Goal: Task Accomplishment & Management: Complete application form

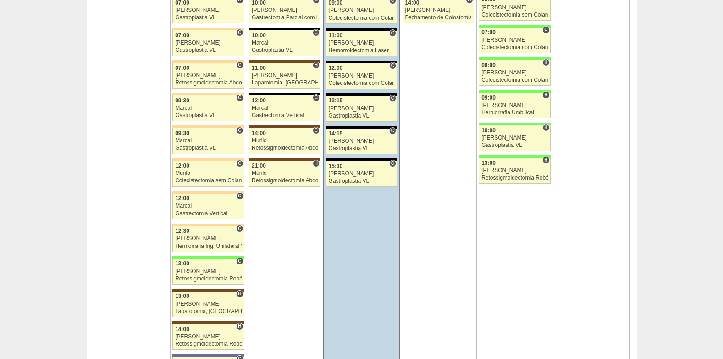
scroll to position [2247, 0]
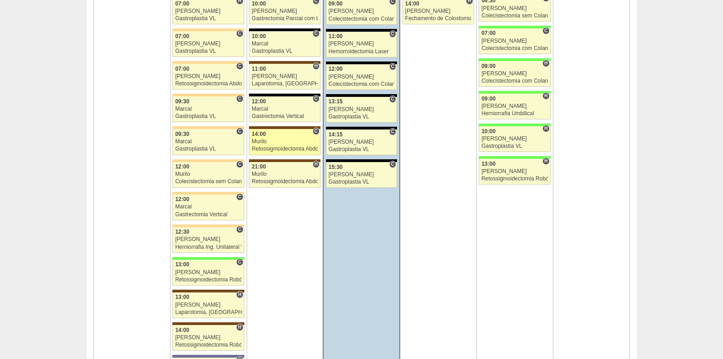
click at [285, 146] on div "Retossigmoidectomia Abdominal VL" at bounding box center [285, 149] width 66 height 6
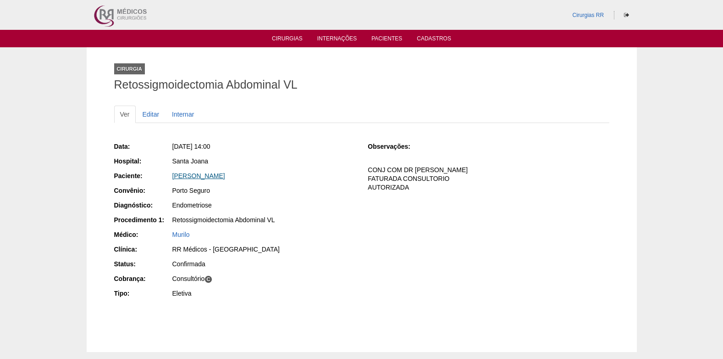
click at [212, 178] on link "Denizia Neves Lima" at bounding box center [198, 175] width 53 height 7
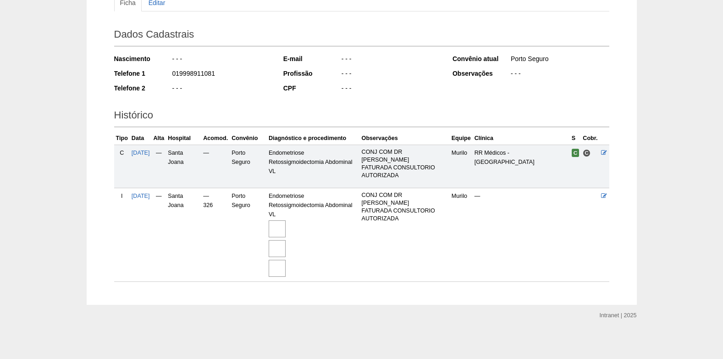
scroll to position [113, 0]
click at [286, 226] on img at bounding box center [277, 227] width 17 height 17
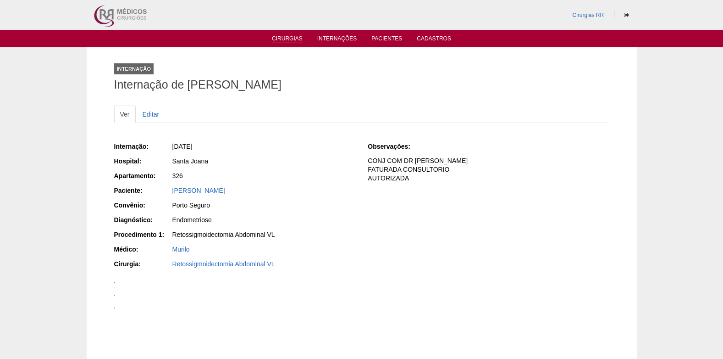
click at [288, 41] on link "Cirurgias" at bounding box center [287, 39] width 31 height 8
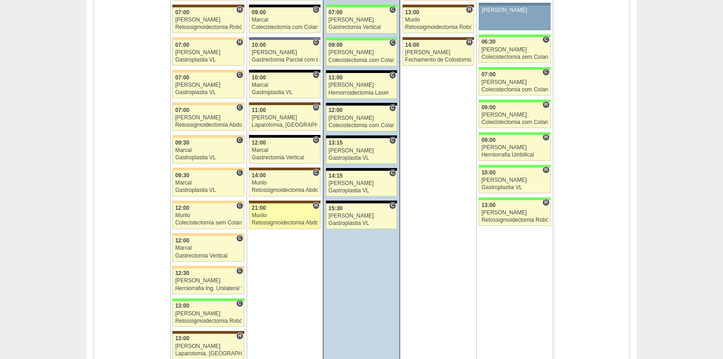
scroll to position [2193, 0]
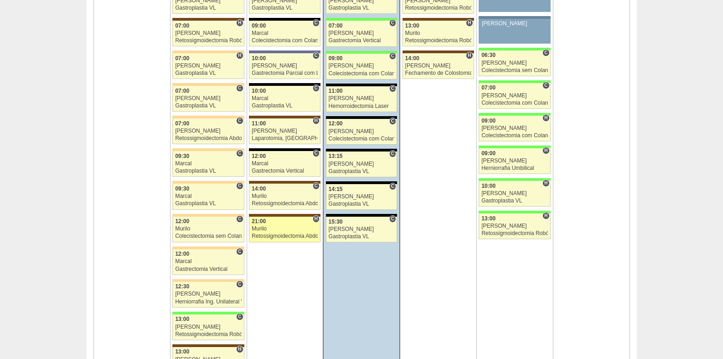
click at [281, 231] on div "Murilo" at bounding box center [285, 229] width 66 height 6
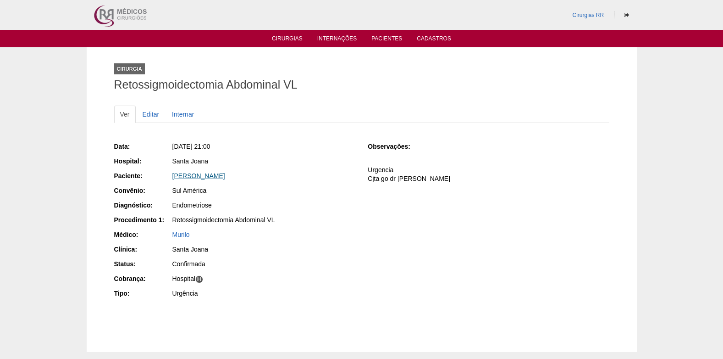
click at [223, 175] on link "[PERSON_NAME]" at bounding box center [198, 175] width 53 height 7
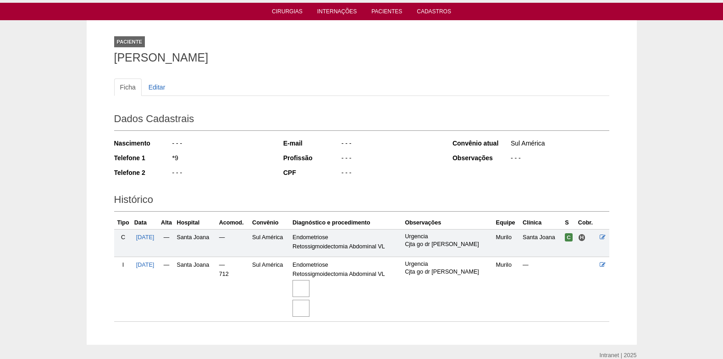
scroll to position [68, 0]
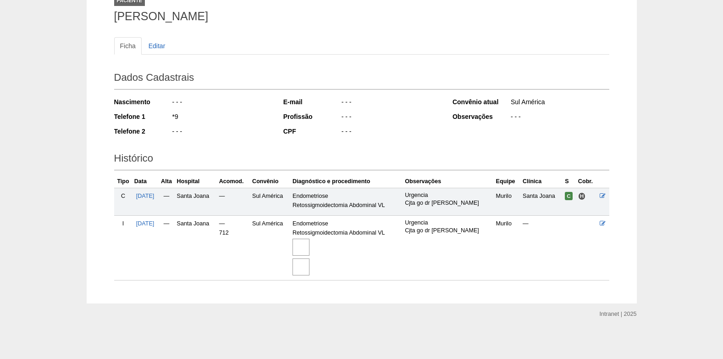
click at [310, 245] on img at bounding box center [301, 247] width 17 height 17
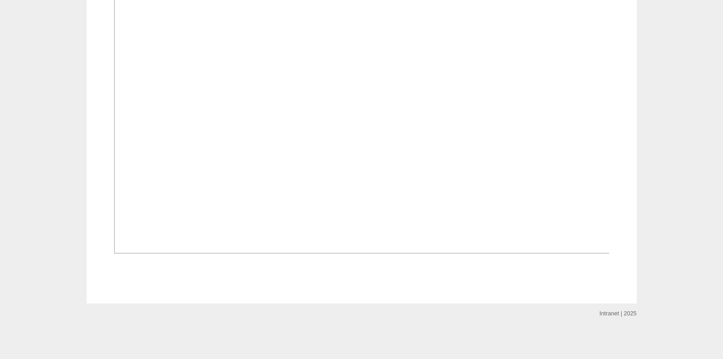
scroll to position [1147, 0]
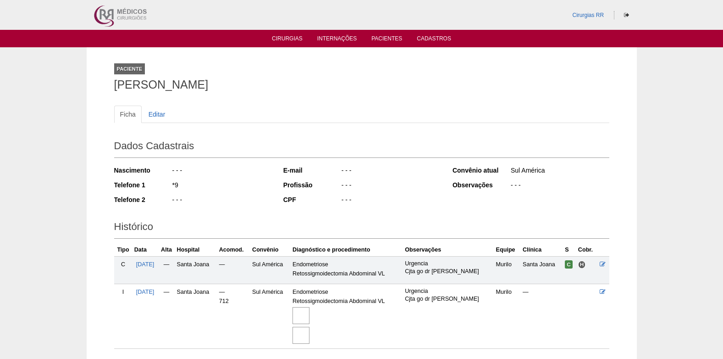
scroll to position [66, 0]
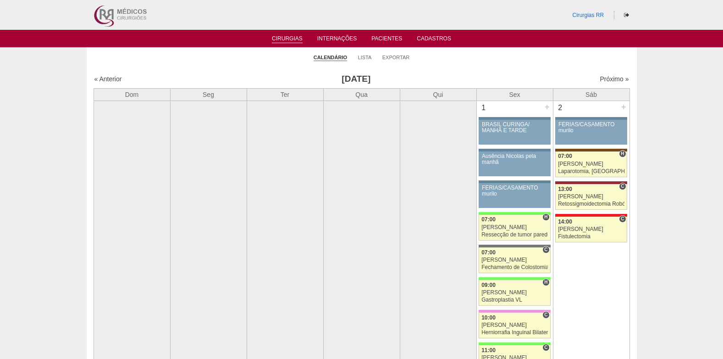
scroll to position [2193, 0]
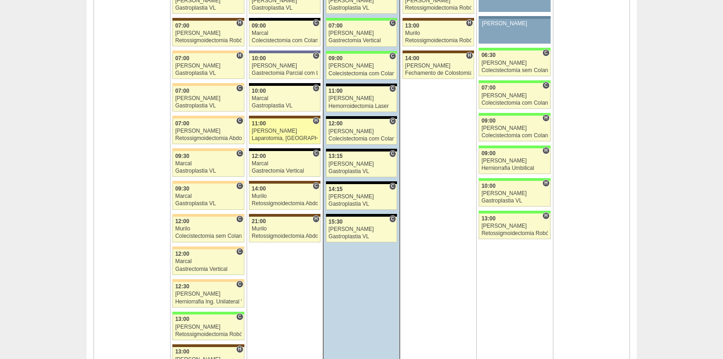
click at [273, 131] on div "[PERSON_NAME]" at bounding box center [285, 131] width 66 height 6
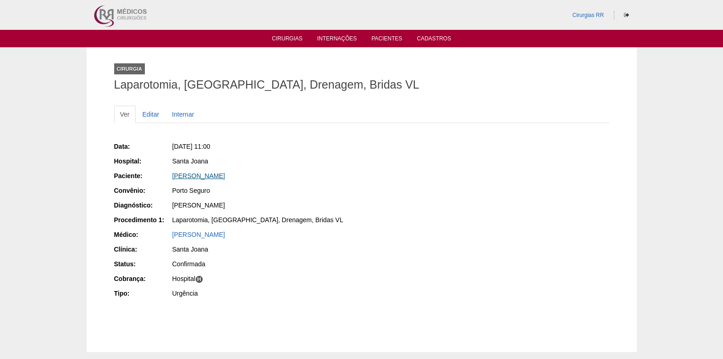
click at [197, 176] on link "[PERSON_NAME]" at bounding box center [198, 175] width 53 height 7
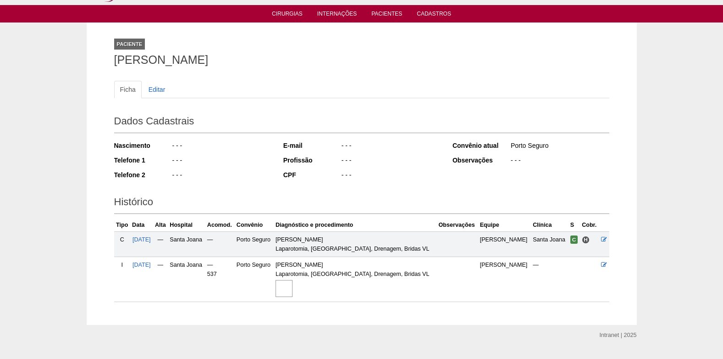
scroll to position [46, 0]
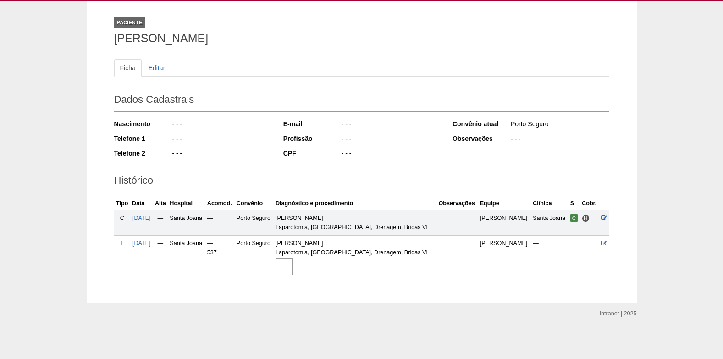
click at [293, 266] on img at bounding box center [284, 266] width 17 height 17
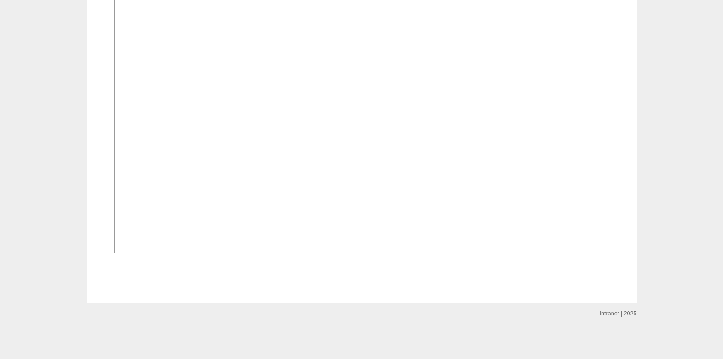
scroll to position [687, 0]
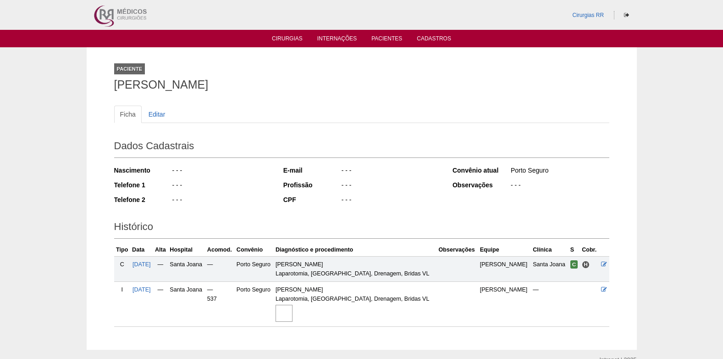
scroll to position [46, 0]
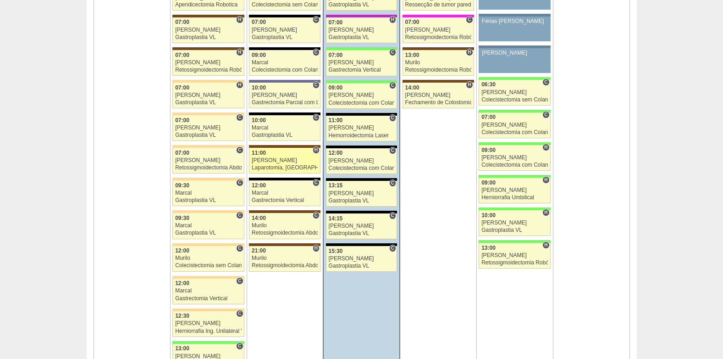
scroll to position [2147, 0]
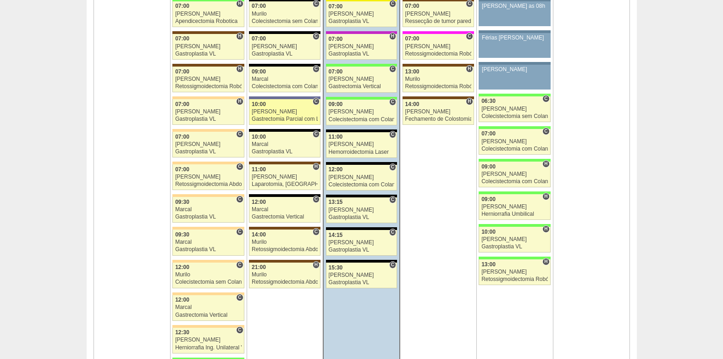
click at [267, 117] on div "Gastrectomia Parcial com Linfadenectomia" at bounding box center [285, 119] width 66 height 6
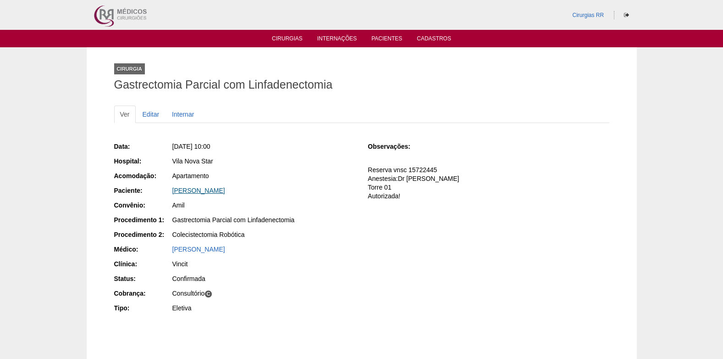
click at [199, 189] on link "LINDOMAR PEREIRA VIEIRA" at bounding box center [198, 190] width 53 height 7
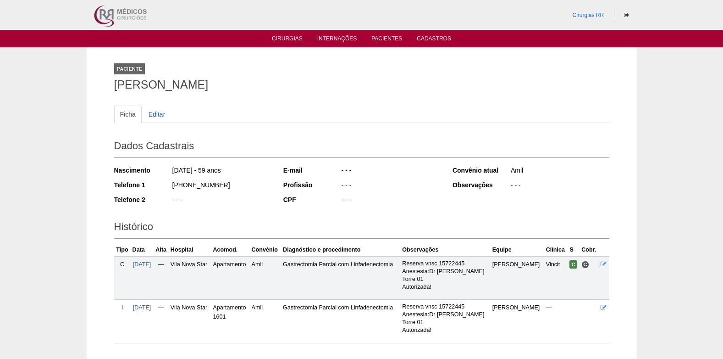
click at [283, 38] on link "Cirurgias" at bounding box center [287, 39] width 31 height 8
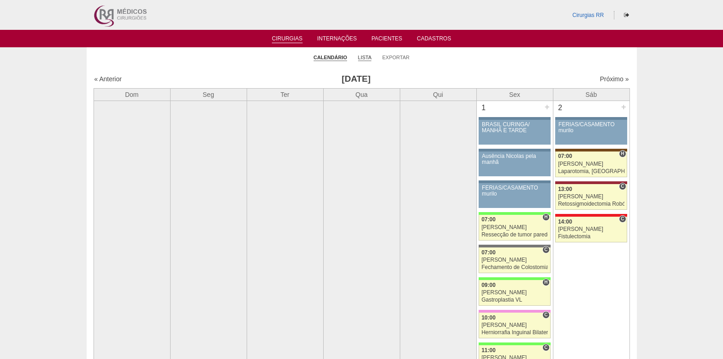
click at [360, 59] on link "Lista" at bounding box center [365, 57] width 14 height 7
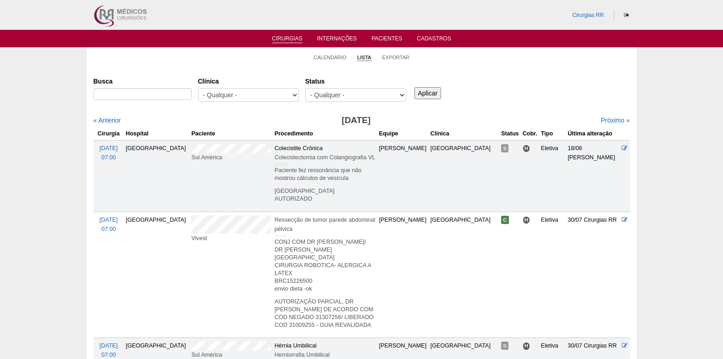
select select "resr"
click at [305, 88] on select "- Qualquer - Reservada Confirmada Suspensa Cancelada" at bounding box center [355, 95] width 101 height 14
click at [434, 96] on input "Aplicar" at bounding box center [428, 93] width 27 height 12
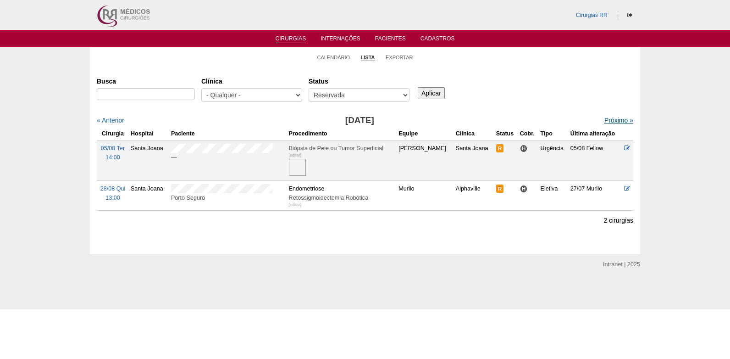
click at [605, 119] on link "Próximo »" at bounding box center [619, 120] width 29 height 7
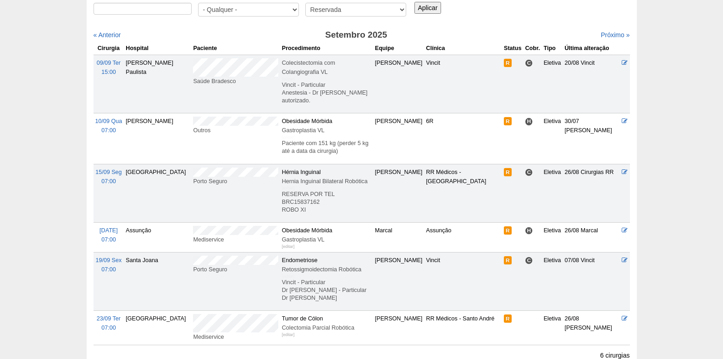
scroll to position [92, 0]
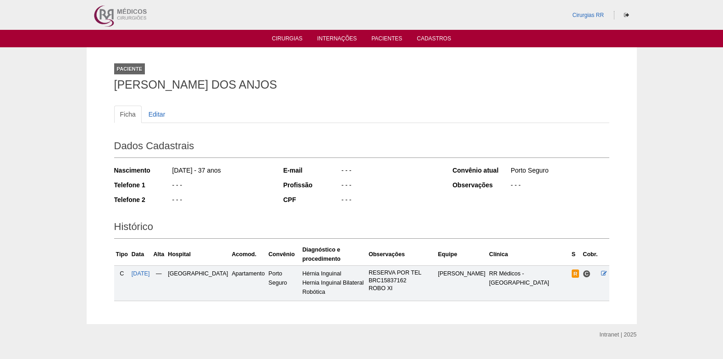
scroll to position [11, 0]
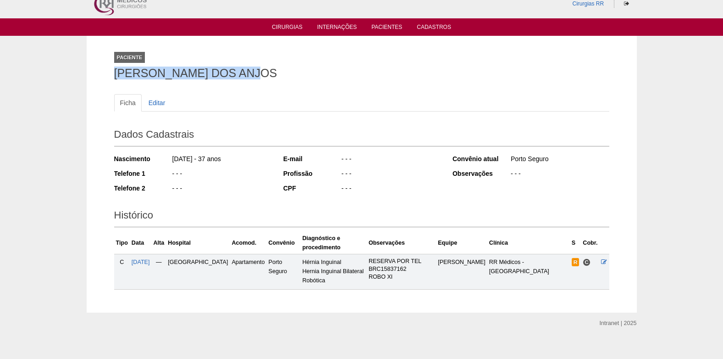
drag, startPoint x: 139, startPoint y: 77, endPoint x: 261, endPoint y: 70, distance: 121.7
click at [261, 70] on h1 "LUCAS COSTA DOS ANJOS" at bounding box center [361, 72] width 495 height 11
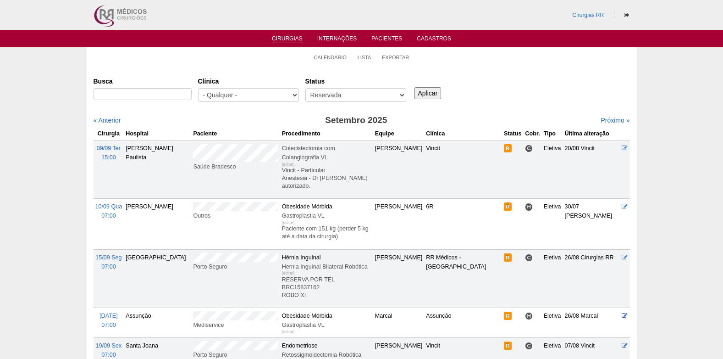
scroll to position [92, 0]
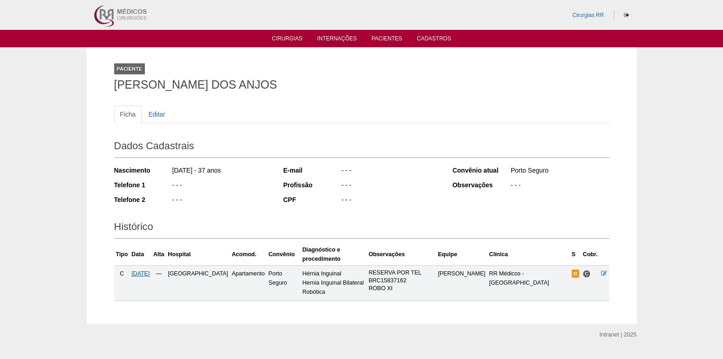
click at [135, 270] on span "15/09/2025" at bounding box center [141, 273] width 18 height 6
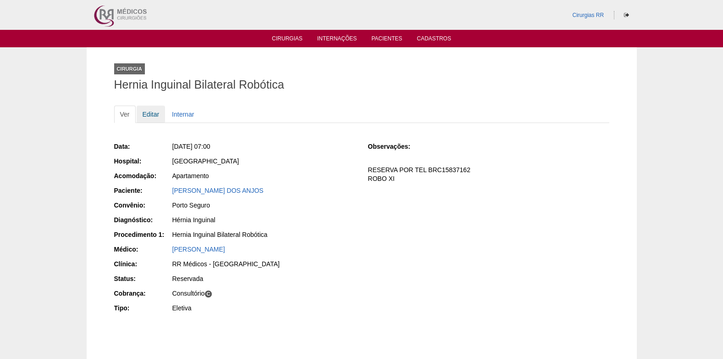
click at [152, 115] on link "Editar" at bounding box center [151, 113] width 29 height 17
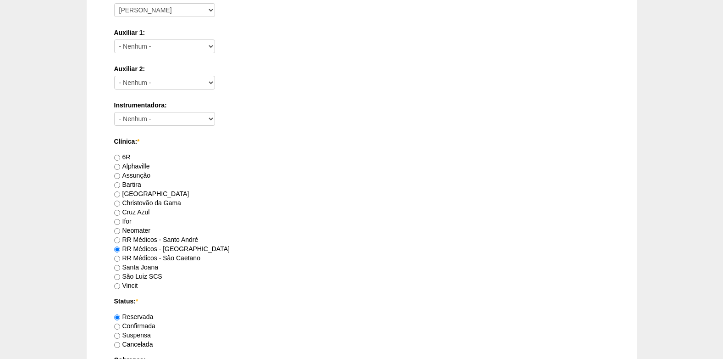
scroll to position [550, 0]
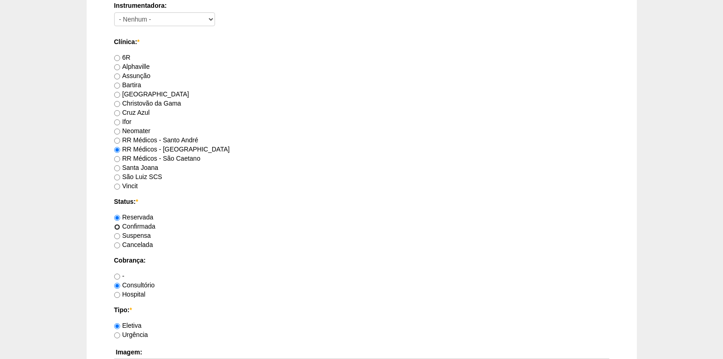
click at [120, 225] on input "Confirmada" at bounding box center [117, 227] width 6 height 6
radio input "true"
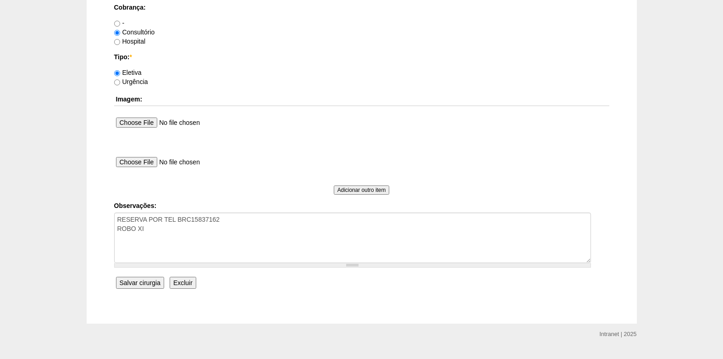
scroll to position [823, 0]
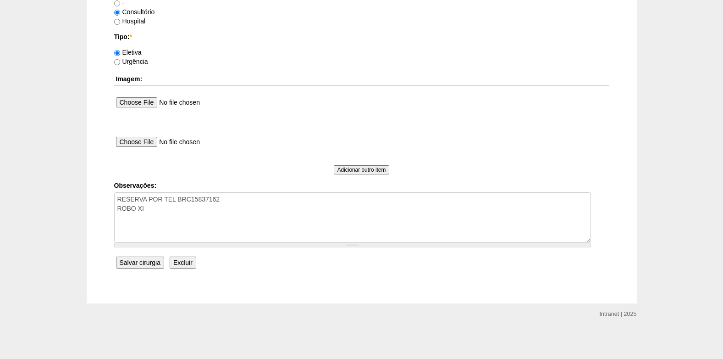
click at [138, 261] on input "Salvar cirurgia" at bounding box center [140, 262] width 48 height 12
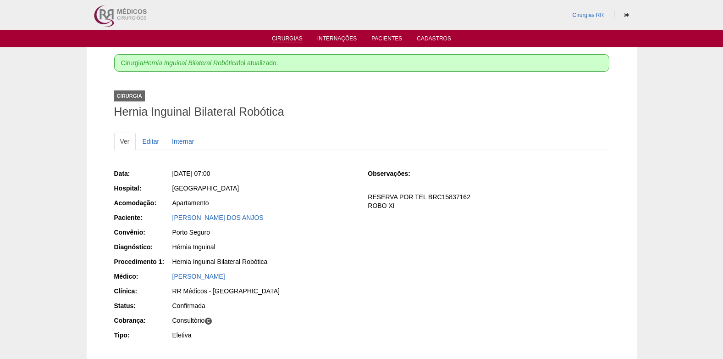
click at [291, 37] on link "Cirurgias" at bounding box center [287, 39] width 31 height 8
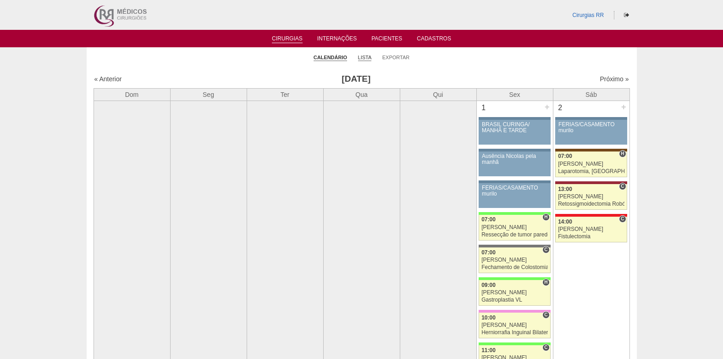
click at [365, 59] on link "Lista" at bounding box center [365, 57] width 14 height 7
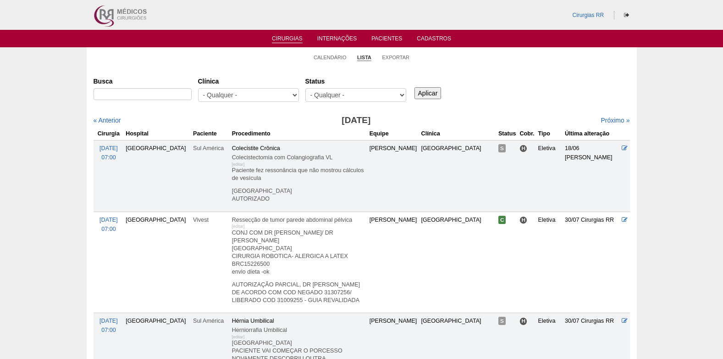
click at [387, 92] on select "- Qualquer - Reservada Confirmada Suspensa Cancelada" at bounding box center [355, 95] width 101 height 14
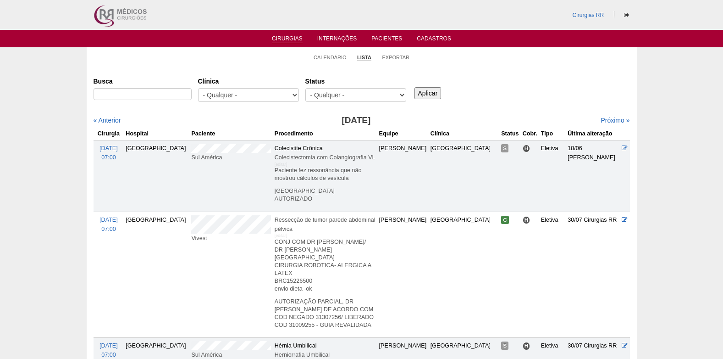
select select "resr"
click at [305, 88] on select "- Qualquer - Reservada Confirmada Suspensa Cancelada" at bounding box center [355, 95] width 101 height 14
click at [425, 94] on input "Aplicar" at bounding box center [428, 93] width 27 height 12
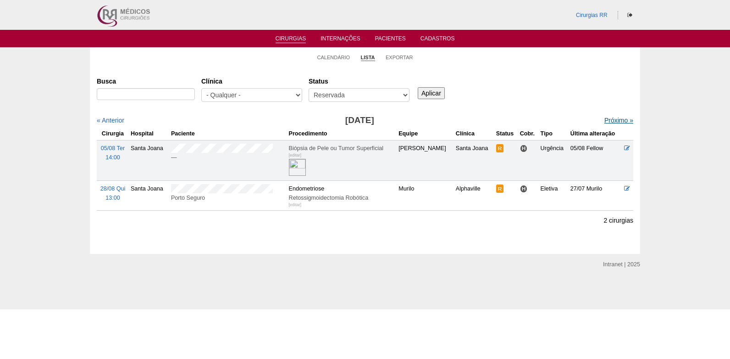
click at [605, 122] on link "Próximo »" at bounding box center [619, 120] width 29 height 7
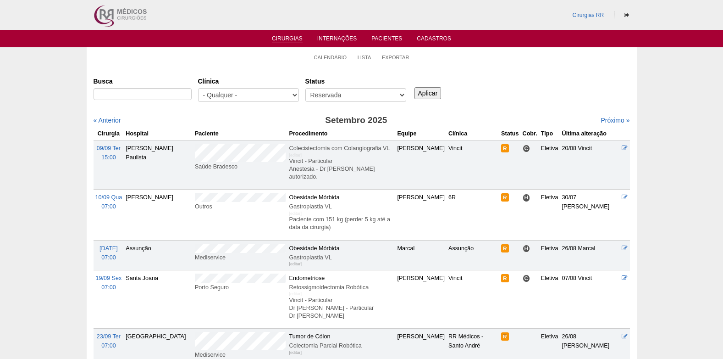
scroll to position [46, 0]
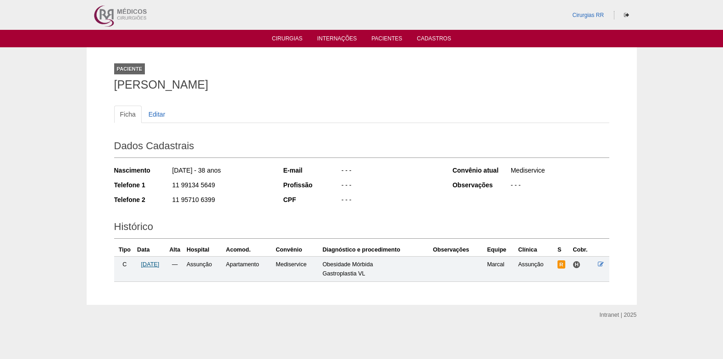
click at [153, 261] on span "16/09/2025" at bounding box center [150, 264] width 18 height 6
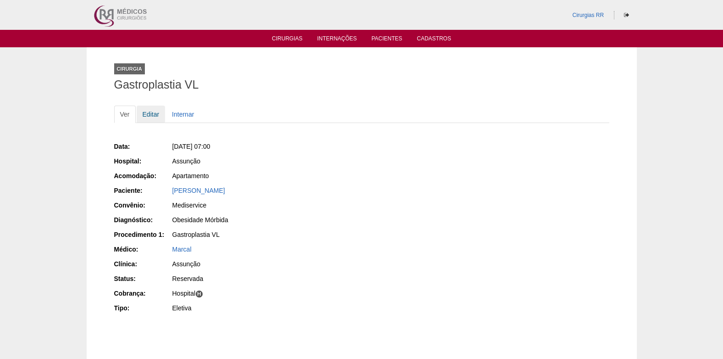
click at [156, 114] on link "Editar" at bounding box center [151, 113] width 29 height 17
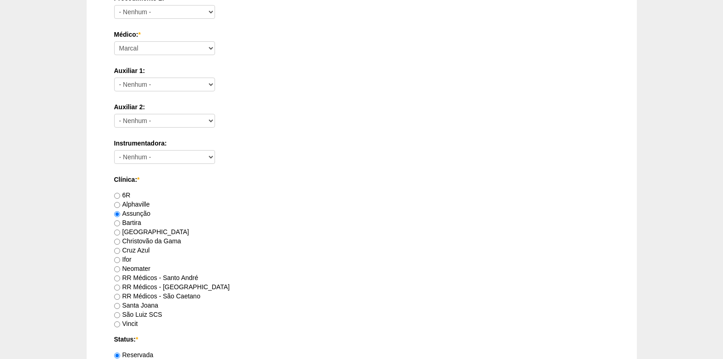
scroll to position [550, 0]
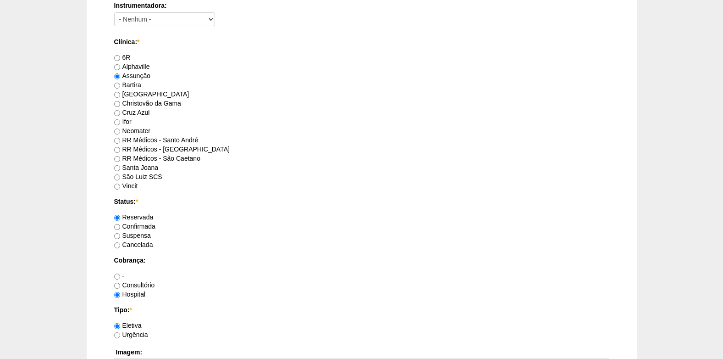
click at [121, 228] on label "Confirmada" at bounding box center [134, 225] width 41 height 7
click at [120, 228] on input "Confirmada" at bounding box center [117, 227] width 6 height 6
radio input "true"
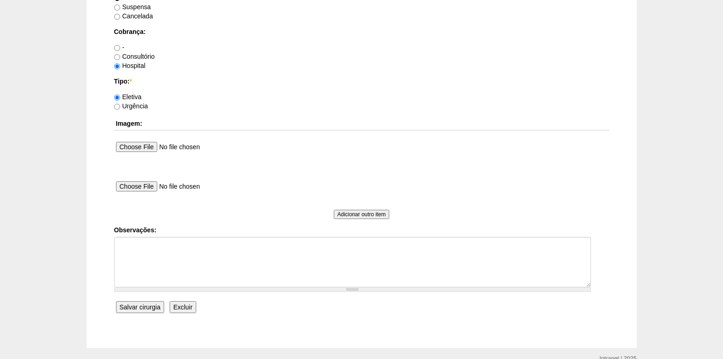
scroll to position [780, 0]
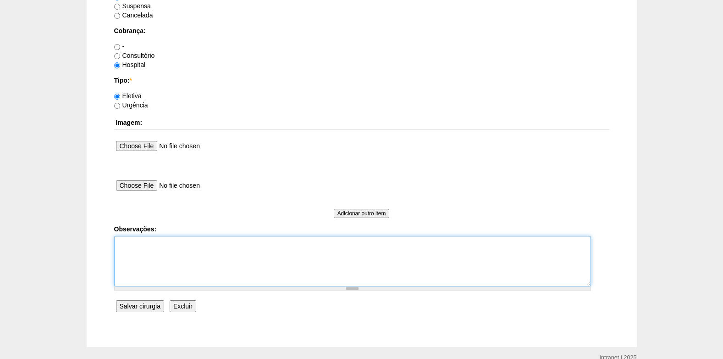
click at [133, 269] on textarea "Observações:" at bounding box center [352, 261] width 477 height 50
type textarea "c"
type textarea "COBRANÇA HOSPITAL AUTORIZADO AGENDO DATA POR E-MAIL E WHATS 27/08 (VK)"
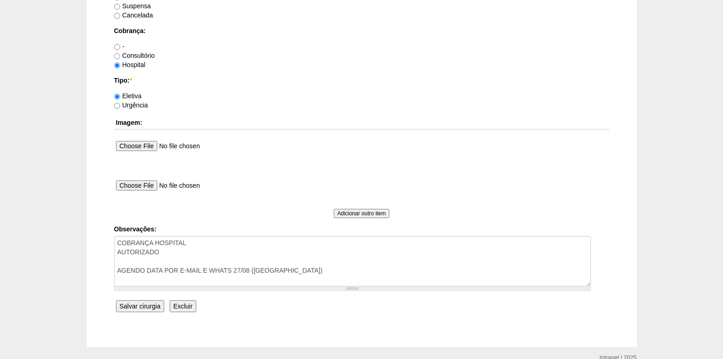
click at [135, 302] on input "Salvar cirurgia" at bounding box center [140, 306] width 48 height 12
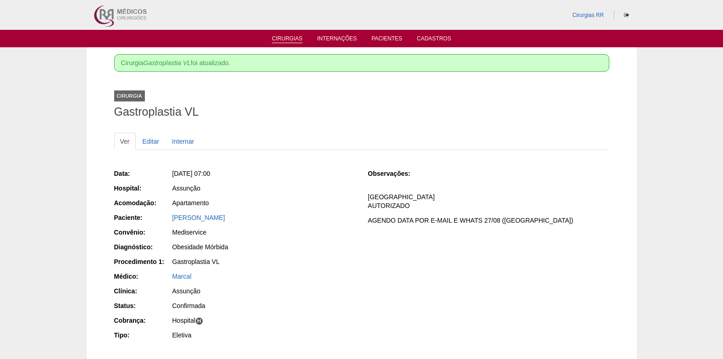
click at [296, 38] on link "Cirurgias" at bounding box center [287, 39] width 31 height 8
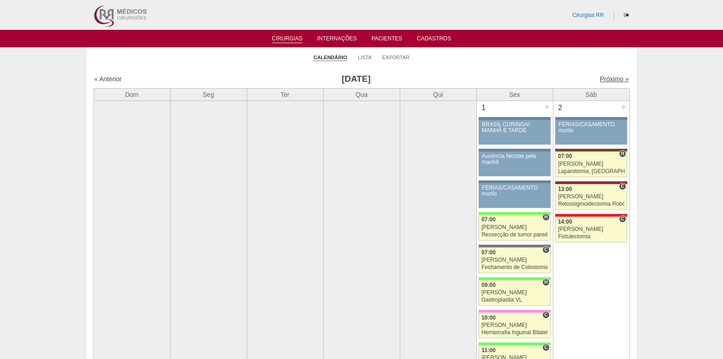
click at [606, 78] on link "Próximo »" at bounding box center [614, 78] width 29 height 7
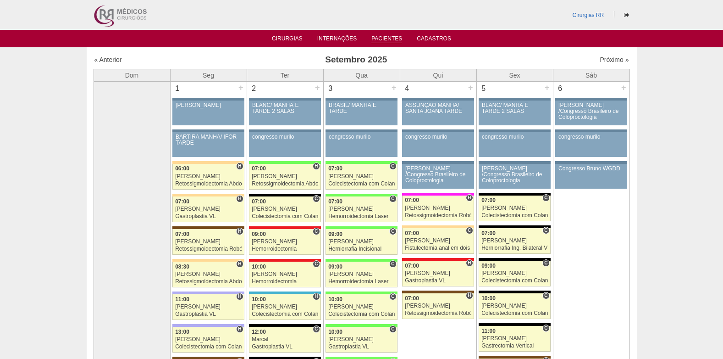
click at [389, 41] on link "Pacientes" at bounding box center [387, 39] width 31 height 8
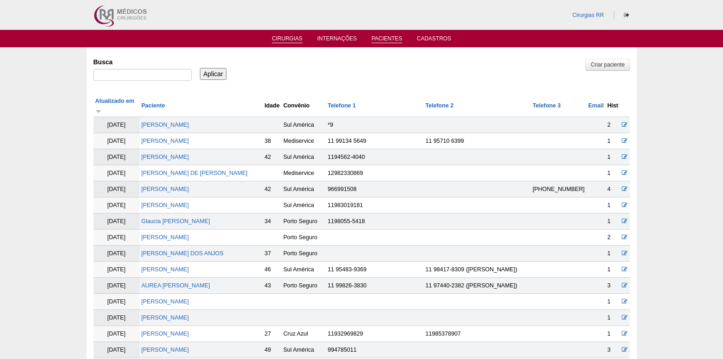
click at [276, 37] on link "Cirurgias" at bounding box center [287, 39] width 31 height 8
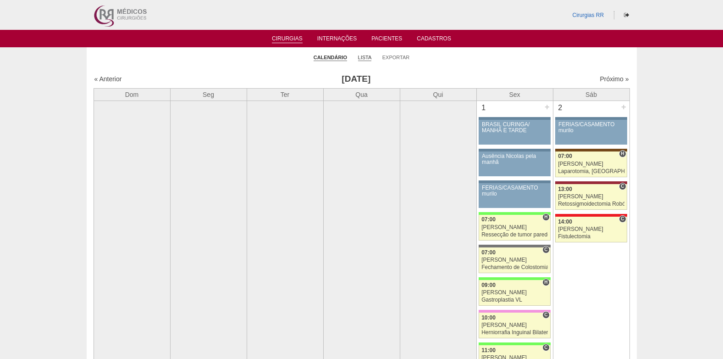
click at [362, 59] on link "Lista" at bounding box center [365, 57] width 14 height 7
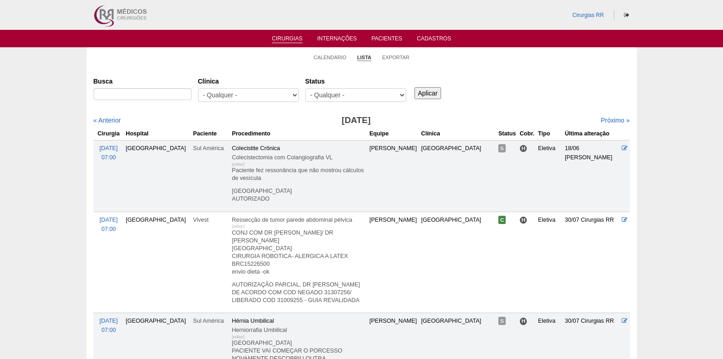
click at [339, 96] on select "- Qualquer - Reservada Confirmada Suspensa Cancelada" at bounding box center [355, 95] width 101 height 14
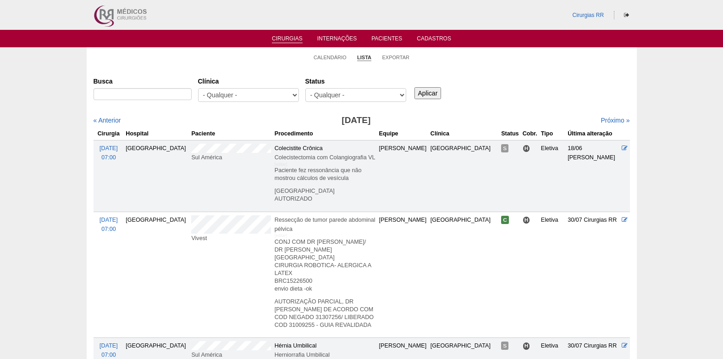
select select "resr"
click at [305, 88] on select "- Qualquer - Reservada Confirmada Suspensa Cancelada" at bounding box center [355, 95] width 101 height 14
click at [427, 94] on input "Aplicar" at bounding box center [428, 93] width 27 height 12
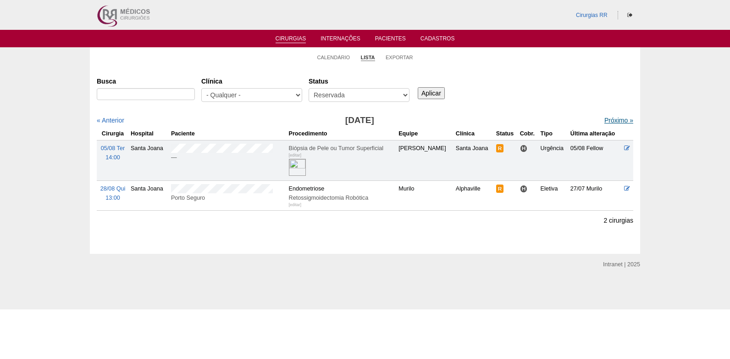
click at [605, 123] on link "Próximo »" at bounding box center [619, 120] width 29 height 7
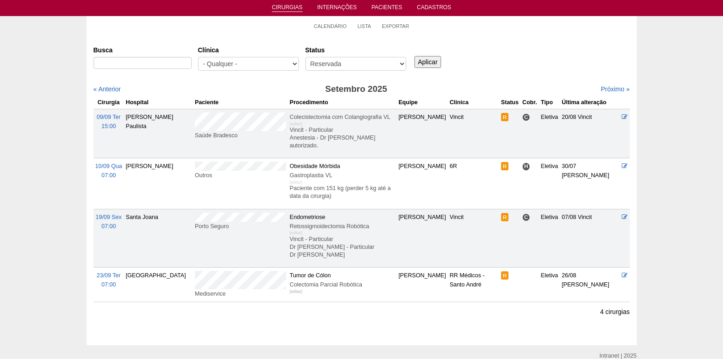
scroll to position [73, 0]
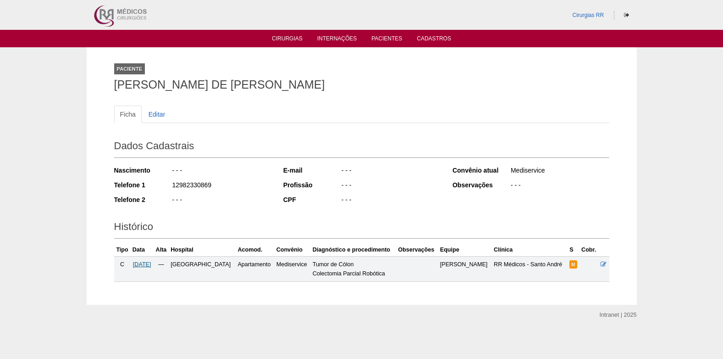
click at [151, 263] on span "[DATE]" at bounding box center [142, 264] width 18 height 6
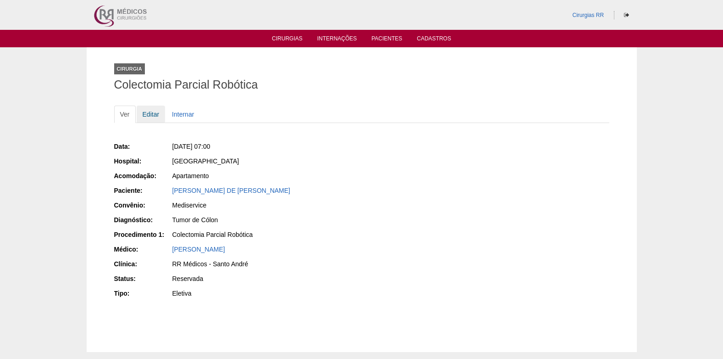
click at [151, 117] on link "Editar" at bounding box center [151, 113] width 29 height 17
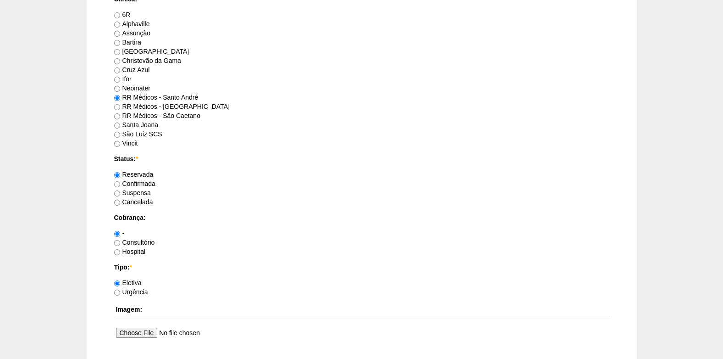
scroll to position [642, 0]
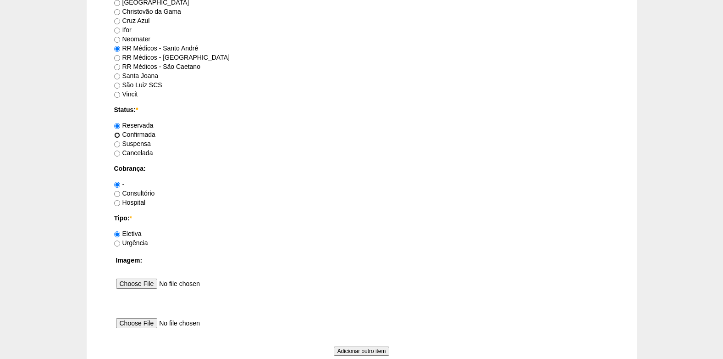
click at [115, 133] on input "Confirmada" at bounding box center [117, 135] width 6 height 6
radio input "true"
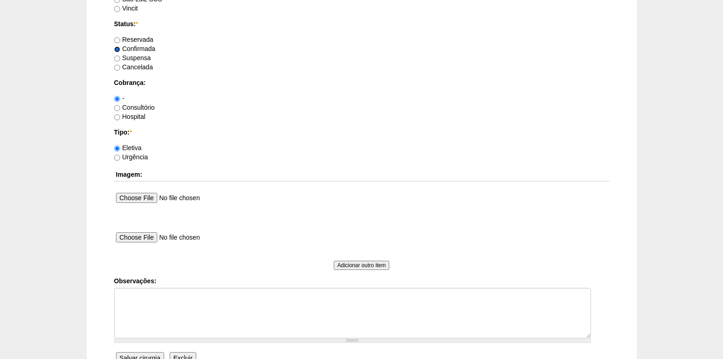
scroll to position [734, 0]
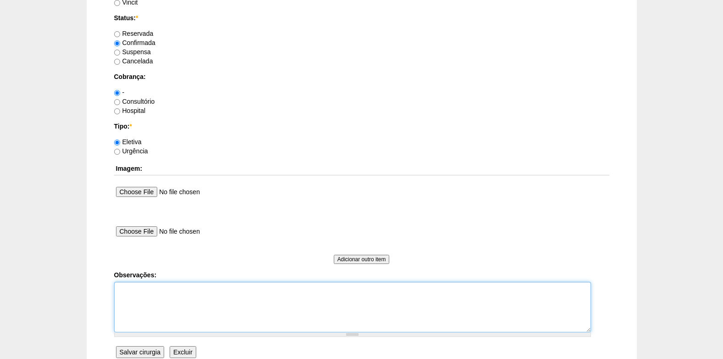
click at [157, 292] on textarea "Observações:" at bounding box center [352, 307] width 477 height 50
type textarea "A"
click at [120, 290] on textarea "COBRANÇA HOSPITAL" at bounding box center [352, 307] width 477 height 50
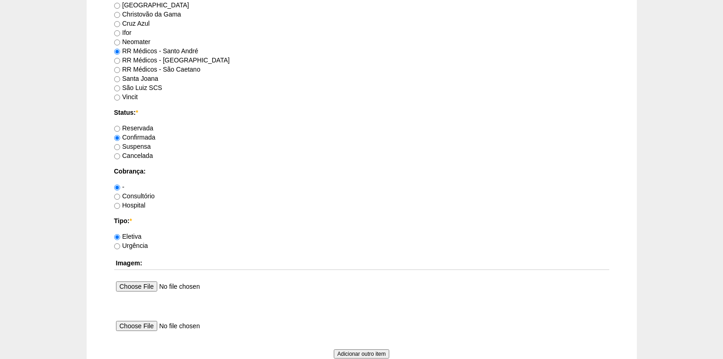
scroll to position [594, 0]
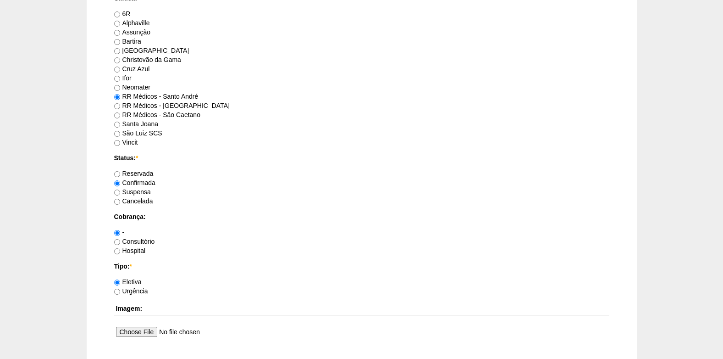
type textarea "ROBÔ COBRANÇA HOSPITAL"
click at [119, 243] on input "Consultório" at bounding box center [117, 242] width 6 height 6
radio input "true"
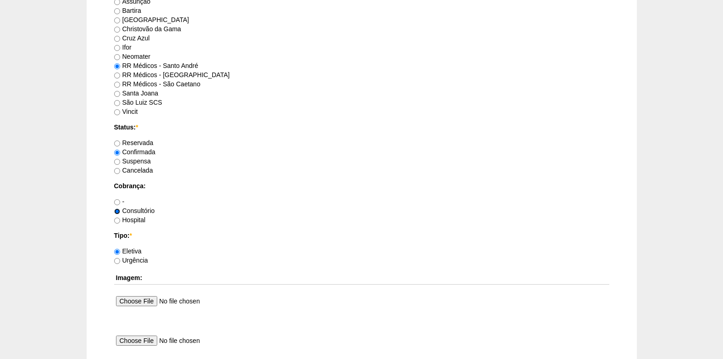
scroll to position [686, 0]
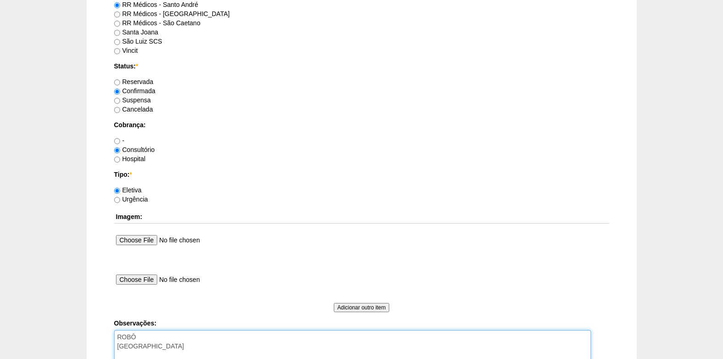
drag, startPoint x: 197, startPoint y: 347, endPoint x: 155, endPoint y: 346, distance: 41.3
click at [155, 346] on textarea "ROBÔ COBRANÇA HOSPITAL" at bounding box center [352, 355] width 477 height 50
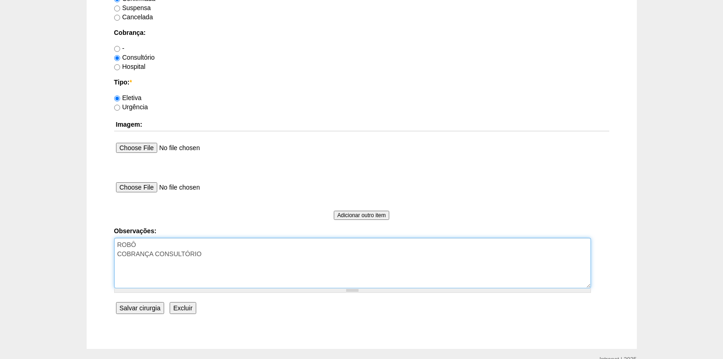
scroll to position [823, 0]
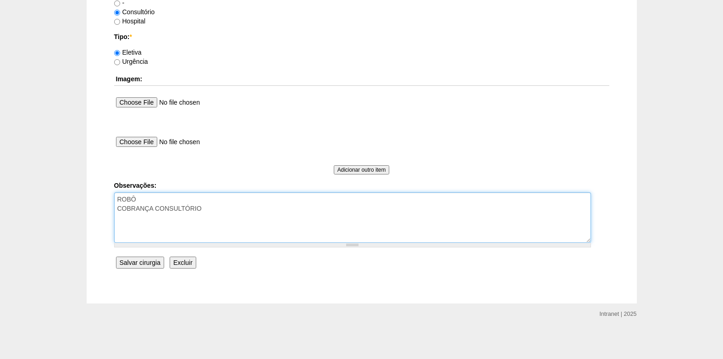
type textarea "ROBÔ COBRANÇA CONSULTÓRIO"
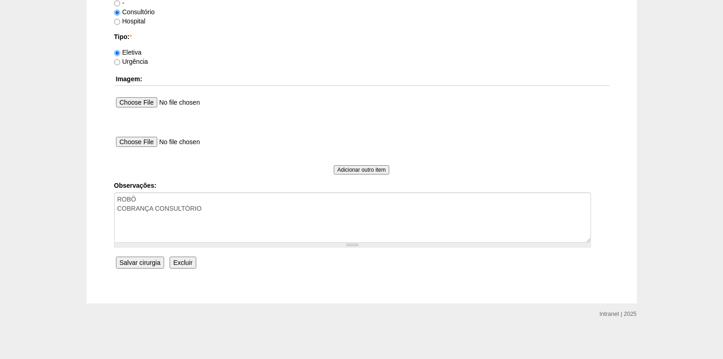
click at [141, 261] on input "Salvar cirurgia" at bounding box center [140, 262] width 48 height 12
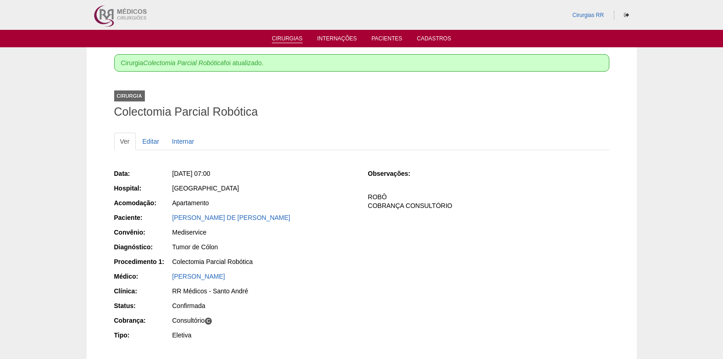
click at [280, 37] on link "Cirurgias" at bounding box center [287, 39] width 31 height 8
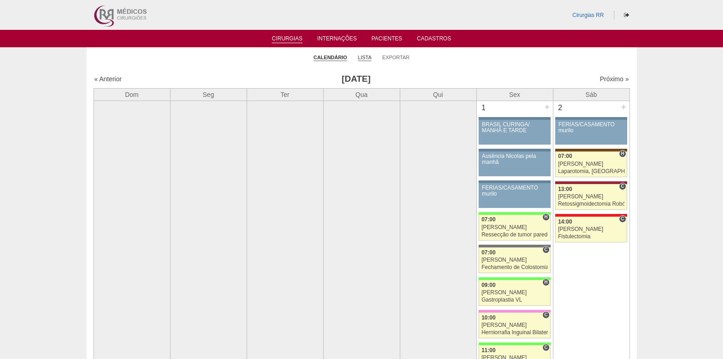
click at [364, 57] on link "Lista" at bounding box center [365, 57] width 14 height 7
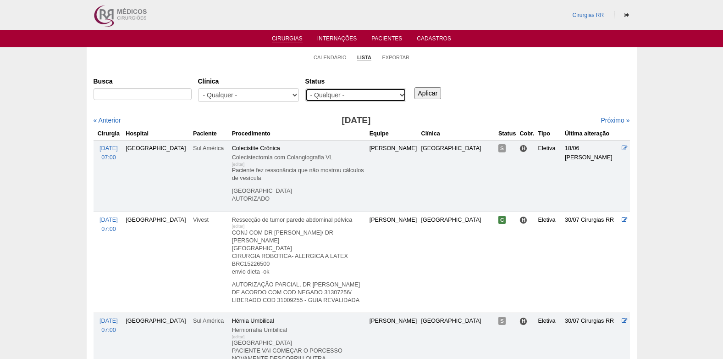
click at [346, 95] on select "- Qualquer - Reservada Confirmada Suspensa Cancelada" at bounding box center [355, 95] width 101 height 14
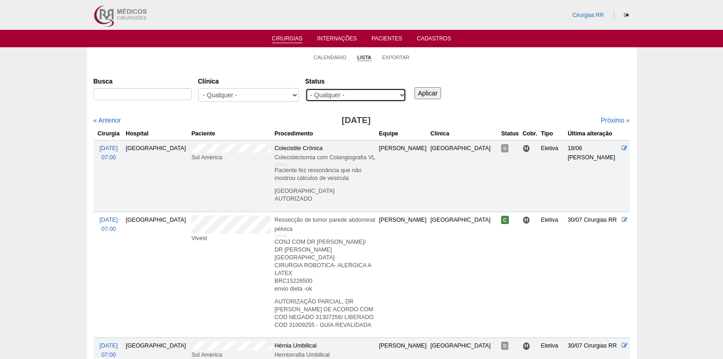
select select "resr"
click at [305, 88] on select "- Qualquer - Reservada Confirmada Suspensa Cancelada" at bounding box center [355, 95] width 101 height 14
click at [430, 90] on input "Aplicar" at bounding box center [428, 93] width 27 height 12
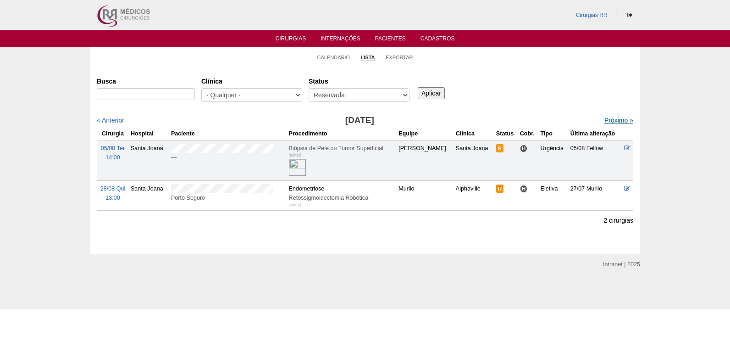
click at [608, 122] on link "Próximo »" at bounding box center [619, 120] width 29 height 7
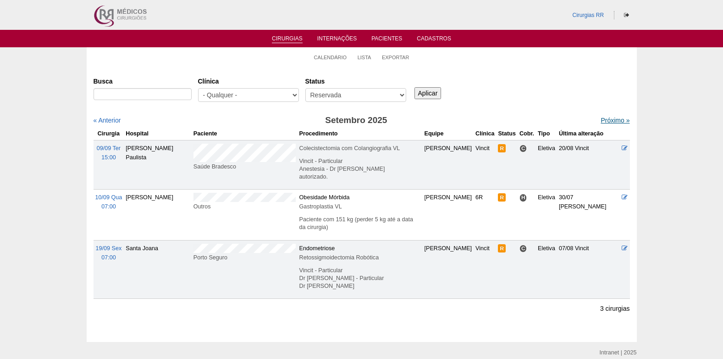
click at [607, 121] on link "Próximo »" at bounding box center [615, 120] width 29 height 7
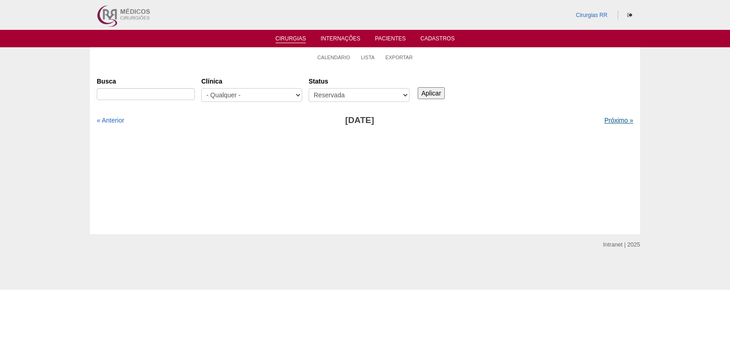
click at [618, 122] on link "Próximo »" at bounding box center [619, 120] width 29 height 7
click at [292, 36] on link "Cirurgias" at bounding box center [291, 39] width 31 height 8
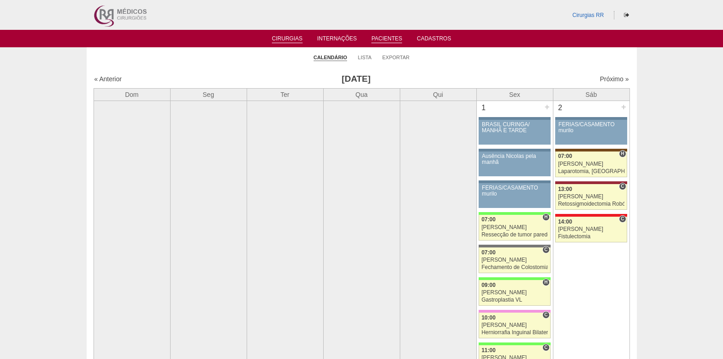
click at [385, 37] on link "Pacientes" at bounding box center [387, 39] width 31 height 8
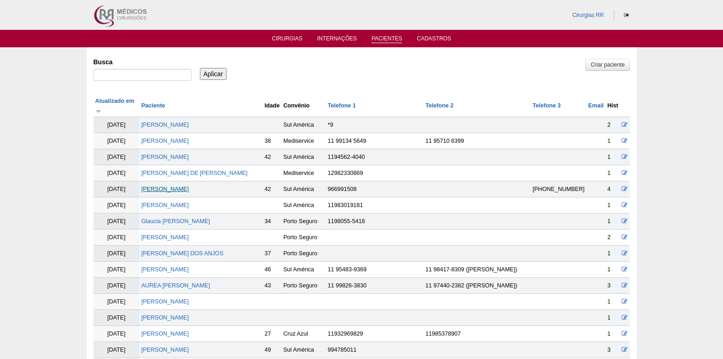
click at [177, 186] on link "[PERSON_NAME] [PERSON_NAME]" at bounding box center [165, 189] width 48 height 6
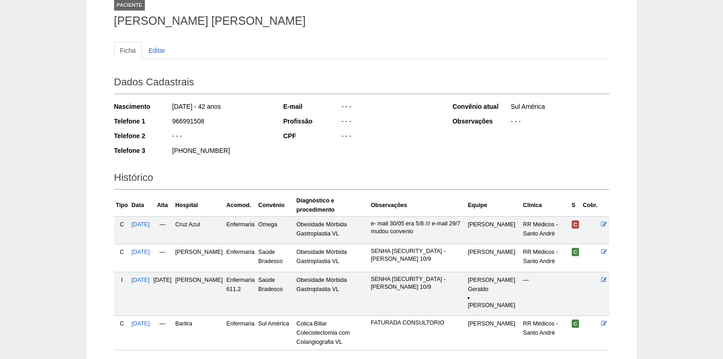
scroll to position [140, 0]
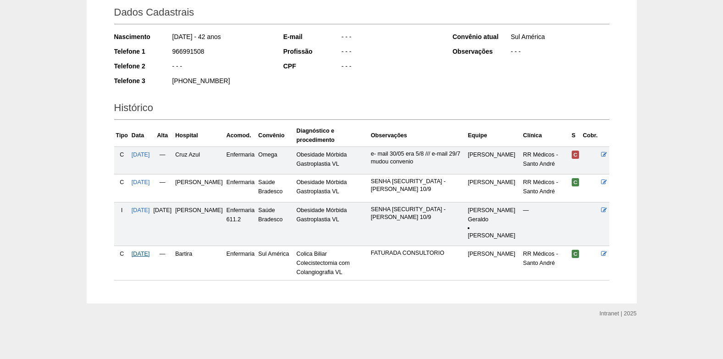
click at [150, 254] on span "[DATE]" at bounding box center [141, 253] width 18 height 6
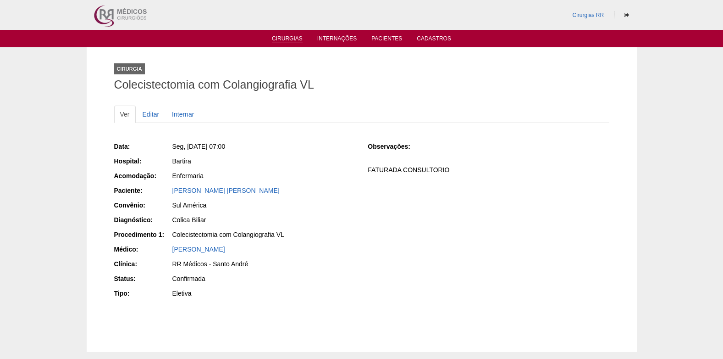
click at [288, 37] on link "Cirurgias" at bounding box center [287, 39] width 31 height 8
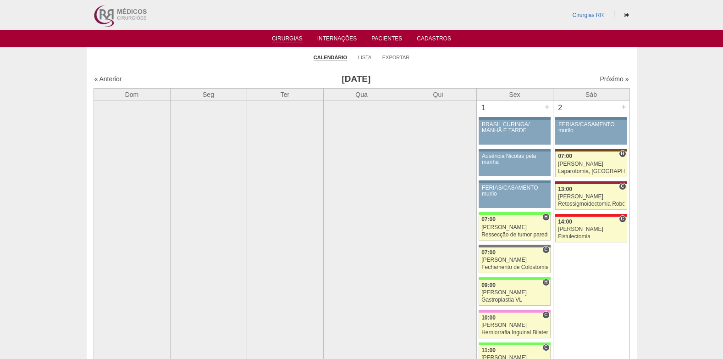
click at [607, 78] on link "Próximo »" at bounding box center [614, 78] width 29 height 7
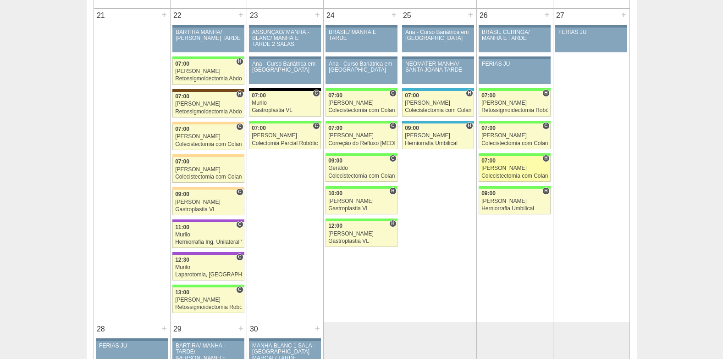
scroll to position [1284, 0]
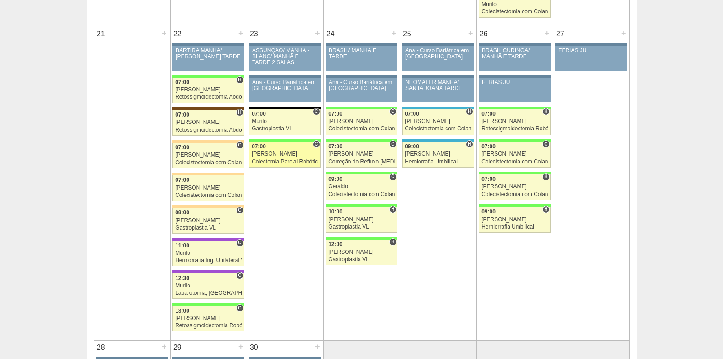
click at [274, 154] on div "[PERSON_NAME]" at bounding box center [285, 154] width 67 height 6
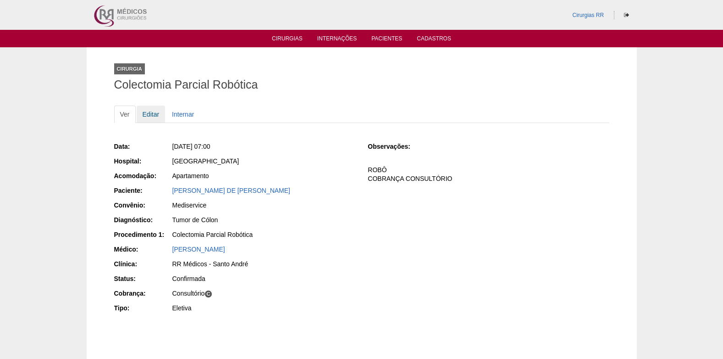
click at [150, 116] on link "Editar" at bounding box center [151, 113] width 29 height 17
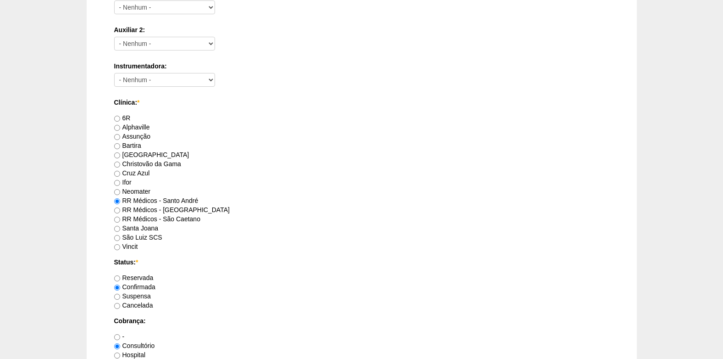
scroll to position [596, 0]
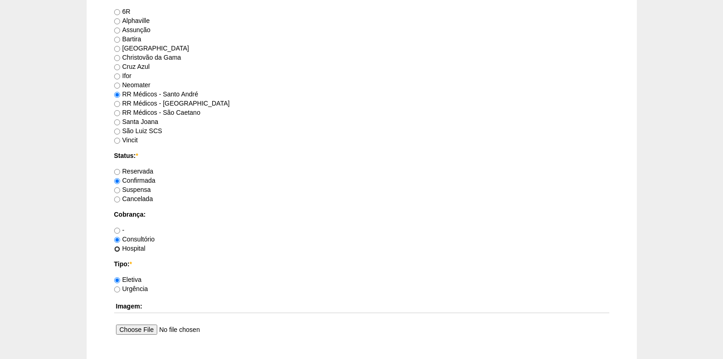
click at [119, 249] on input "Hospital" at bounding box center [117, 249] width 6 height 6
radio input "true"
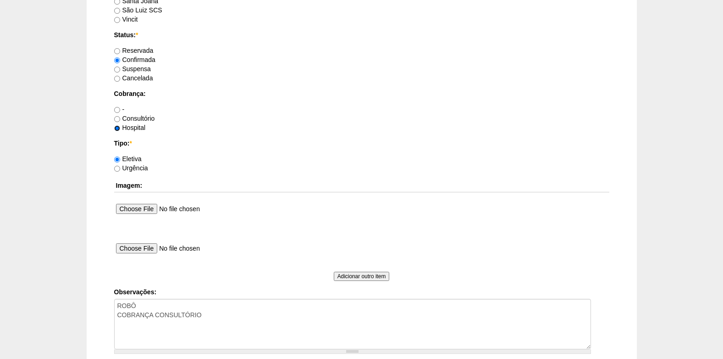
scroll to position [734, 0]
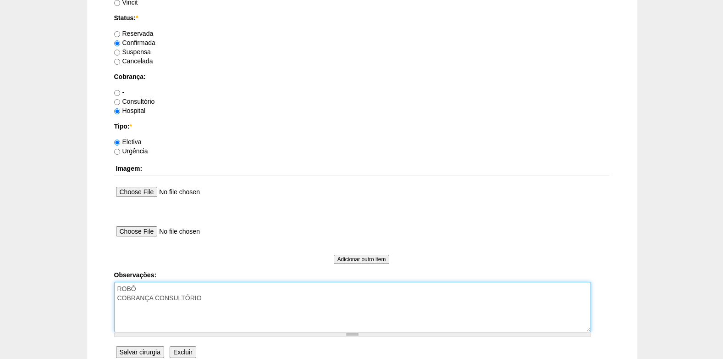
drag, startPoint x: 207, startPoint y: 295, endPoint x: 157, endPoint y: 298, distance: 50.5
click at [157, 298] on textarea "ROBÔ COBRANÇA CONSULTÓRIO" at bounding box center [352, 307] width 477 height 50
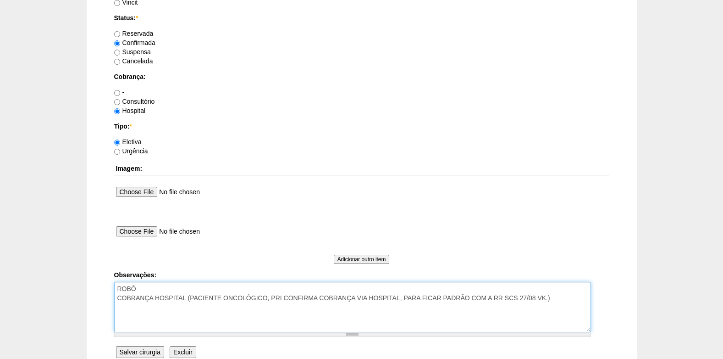
click at [535, 300] on textarea "ROBÔ COBRANÇA CONSULTÓRIO" at bounding box center [352, 307] width 477 height 50
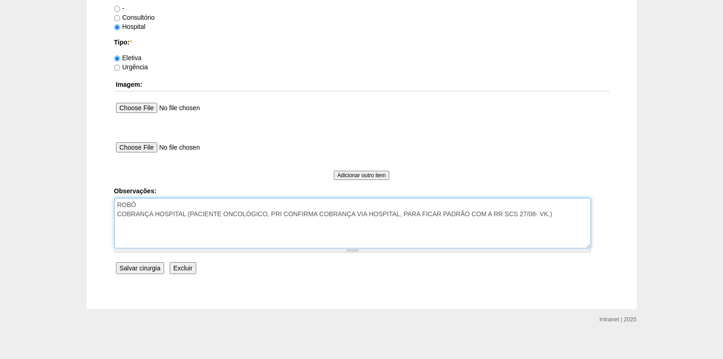
scroll to position [823, 0]
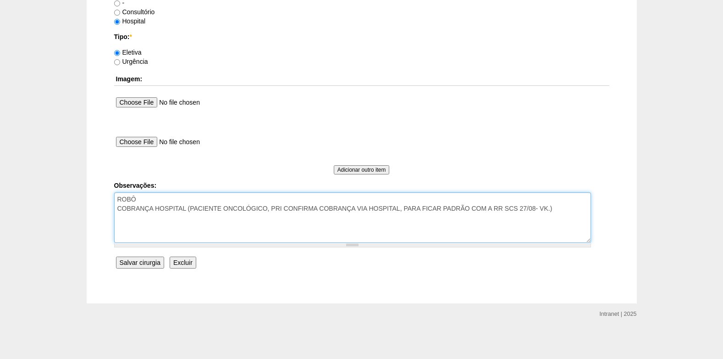
type textarea "ROBÔ COBRANÇA HOSPITAL (PACIENTE ONCOLÓGICO, PRI CONFIRMA COBRANÇA VIA HOSPITAL…"
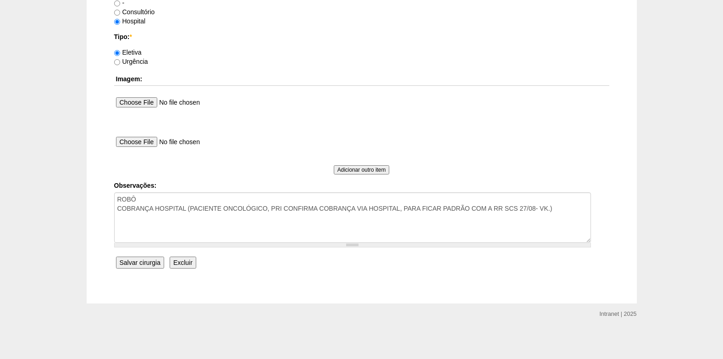
click at [140, 265] on input "Salvar cirurgia" at bounding box center [140, 262] width 48 height 12
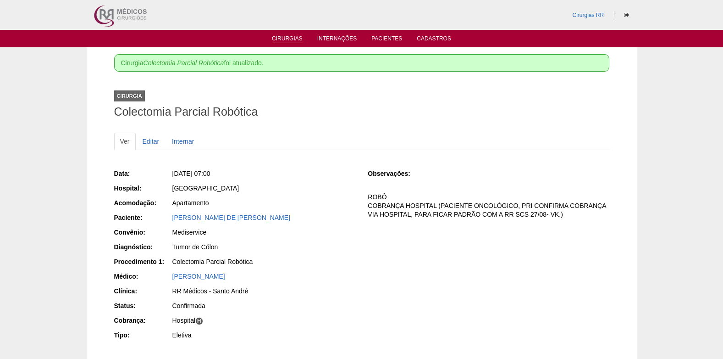
click at [288, 38] on link "Cirurgias" at bounding box center [287, 39] width 31 height 8
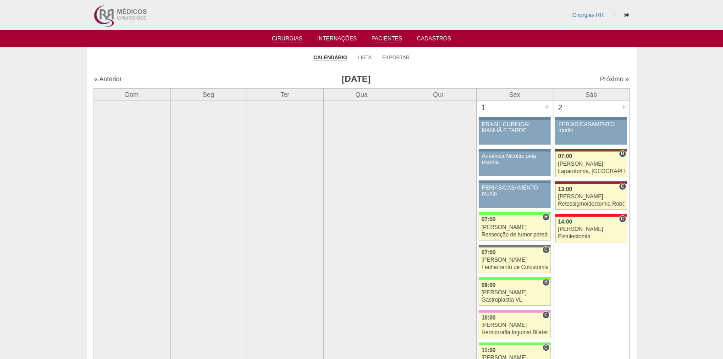
click at [385, 40] on link "Pacientes" at bounding box center [387, 39] width 31 height 8
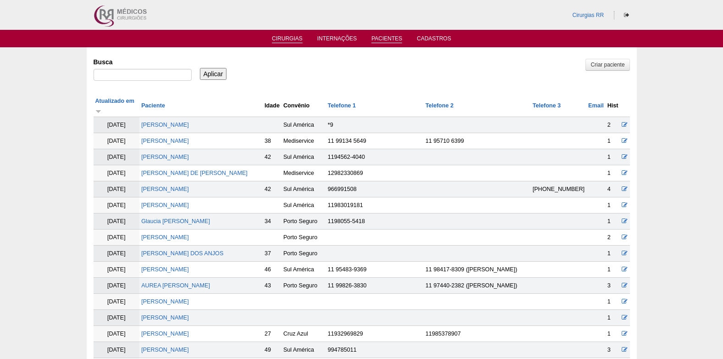
click at [286, 39] on link "Cirurgias" at bounding box center [287, 39] width 31 height 8
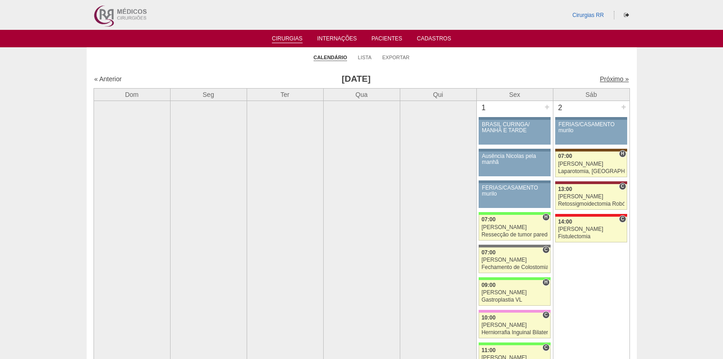
click at [610, 78] on link "Próximo »" at bounding box center [614, 78] width 29 height 7
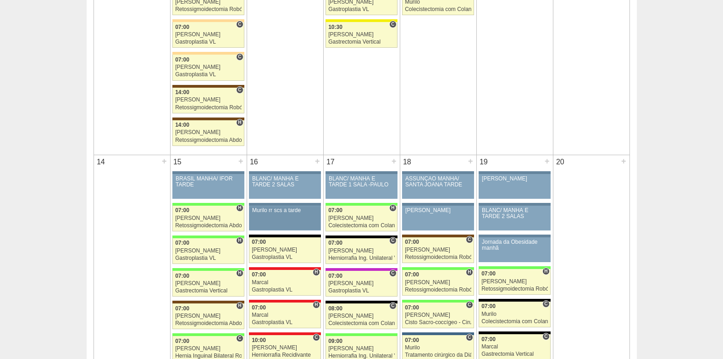
scroll to position [917, 0]
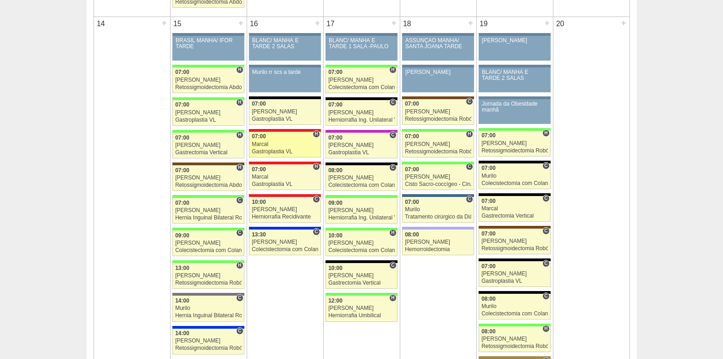
click at [289, 139] on div "07:00" at bounding box center [285, 136] width 67 height 6
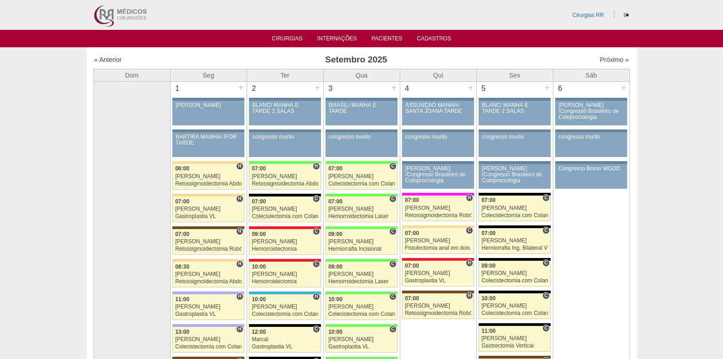
scroll to position [917, 0]
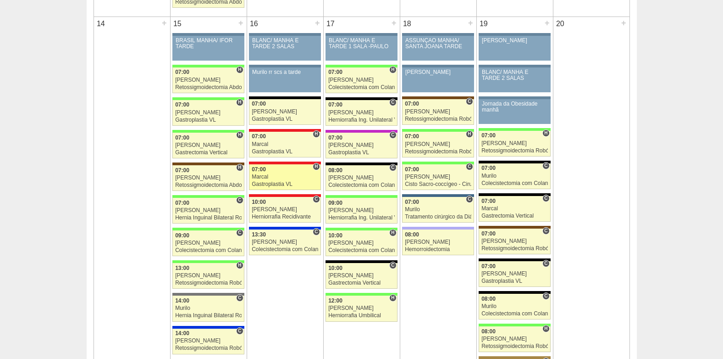
click at [261, 174] on div "Marcal" at bounding box center [285, 177] width 67 height 6
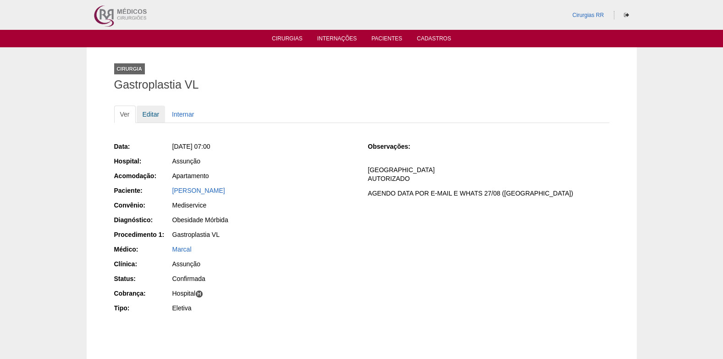
click at [152, 115] on link "Editar" at bounding box center [151, 113] width 29 height 17
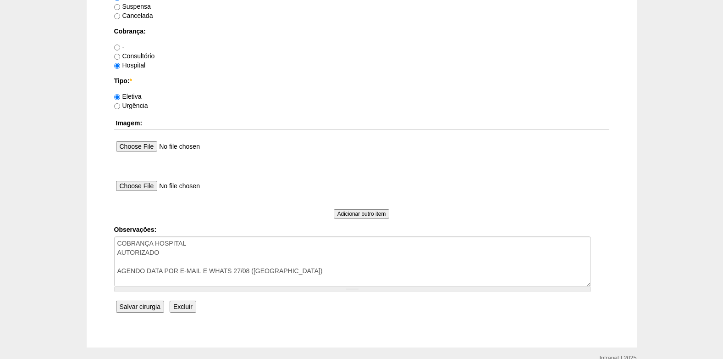
scroll to position [780, 0]
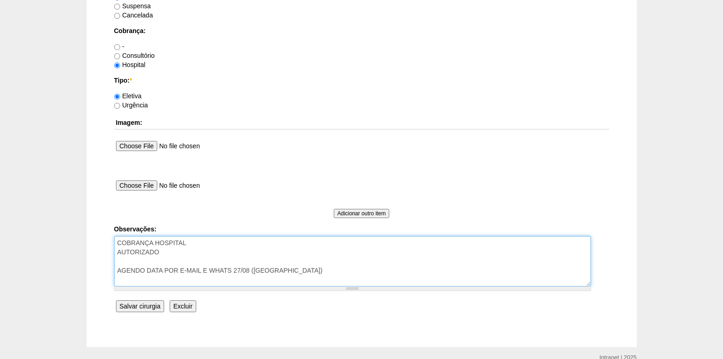
click at [277, 272] on textarea "COBRANÇA HOSPITAL AUTORIZADO AGENDO DATA POR E-MAIL E WHATS 27/08 ([GEOGRAPHIC_…" at bounding box center [352, 261] width 477 height 50
type textarea "COBRANÇA HOSPITAL AUTORIZADO AGENDO DATA POR E-MAIL E WHATS 27/08 (VK)- confirm…"
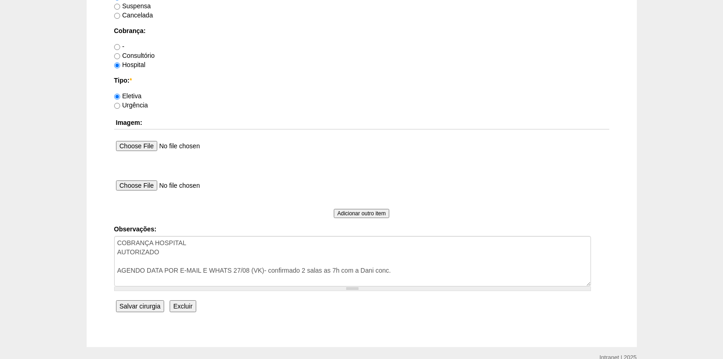
click at [133, 306] on input "Salvar cirurgia" at bounding box center [140, 306] width 48 height 12
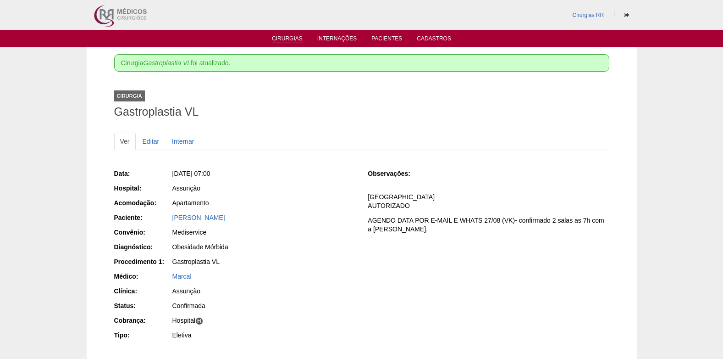
click at [292, 39] on link "Cirurgias" at bounding box center [287, 39] width 31 height 8
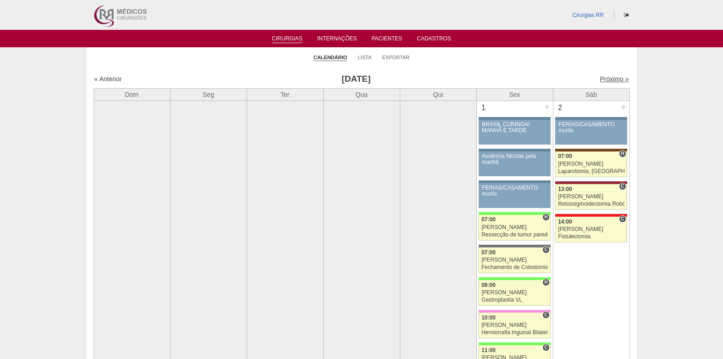
click at [613, 79] on link "Próximo »" at bounding box center [614, 78] width 29 height 7
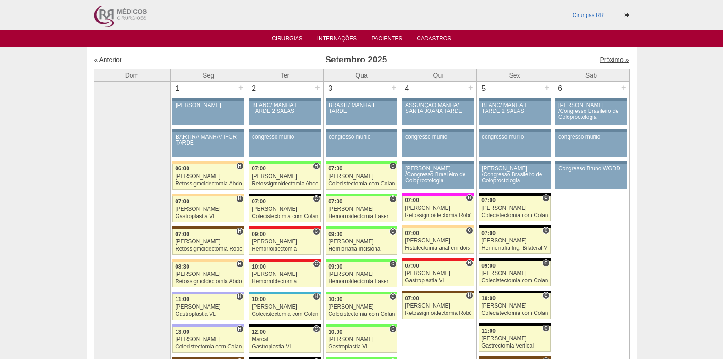
click at [616, 60] on link "Próximo »" at bounding box center [614, 59] width 29 height 7
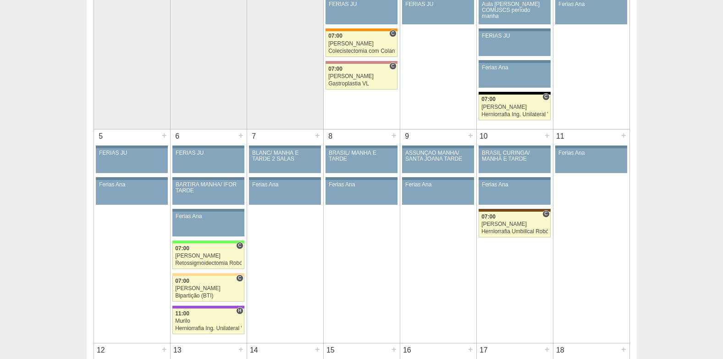
scroll to position [138, 0]
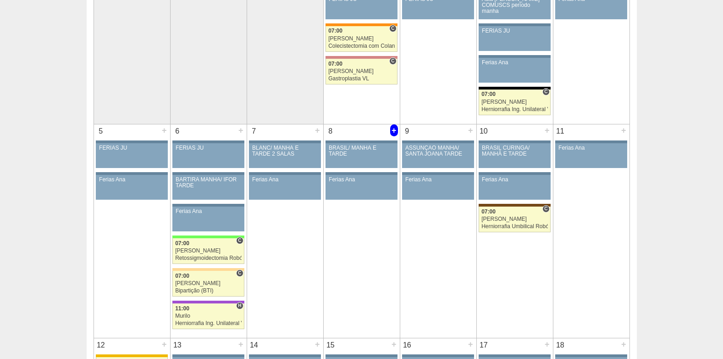
click at [394, 130] on div "+" at bounding box center [394, 130] width 8 height 12
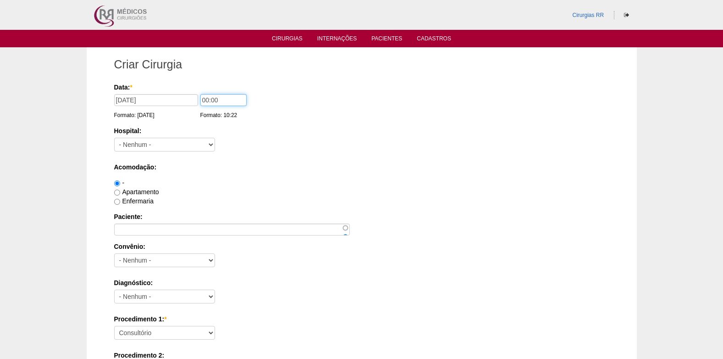
click at [220, 102] on input "00:00" at bounding box center [223, 100] width 46 height 12
type input "0"
type input "07:00"
click at [194, 147] on select "- [GEOGRAPHIC_DATA] - [DATE] [PERSON_NAME] Alvorada América Assunção Bartira Be…" at bounding box center [164, 145] width 101 height 14
select select "8"
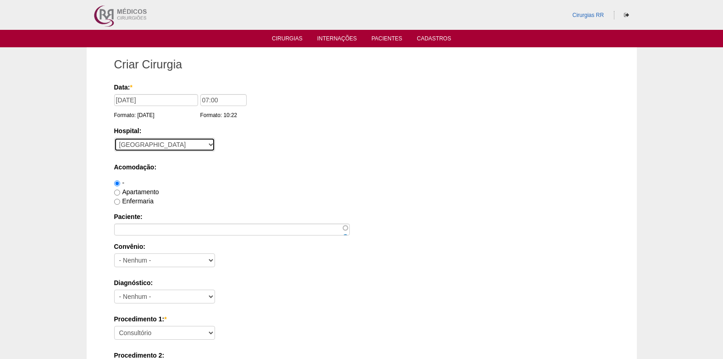
click at [114, 138] on select "- Nenhum - 9 de Julho Albert Einstein Alvorada América Assunção Bartira Benefic…" at bounding box center [164, 145] width 101 height 14
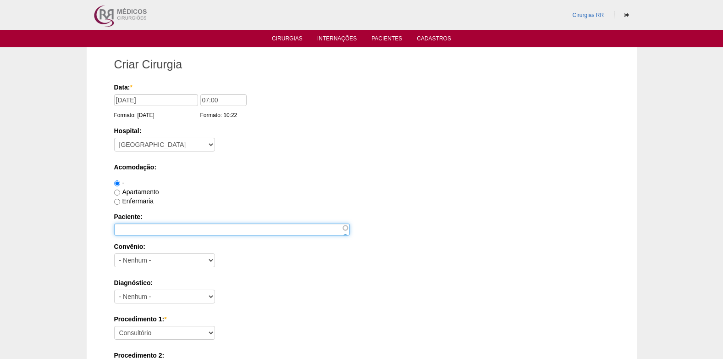
click at [177, 225] on input "Paciente:" at bounding box center [232, 229] width 236 height 12
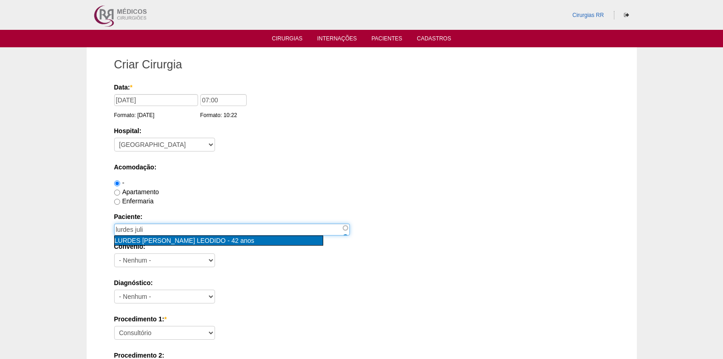
type input "LURDES JULIA DE SANTANA LEODIDO [nid:85543]"
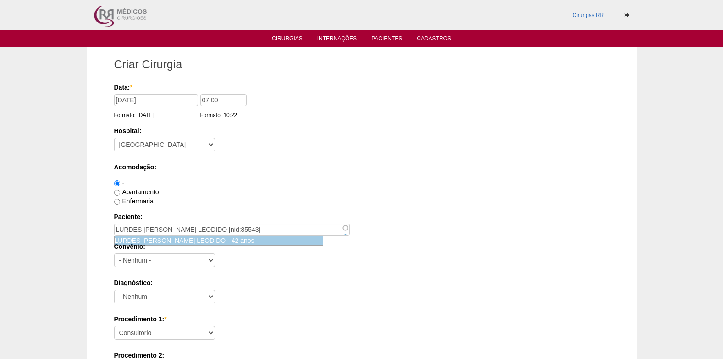
click at [186, 239] on span "LURDES [PERSON_NAME] LEODIDO" at bounding box center [170, 240] width 111 height 7
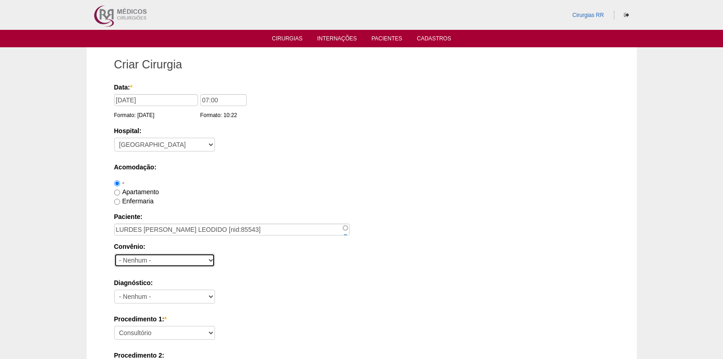
click at [171, 260] on select "- Nenhum - Abet Afresp Allianz Amil Blue Life Caasp Cabesp Caixa de Pensões Car…" at bounding box center [164, 260] width 101 height 14
select select "26"
click at [114, 253] on select "- Nenhum - Abet Afresp Allianz Amil Blue Life Caasp Cabesp Caixa de Pensões Car…" at bounding box center [164, 260] width 101 height 14
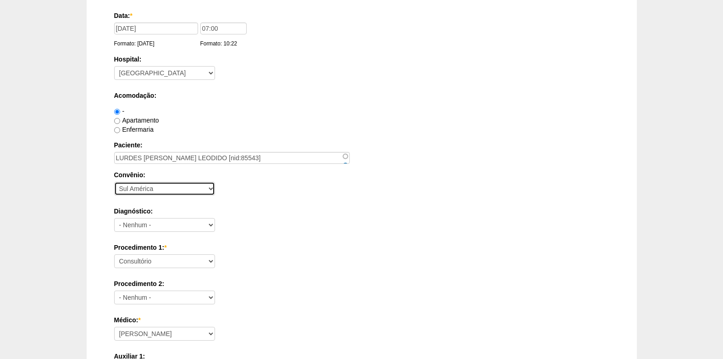
scroll to position [92, 0]
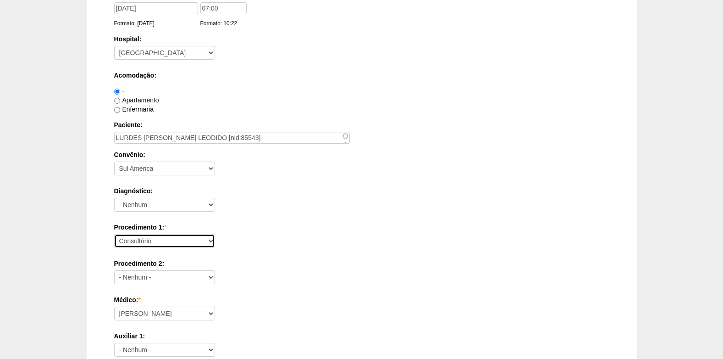
click at [176, 237] on select "Consultório Abscesso Hepático - Drenagem Abscesso perianal Amputação Abdômino P…" at bounding box center [164, 241] width 101 height 14
select select "3735"
click at [114, 234] on select "Consultório Abscesso Hepático - Drenagem Abscesso perianal Amputação Abdômino P…" at bounding box center [164, 241] width 101 height 14
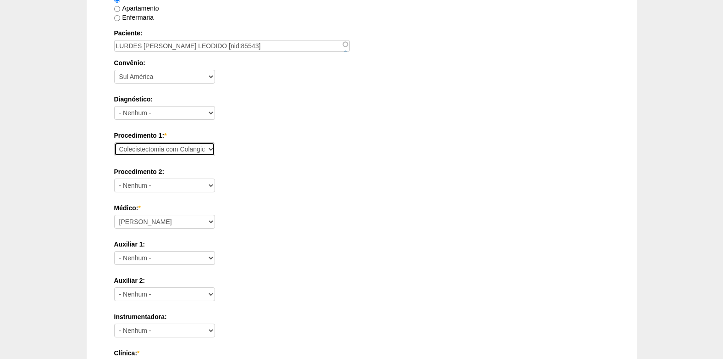
scroll to position [229, 0]
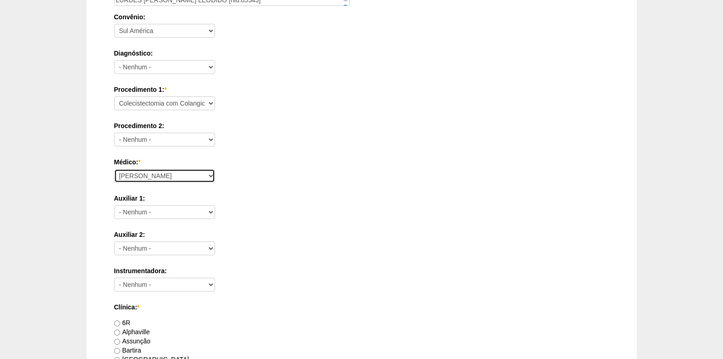
click at [194, 176] on select "Ana Paula Bruno Felipe Rossi Geraldo Igor Benevides Isabella Juliana Luiz Guilh…" at bounding box center [164, 176] width 101 height 14
select select "30"
click at [114, 169] on select "Ana Paula Bruno Felipe Rossi Geraldo Igor Benevides Isabella Juliana Luiz Guilh…" at bounding box center [164, 176] width 101 height 14
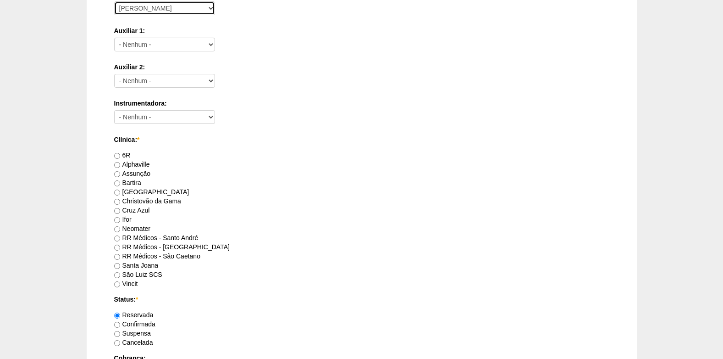
scroll to position [413, 0]
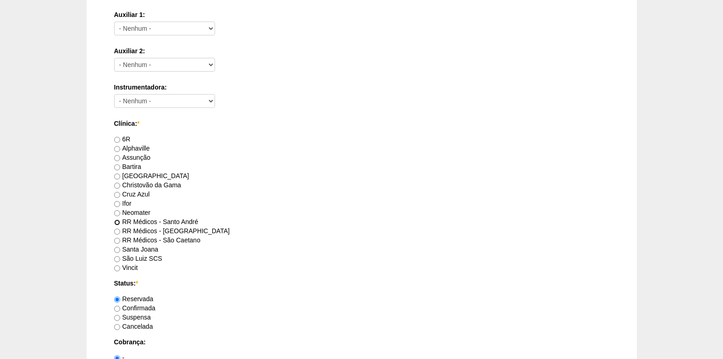
click at [118, 222] on input "RR Médicos - Santo André" at bounding box center [117, 222] width 6 height 6
radio input "true"
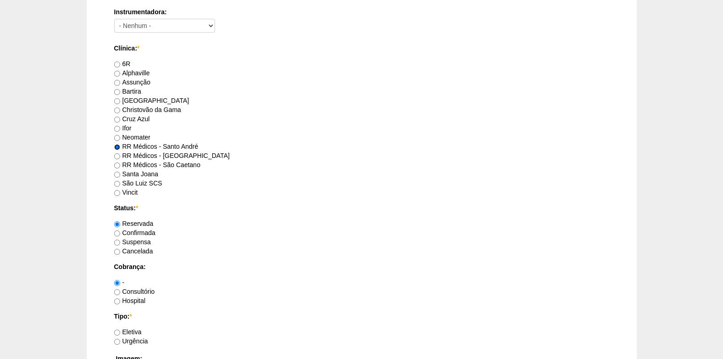
scroll to position [505, 0]
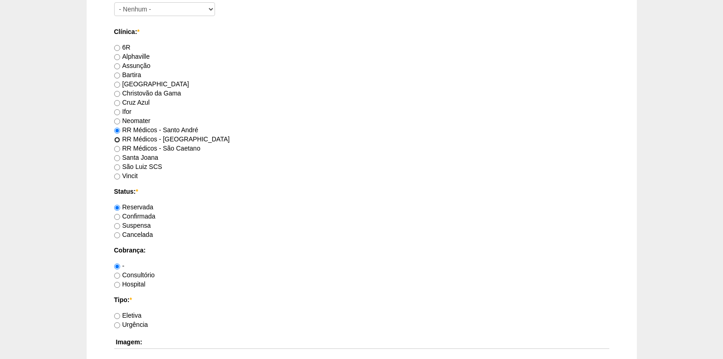
click at [118, 137] on input "RR Médicos - São Bernardo do Campo" at bounding box center [117, 140] width 6 height 6
radio input "true"
click at [117, 214] on input "Confirmada" at bounding box center [117, 217] width 6 height 6
radio input "true"
click at [120, 273] on label "Consultório" at bounding box center [134, 274] width 41 height 7
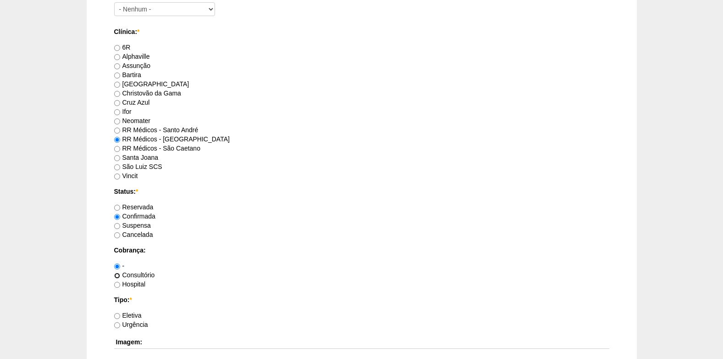
click at [120, 273] on input "Consultório" at bounding box center [117, 275] width 6 height 6
radio input "true"
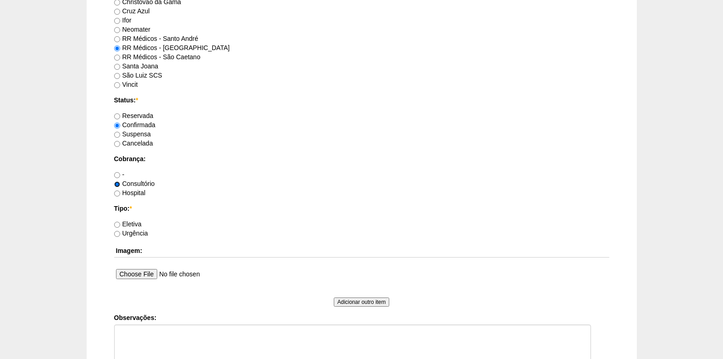
scroll to position [596, 0]
click at [117, 225] on input "Eletiva" at bounding box center [117, 224] width 6 height 6
radio input "true"
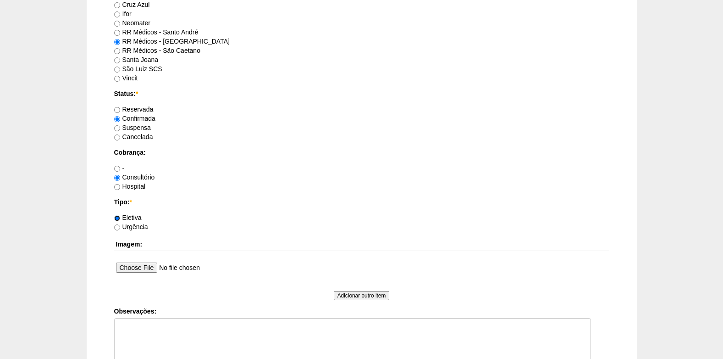
scroll to position [688, 0]
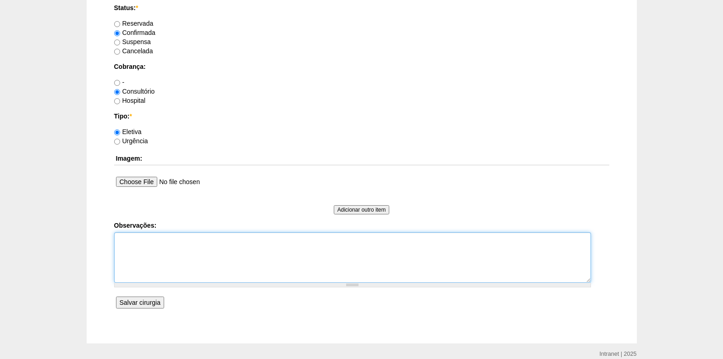
click at [168, 268] on textarea "Observações:" at bounding box center [352, 257] width 477 height 50
type textarea "c"
type textarea "COBRANÇA CONSULTÓRIO"
click at [142, 299] on input "Salvar cirurgia" at bounding box center [140, 302] width 48 height 12
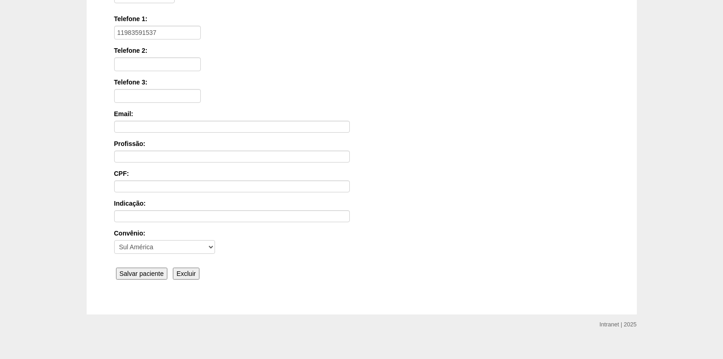
scroll to position [201, 0]
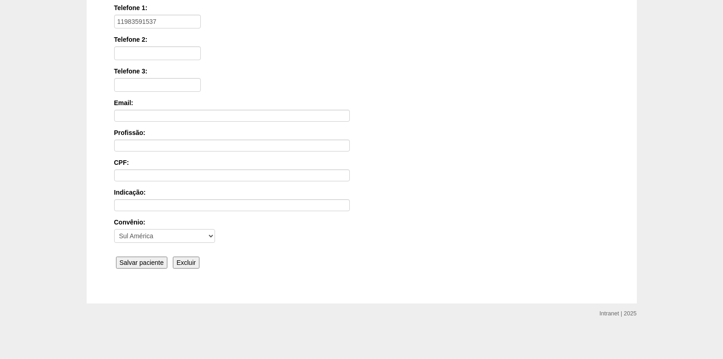
click at [144, 263] on input "Salvar paciente" at bounding box center [142, 262] width 52 height 12
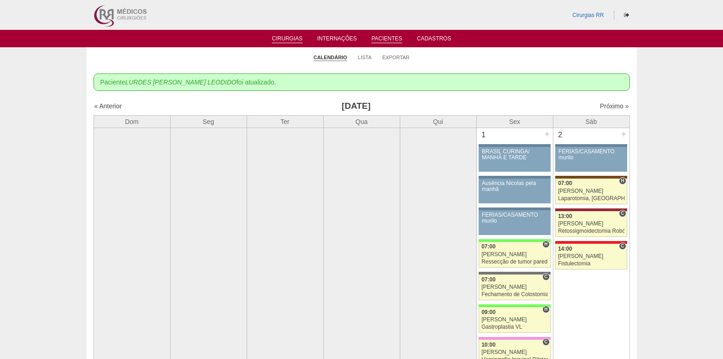
click at [384, 41] on link "Pacientes" at bounding box center [387, 39] width 31 height 8
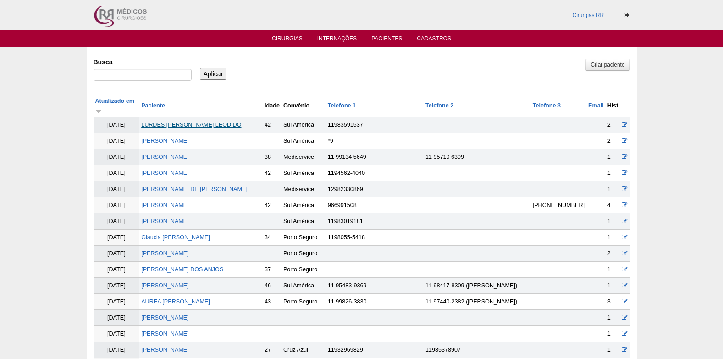
click at [200, 122] on link "LURDES [PERSON_NAME] LEODIDO" at bounding box center [191, 125] width 100 height 6
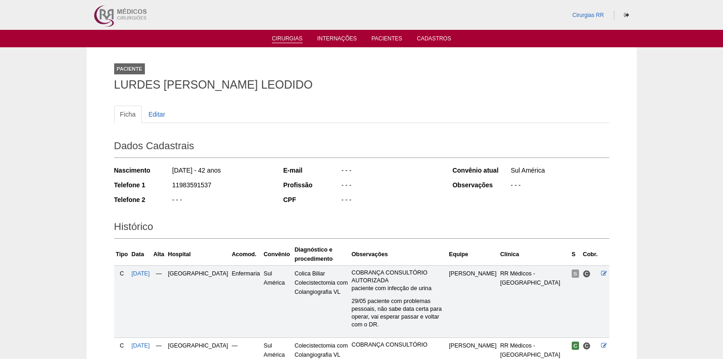
click at [285, 39] on link "Cirurgias" at bounding box center [287, 39] width 31 height 8
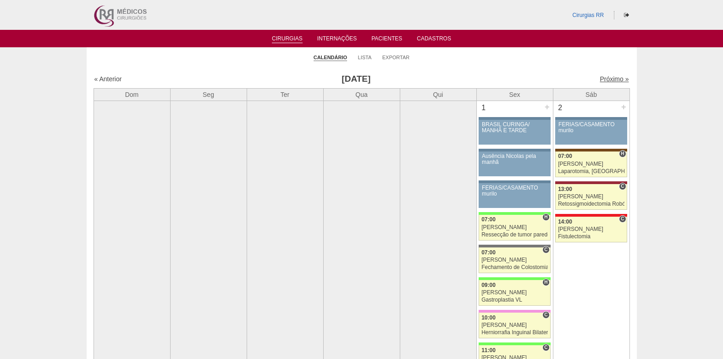
click at [601, 79] on link "Próximo »" at bounding box center [614, 78] width 29 height 7
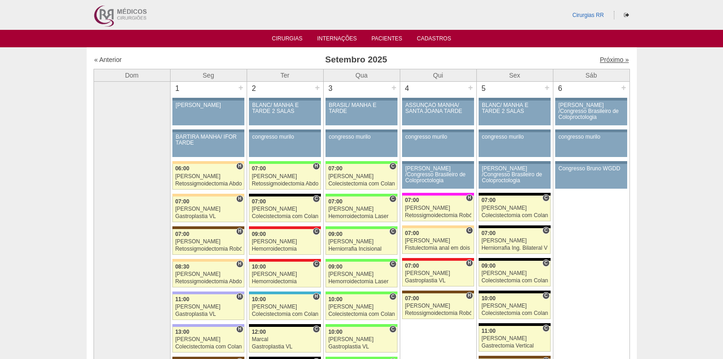
click at [600, 58] on link "Próximo »" at bounding box center [614, 59] width 29 height 7
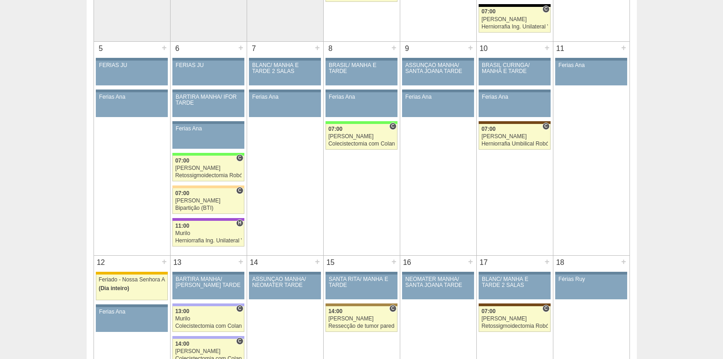
scroll to position [229, 0]
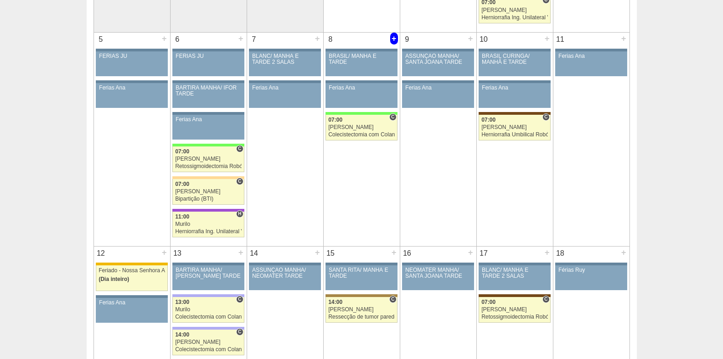
click at [394, 38] on div "+" at bounding box center [394, 39] width 8 height 12
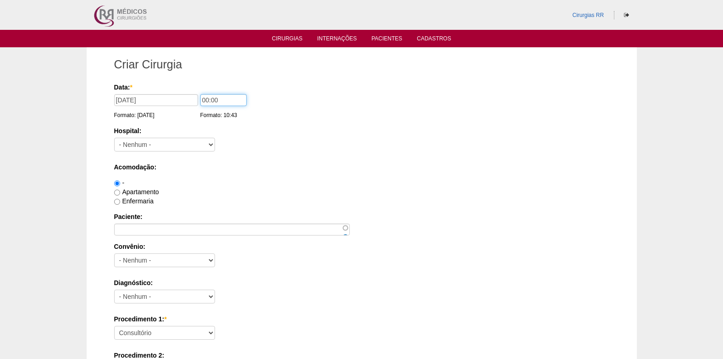
drag, startPoint x: 220, startPoint y: 102, endPoint x: 200, endPoint y: 107, distance: 20.4
click at [200, 107] on div "00:00 Formato: 10:43" at bounding box center [224, 107] width 49 height 26
type input "08:00"
click at [191, 141] on select "- Nenhum - 9 de Julho Albert Einstein Alvorada América Assunção Bartira Benefic…" at bounding box center [164, 145] width 101 height 14
click at [161, 142] on select "- Nenhum - 9 de Julho Albert Einstein Alvorada América Assunção Bartira Benefic…" at bounding box center [164, 145] width 101 height 14
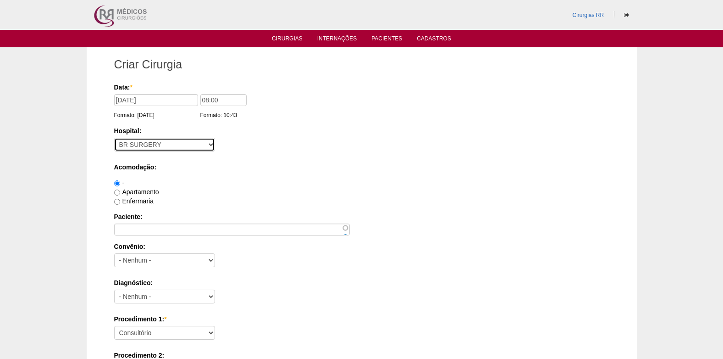
select select "8"
click at [161, 142] on select "- Nenhum - 9 de Julho Albert Einstein Alvorada América Assunção Bartira Benefic…" at bounding box center [164, 145] width 101 height 14
click at [271, 155] on div "Hospital: - Nenhum - 9 de Julho Albert Einstein Alvorada América Assunção Barti…" at bounding box center [361, 141] width 495 height 30
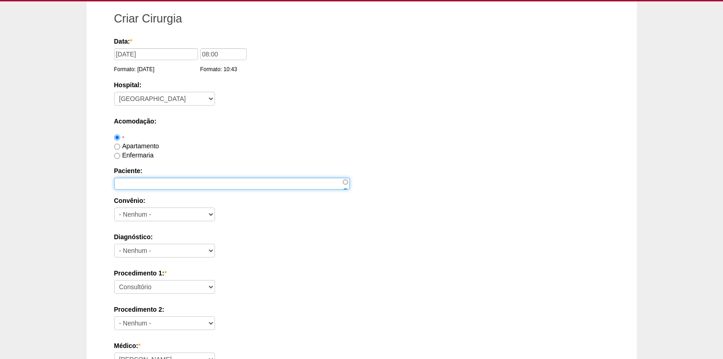
click at [179, 182] on input "Paciente:" at bounding box center [232, 184] width 236 height 12
paste input "TIAGO BATALHA DE SOUZA"
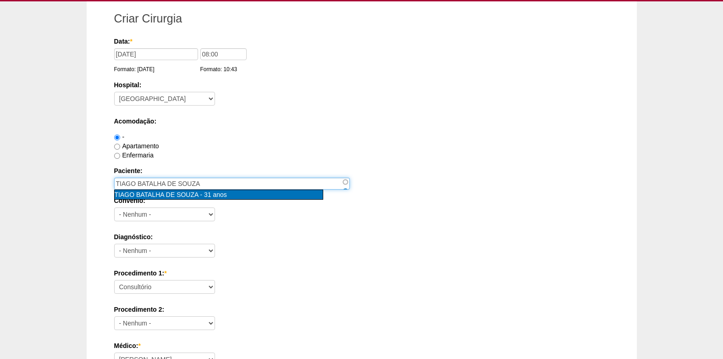
type input "TIAGO BATALHA DE SOUZA [nid:82589]"
click at [181, 195] on span "TIAGO BATALHA DE SOUZA" at bounding box center [157, 194] width 84 height 7
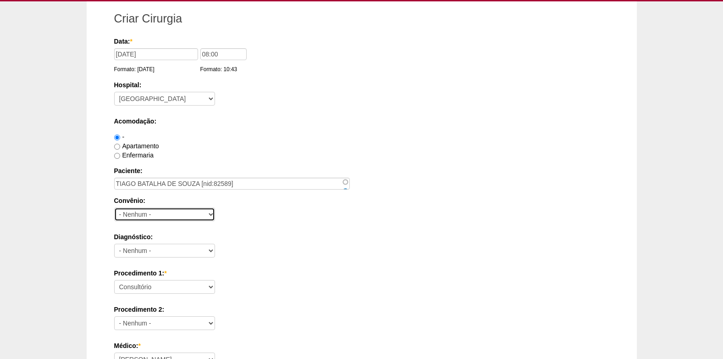
click at [160, 216] on select "- Nenhum - Abet Afresp Allianz Amil Blue Life Caasp Cabesp Caixa de Pensões Car…" at bounding box center [164, 214] width 101 height 14
click at [153, 208] on select "- Nenhum - Abet Afresp Allianz Amil Blue Life Caasp Cabesp Caixa de Pensões Car…" at bounding box center [164, 214] width 101 height 14
click at [148, 214] on select "- Nenhum - Abet Afresp Allianz Amil Blue Life Caasp Cabesp Caixa de Pensões Car…" at bounding box center [164, 214] width 101 height 14
select select "4039"
click at [114, 207] on select "- Nenhum - Abet Afresp Allianz Amil Blue Life Caasp Cabesp Caixa de Pensões Car…" at bounding box center [164, 214] width 101 height 14
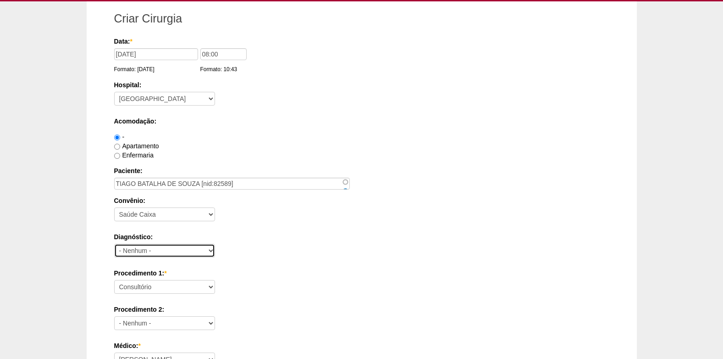
click at [187, 250] on select "- Nenhum - Abdome Agudo Abscesso Hepático Abscesso Perianal Abscesso Peritoneal…" at bounding box center [164, 251] width 101 height 14
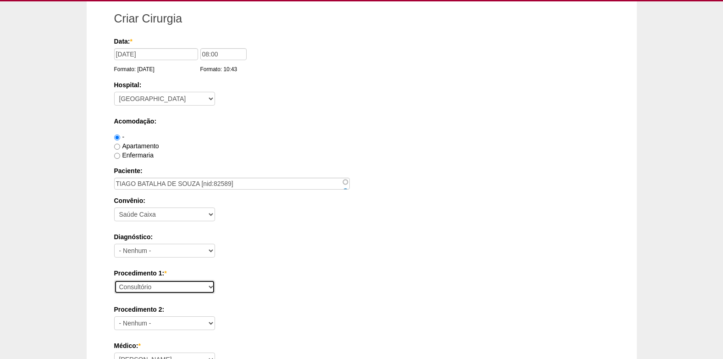
click at [168, 286] on select "Consultório Abscesso Hepático - Drenagem Abscesso perianal Amputação Abdômino P…" at bounding box center [164, 287] width 101 height 14
select select "10634"
click at [114, 280] on select "Consultório Abscesso Hepático - Drenagem Abscesso perianal Amputação Abdômino P…" at bounding box center [164, 287] width 101 height 14
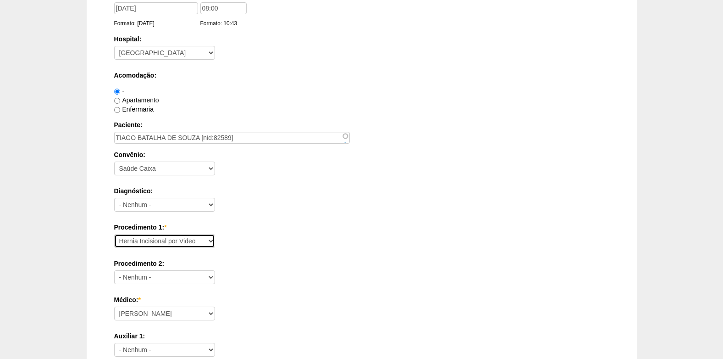
scroll to position [138, 0]
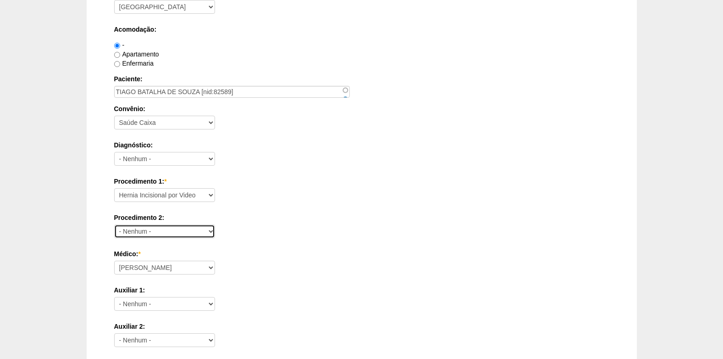
click at [157, 231] on select "- Nenhum - Consultório Abscesso Hepático - Drenagem Abscesso perianal Amputação…" at bounding box center [164, 231] width 101 height 14
click at [187, 229] on select "- Nenhum - Consultório Abscesso Hepático - Drenagem Abscesso perianal Amputação…" at bounding box center [164, 231] width 101 height 14
click at [167, 229] on select "- Nenhum - Consultório Abscesso Hepático - Drenagem Abscesso perianal Amputação…" at bounding box center [164, 231] width 101 height 14
click at [114, 224] on select "- Nenhum - Consultório Abscesso Hepático - Drenagem Abscesso perianal Amputação…" at bounding box center [164, 231] width 101 height 14
click at [160, 231] on select "- Nenhum - Consultório Abscesso Hepático - Drenagem Abscesso perianal Amputação…" at bounding box center [164, 231] width 101 height 14
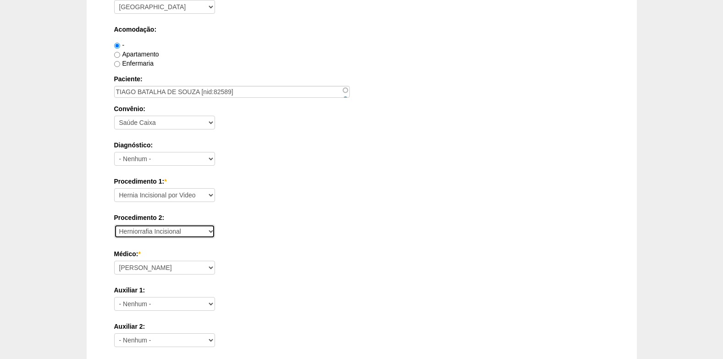
select select "3999"
click at [114, 224] on select "- Nenhum - Consultório Abscesso Hepático - Drenagem Abscesso perianal Amputação…" at bounding box center [164, 231] width 101 height 14
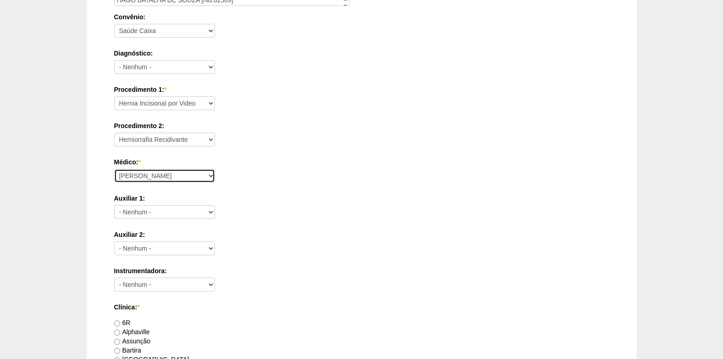
click at [172, 182] on select "Ana Paula Bruno Felipe Rossi Geraldo Igor Benevides Isabella Juliana Luiz Guilh…" at bounding box center [164, 176] width 101 height 14
select select "30"
click at [114, 169] on select "Ana Paula Bruno Felipe Rossi Geraldo Igor Benevides Isabella Juliana Luiz Guilh…" at bounding box center [164, 176] width 101 height 14
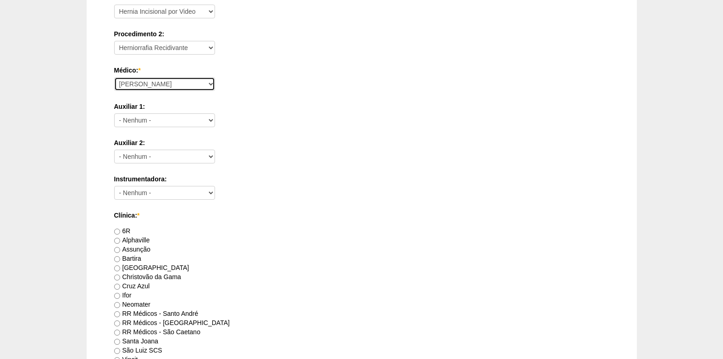
scroll to position [367, 0]
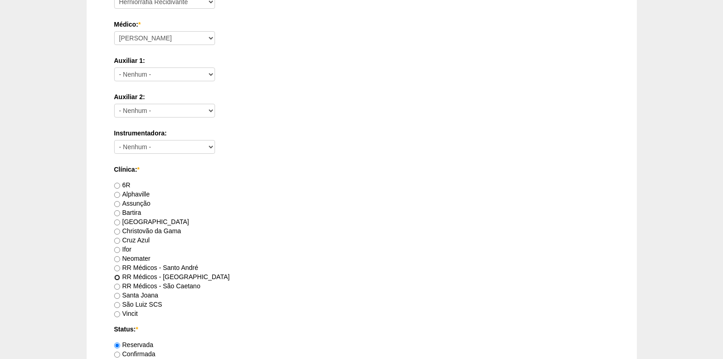
click at [116, 277] on input "RR Médicos - São Bernardo do Campo" at bounding box center [117, 277] width 6 height 6
radio input "true"
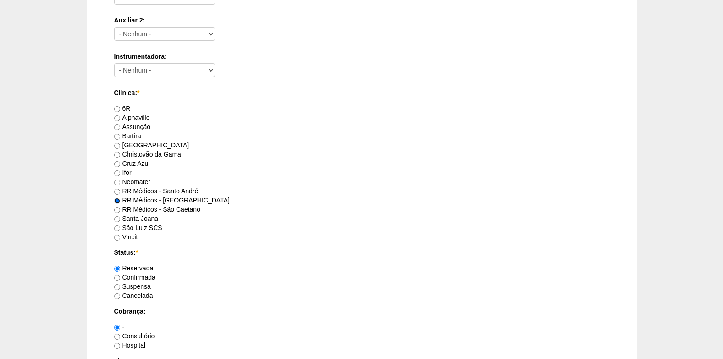
scroll to position [459, 0]
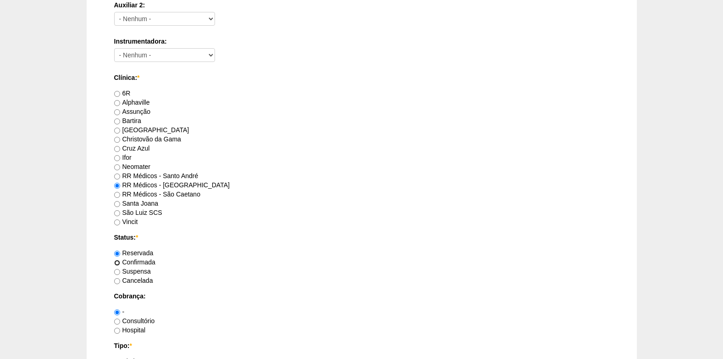
click at [120, 262] on input "Confirmada" at bounding box center [117, 263] width 6 height 6
radio input "true"
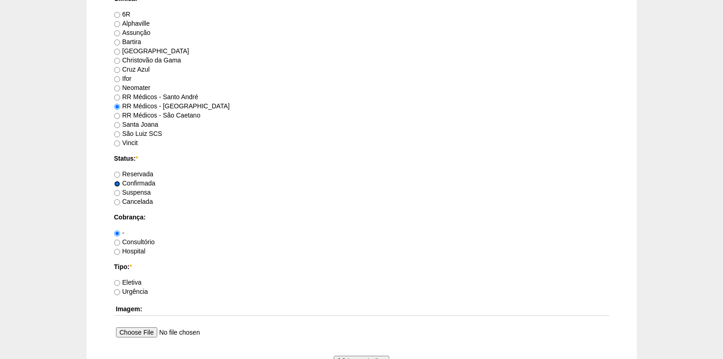
scroll to position [550, 0]
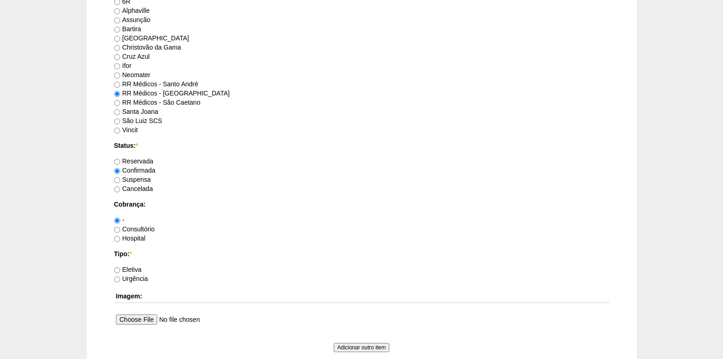
click at [121, 231] on label "Consultório" at bounding box center [134, 228] width 41 height 7
click at [120, 231] on input "Consultório" at bounding box center [117, 230] width 6 height 6
radio input "true"
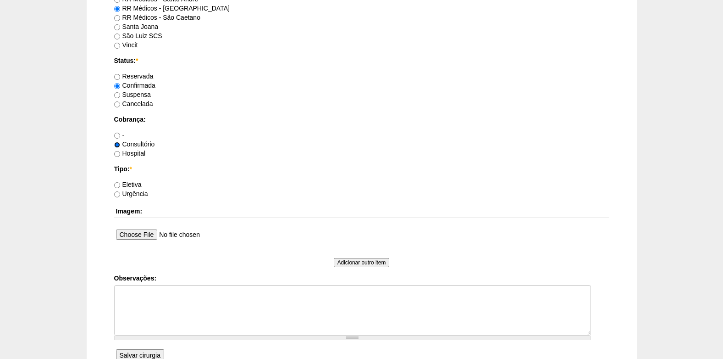
scroll to position [642, 0]
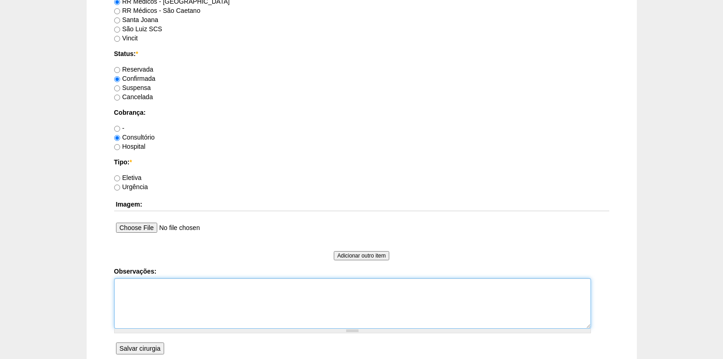
click at [128, 301] on textarea "Observações:" at bounding box center [352, 303] width 477 height 50
drag, startPoint x: 185, startPoint y: 313, endPoint x: 161, endPoint y: 315, distance: 24.3
click at [161, 315] on textarea "+RECONS DE PAREDE COBRANÇA CONSULTÓRIO AUTORIZADO VENCE" at bounding box center [352, 303] width 477 height 50
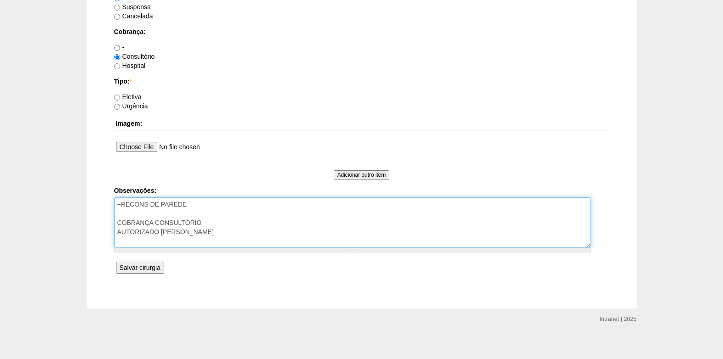
scroll to position [728, 0]
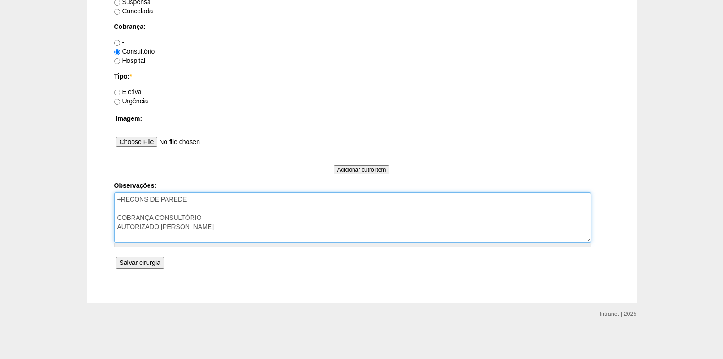
type textarea "+RECONS DE PAREDE COBRANÇA CONSULTÓRIO AUTORIZADO BRADESCO"
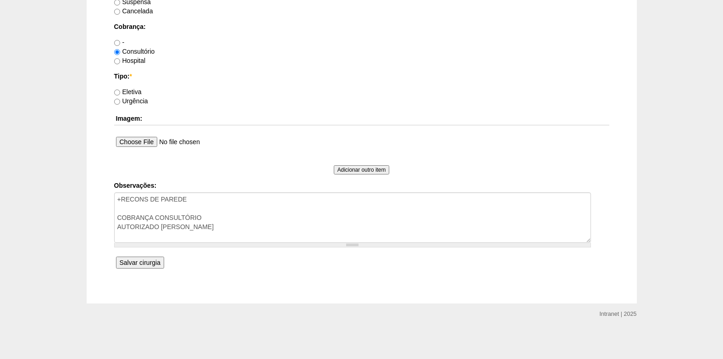
click at [133, 262] on input "Salvar cirurgia" at bounding box center [140, 262] width 48 height 12
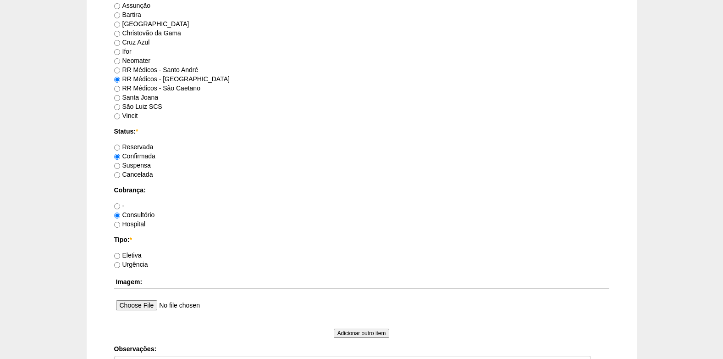
scroll to position [596, 0]
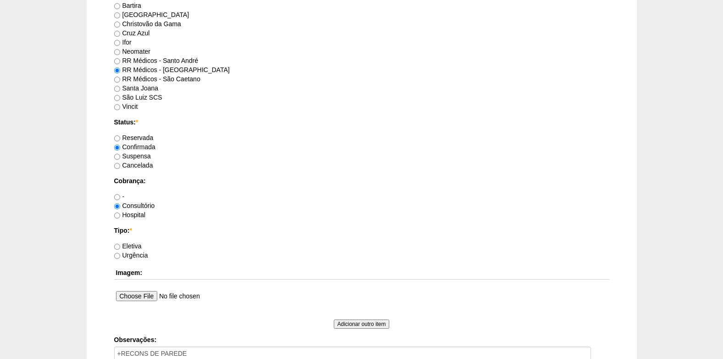
click at [119, 250] on div "Eletiva" at bounding box center [361, 245] width 495 height 9
click at [119, 248] on input "Eletiva" at bounding box center [117, 247] width 6 height 6
radio input "true"
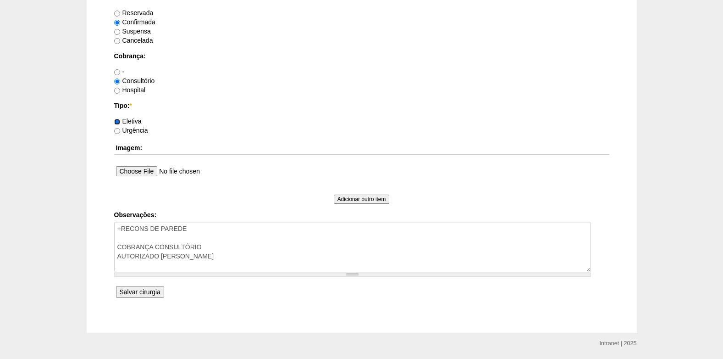
scroll to position [750, 0]
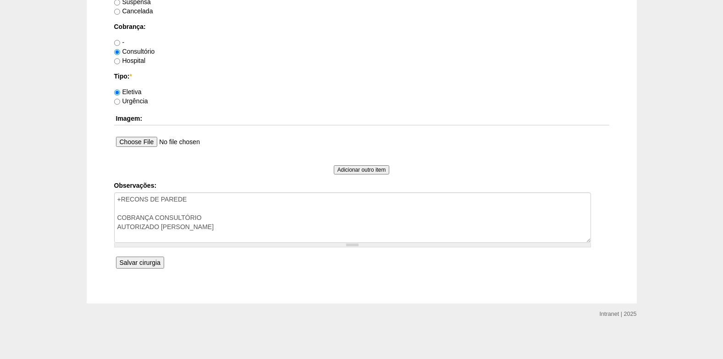
click at [142, 266] on input "Salvar cirurgia" at bounding box center [140, 262] width 48 height 12
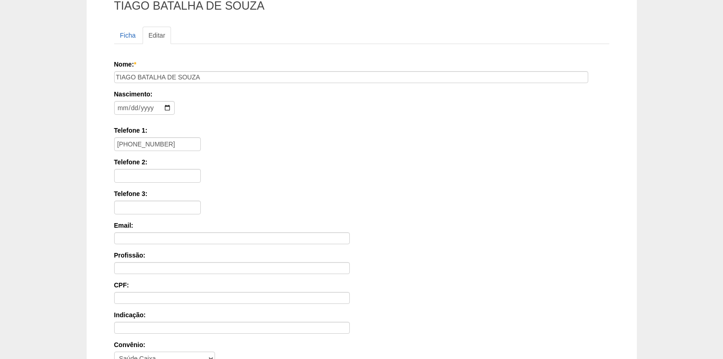
scroll to position [64, 0]
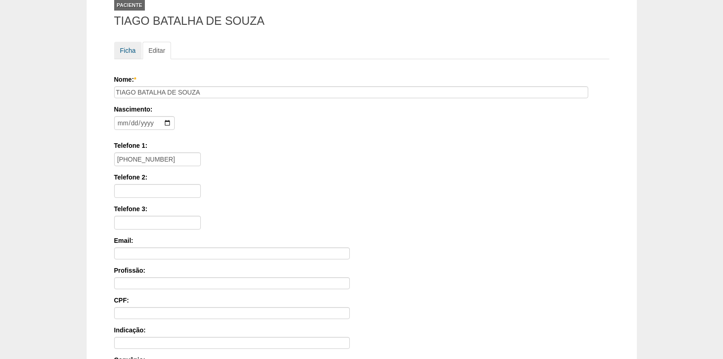
click at [125, 50] on link "Ficha" at bounding box center [128, 50] width 28 height 17
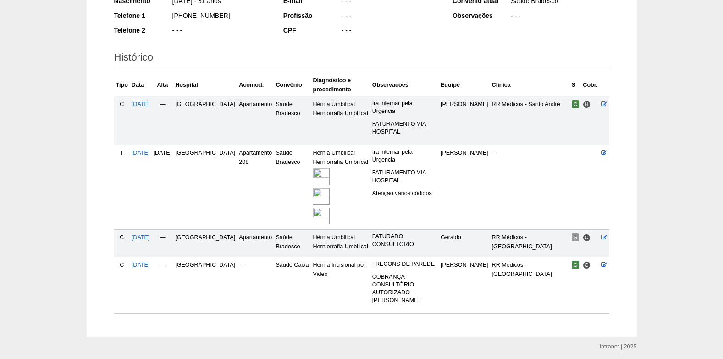
scroll to position [186, 0]
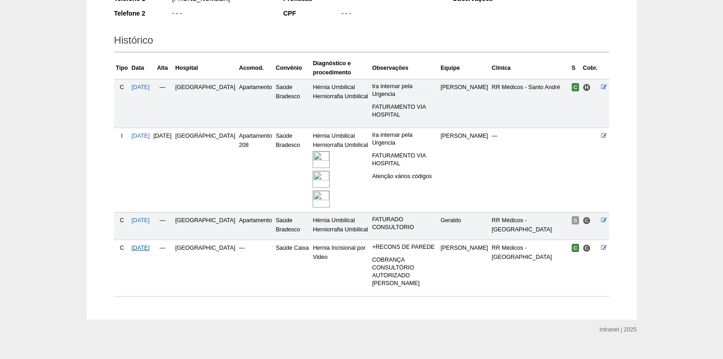
click at [144, 244] on span "08/10/2025" at bounding box center [141, 247] width 18 height 6
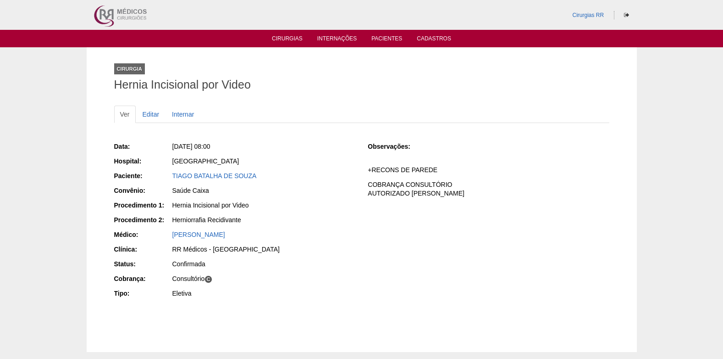
click at [214, 171] on div "TIAGO BATALHA DE SOUZA" at bounding box center [263, 175] width 183 height 9
click at [214, 176] on link "TIAGO BATALHA DE SOUZA" at bounding box center [214, 175] width 84 height 7
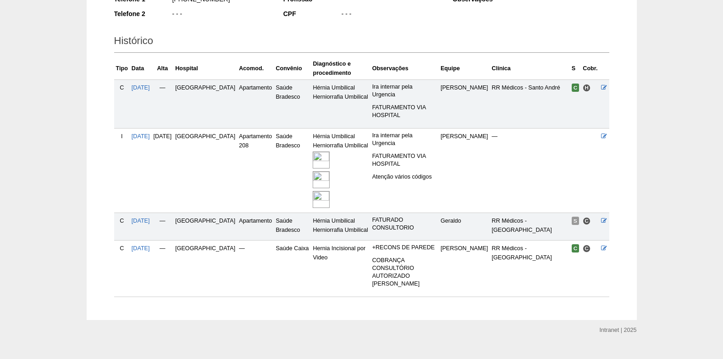
scroll to position [186, 0]
click at [149, 244] on span "[DATE]" at bounding box center [141, 247] width 18 height 6
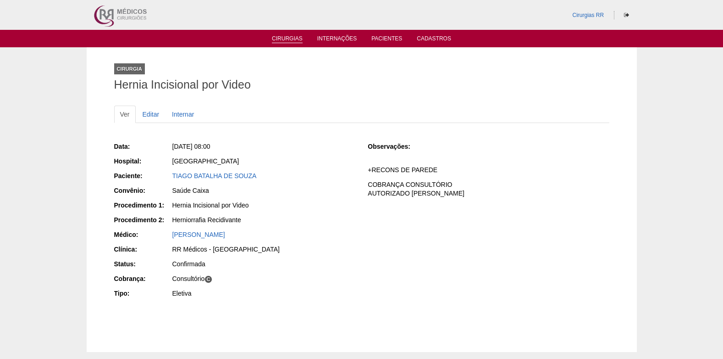
click at [296, 38] on link "Cirurgias" at bounding box center [287, 39] width 31 height 8
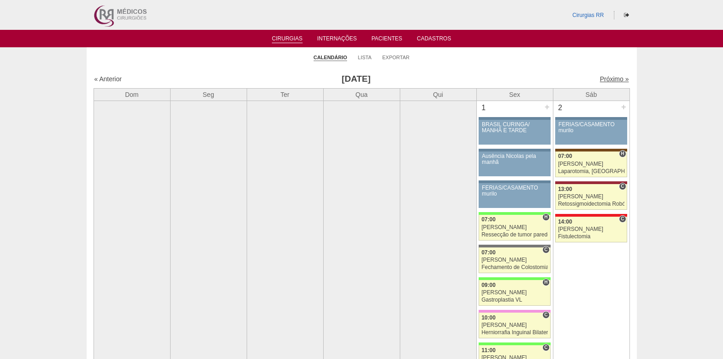
click at [606, 82] on link "Próximo »" at bounding box center [614, 78] width 29 height 7
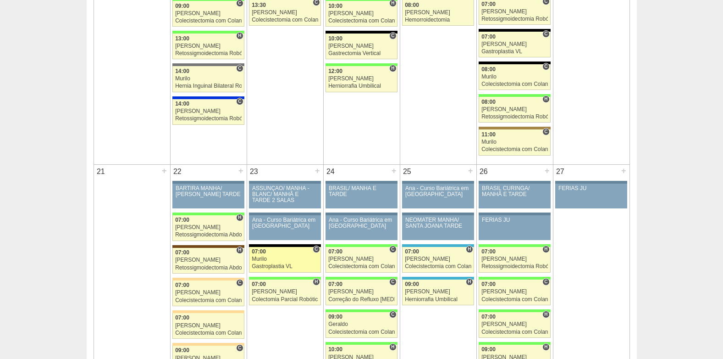
scroll to position [1193, 0]
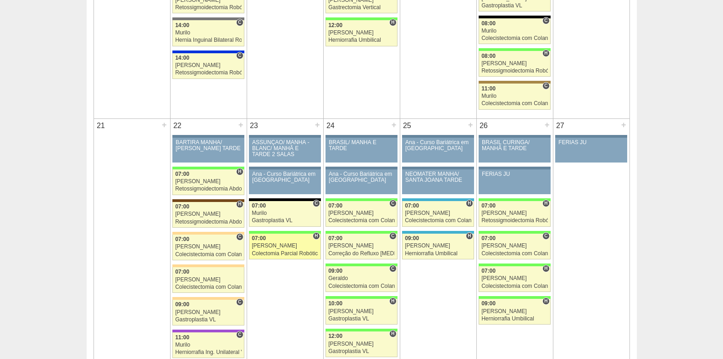
click at [277, 243] on div "[PERSON_NAME]" at bounding box center [285, 246] width 67 height 6
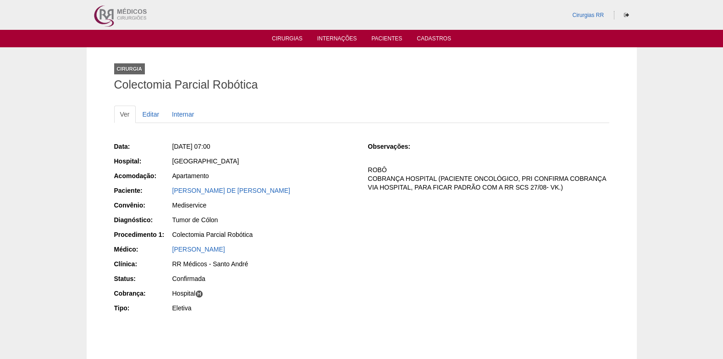
drag, startPoint x: 171, startPoint y: 194, endPoint x: 280, endPoint y: 189, distance: 108.8
click at [280, 189] on div "Paciente: EVERTON COELHO DE MEDEIROS" at bounding box center [234, 191] width 241 height 11
copy div "Paciente: EVERTON COELHO DE MEDEIROS"
click at [292, 37] on link "Cirurgias" at bounding box center [287, 39] width 31 height 8
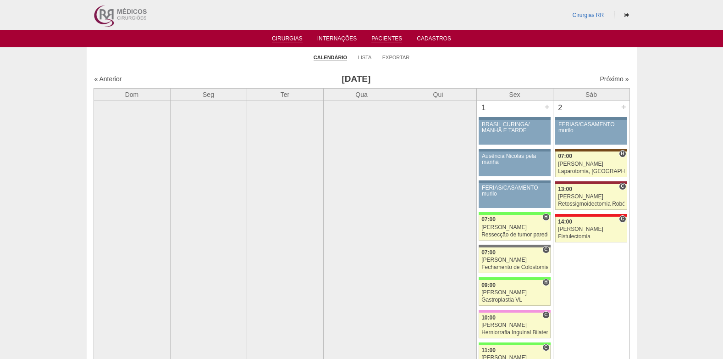
click at [380, 39] on link "Pacientes" at bounding box center [387, 39] width 31 height 8
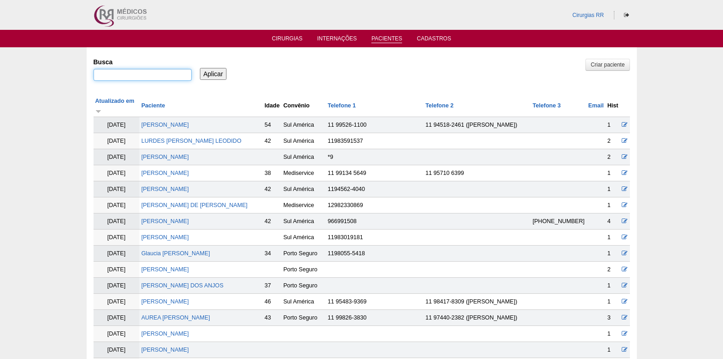
click at [127, 78] on input "Busca" at bounding box center [143, 75] width 98 height 12
paste input "BRC15743373 - [PERSON_NAME]"
type input "BRC15743373 - Tacila Karen Santos Oliveira"
click at [210, 75] on input "Aplicar" at bounding box center [213, 74] width 27 height 12
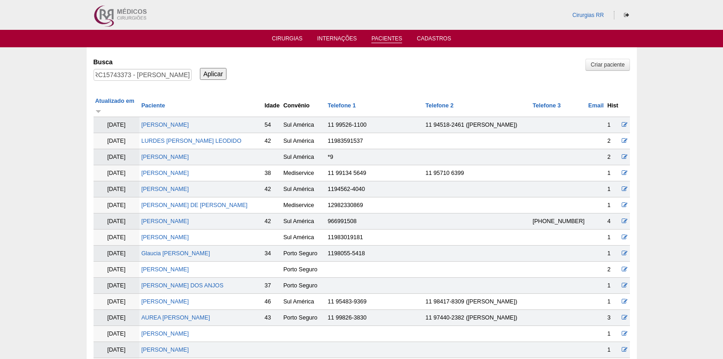
scroll to position [0, 0]
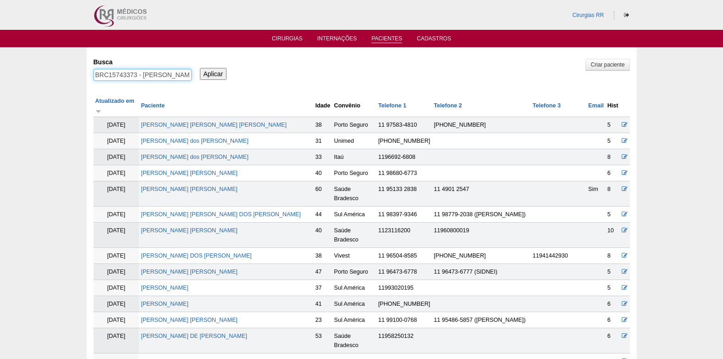
drag, startPoint x: 0, startPoint y: 0, endPoint x: 82, endPoint y: 74, distance: 110.7
type input "[PERSON_NAME]"
click at [221, 75] on input "Aplicar" at bounding box center [213, 74] width 27 height 12
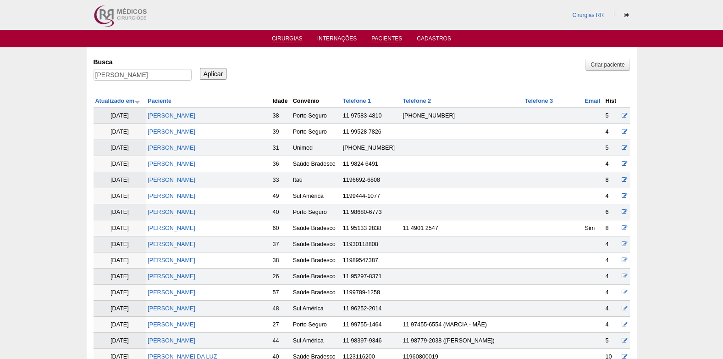
click at [295, 37] on link "Cirurgias" at bounding box center [287, 39] width 31 height 8
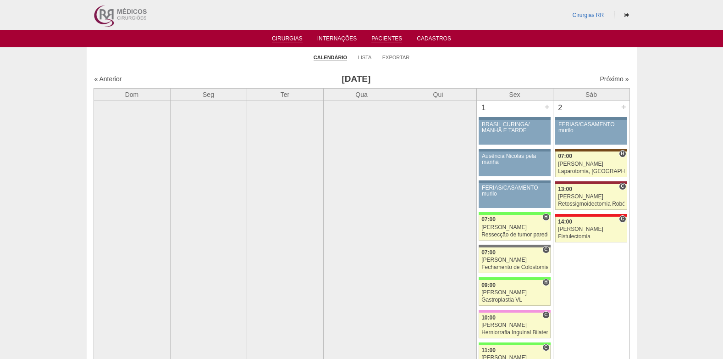
click at [383, 38] on link "Pacientes" at bounding box center [387, 39] width 31 height 8
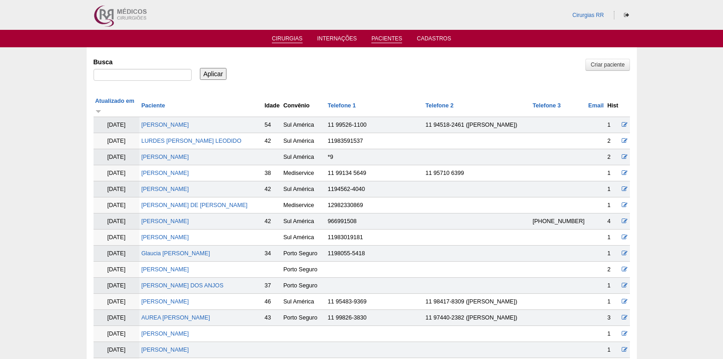
click at [294, 37] on link "Cirurgias" at bounding box center [287, 39] width 31 height 8
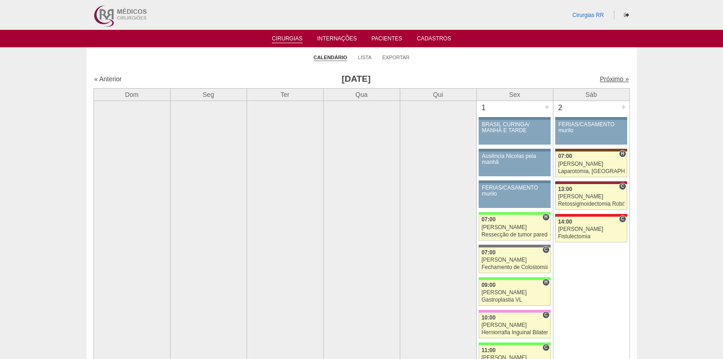
click at [600, 76] on link "Próximo »" at bounding box center [614, 78] width 29 height 7
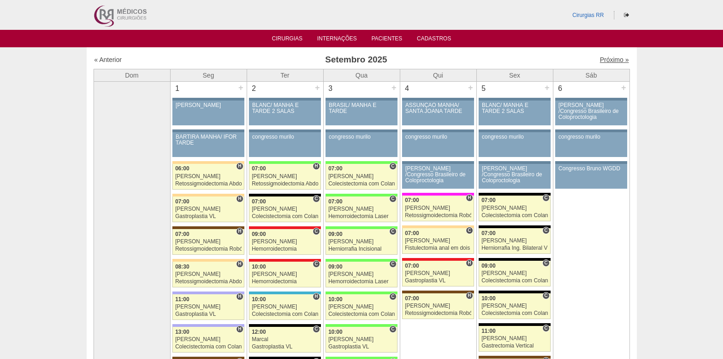
click at [608, 59] on link "Próximo »" at bounding box center [614, 59] width 29 height 7
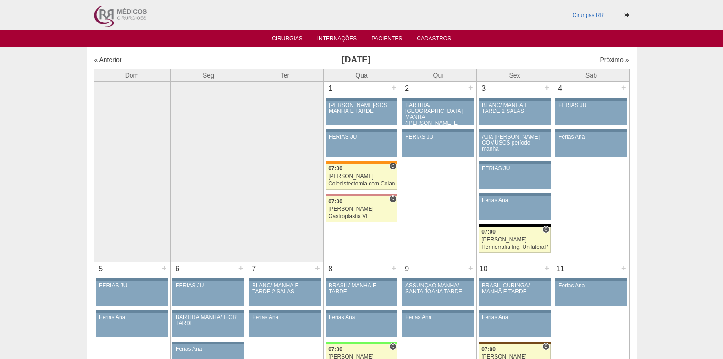
click at [390, 33] on ul "Cirurgias Internações Pacientes Cadastros" at bounding box center [361, 38] width 723 height 17
click at [390, 35] on link "Pacientes" at bounding box center [387, 39] width 31 height 8
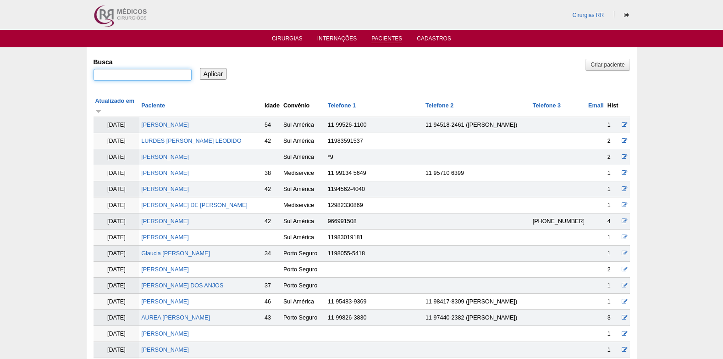
click at [154, 79] on input "Busca" at bounding box center [143, 75] width 98 height 12
type input "TIAGO BATALHA"
click at [200, 68] on input "Aplicar" at bounding box center [213, 74] width 27 height 12
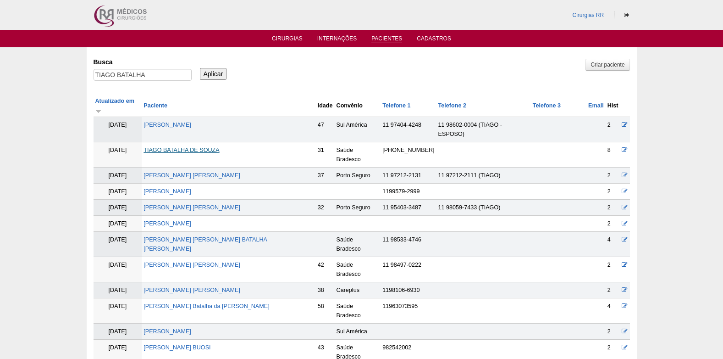
click at [205, 147] on link "TIAGO BATALHA DE SOUZA" at bounding box center [182, 150] width 76 height 6
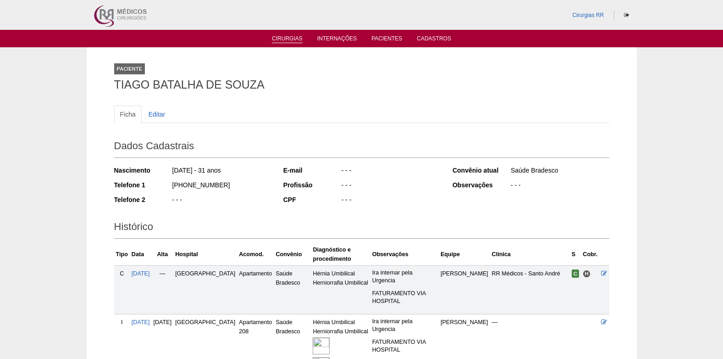
click at [291, 42] on link "Cirurgias" at bounding box center [287, 39] width 31 height 8
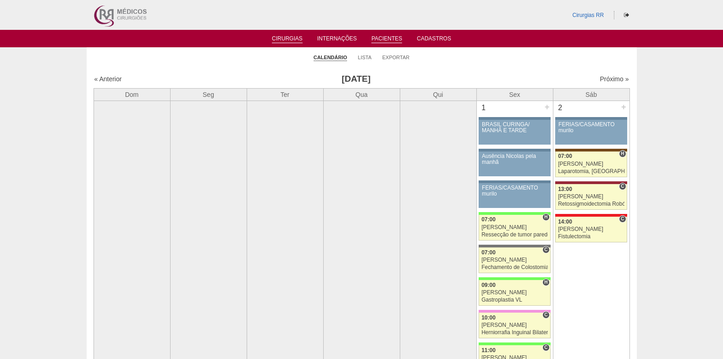
click at [382, 35] on link "Pacientes" at bounding box center [387, 39] width 31 height 8
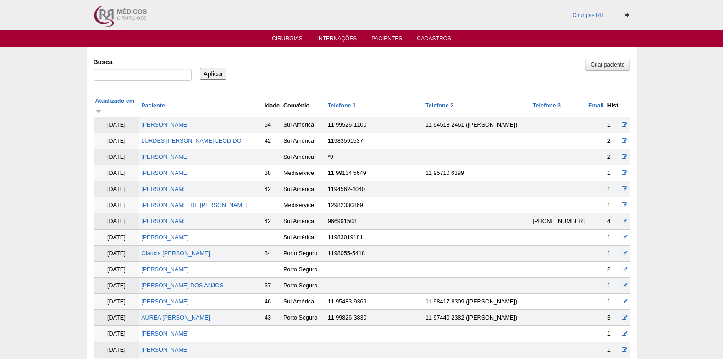
click at [281, 38] on link "Cirurgias" at bounding box center [287, 39] width 31 height 8
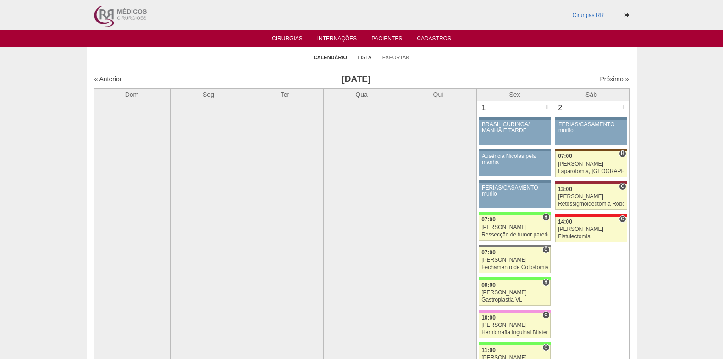
click at [367, 59] on link "Lista" at bounding box center [365, 57] width 14 height 7
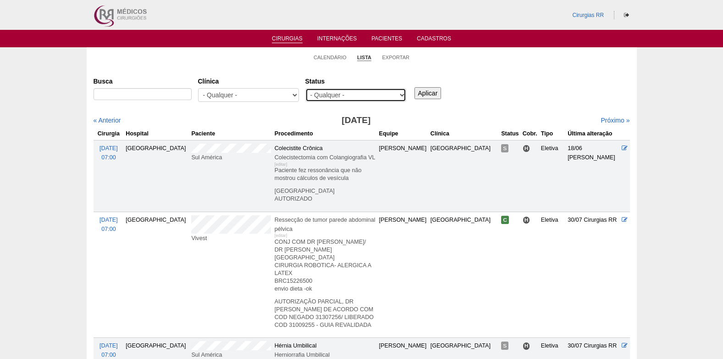
click at [341, 94] on select "- Qualquer - Reservada Confirmada Suspensa Cancelada" at bounding box center [355, 95] width 101 height 14
select select "resr"
click at [305, 88] on select "- Qualquer - Reservada Confirmada Suspensa Cancelada" at bounding box center [355, 95] width 101 height 14
click at [419, 95] on input "Aplicar" at bounding box center [428, 93] width 27 height 12
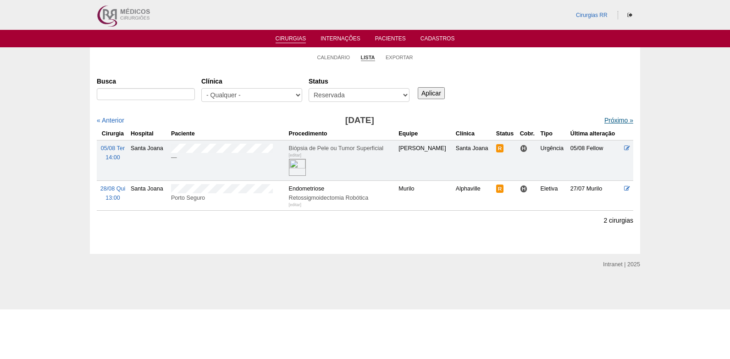
click at [611, 122] on link "Próximo »" at bounding box center [619, 120] width 29 height 7
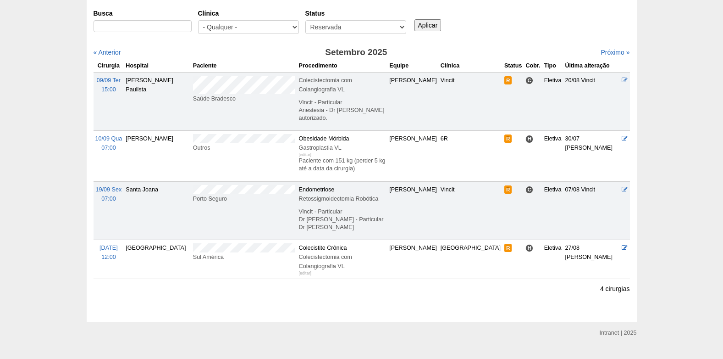
scroll to position [68, 0]
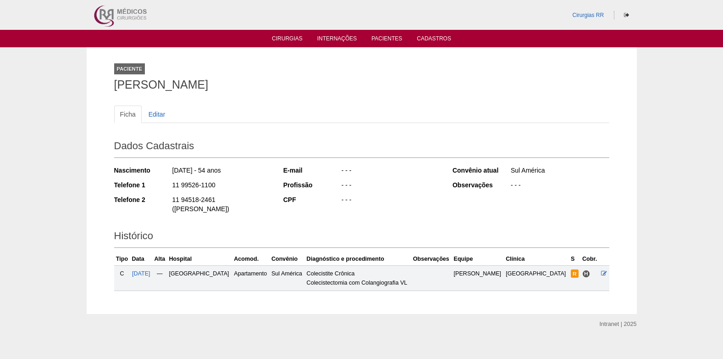
scroll to position [1, 0]
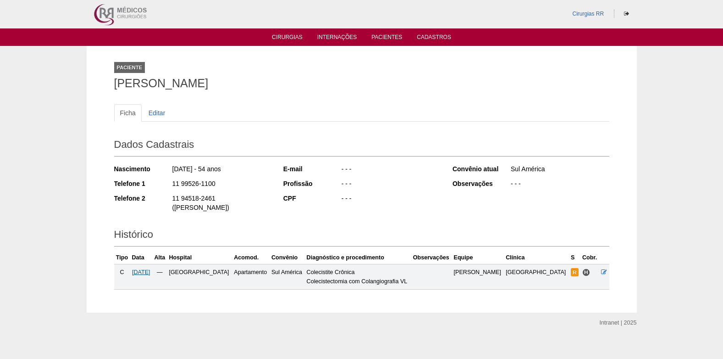
click at [148, 269] on span "[DATE]" at bounding box center [141, 272] width 18 height 6
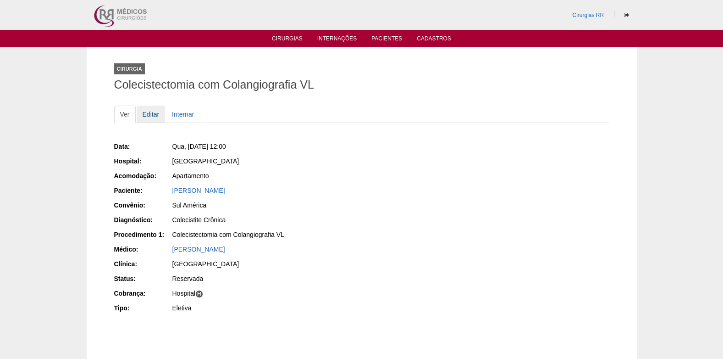
click at [156, 118] on link "Editar" at bounding box center [151, 113] width 29 height 17
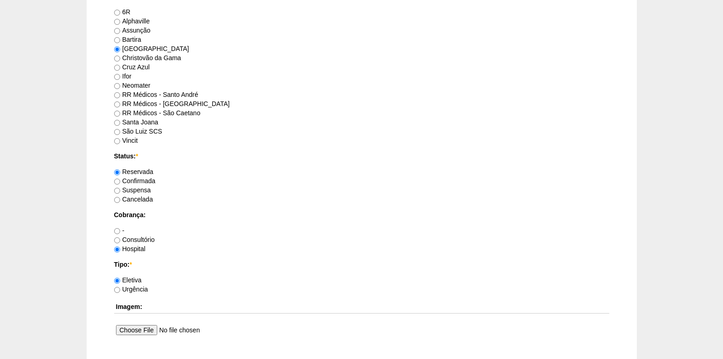
scroll to position [596, 0]
click at [119, 182] on input "Confirmada" at bounding box center [117, 181] width 6 height 6
radio input "true"
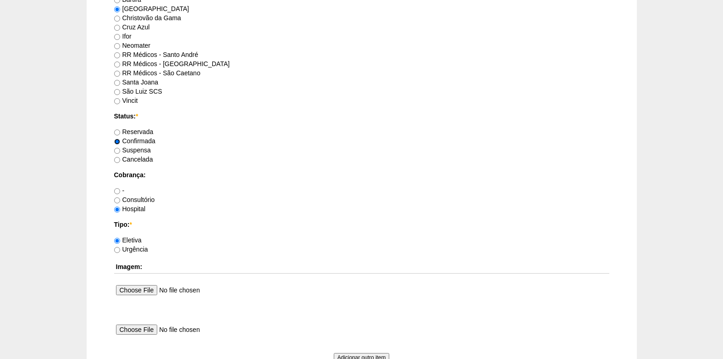
scroll to position [688, 0]
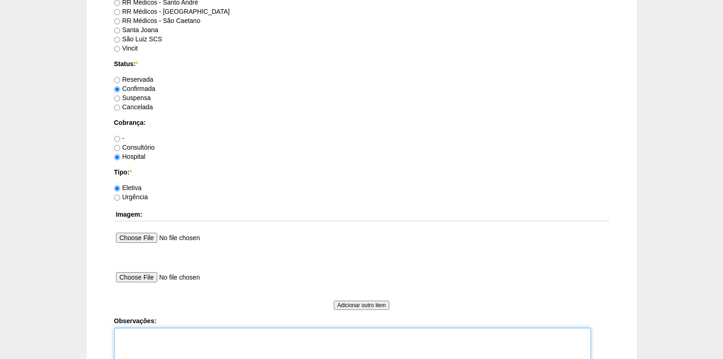
click at [142, 336] on textarea "Observações:" at bounding box center [352, 352] width 477 height 50
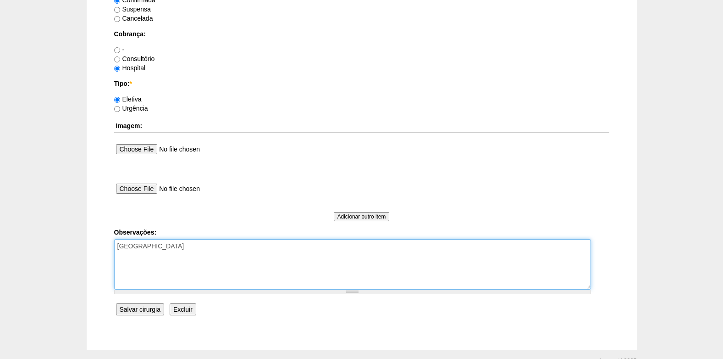
scroll to position [823, 0]
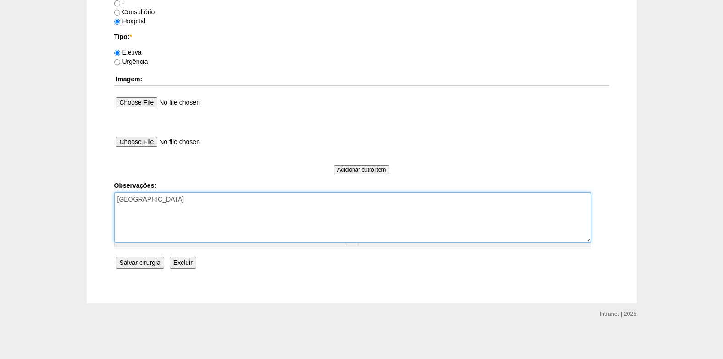
type textarea "COBRNÇA HOSPITAL"
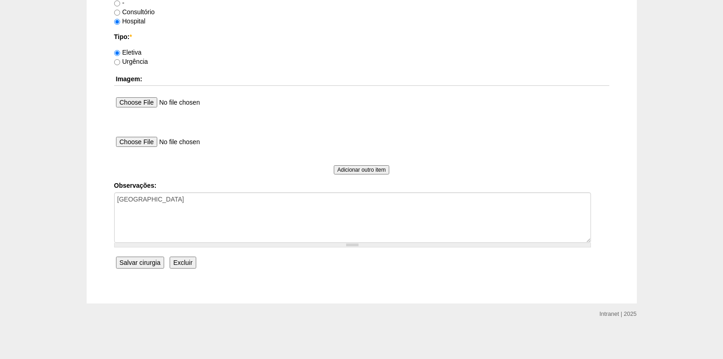
click at [130, 260] on input "Salvar cirurgia" at bounding box center [140, 262] width 48 height 12
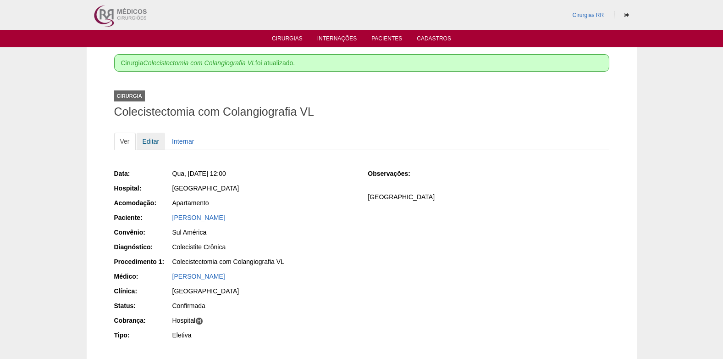
click at [157, 144] on link "Editar" at bounding box center [151, 141] width 29 height 17
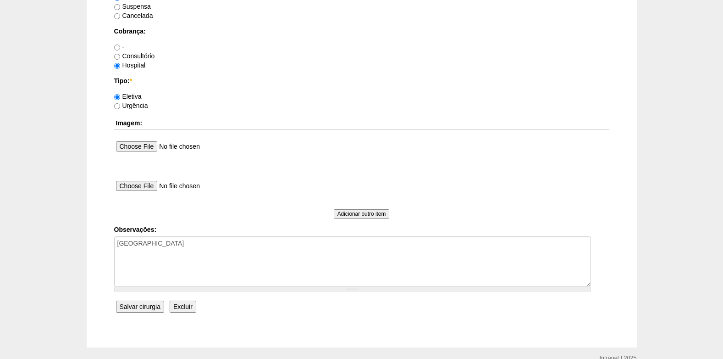
scroll to position [780, 0]
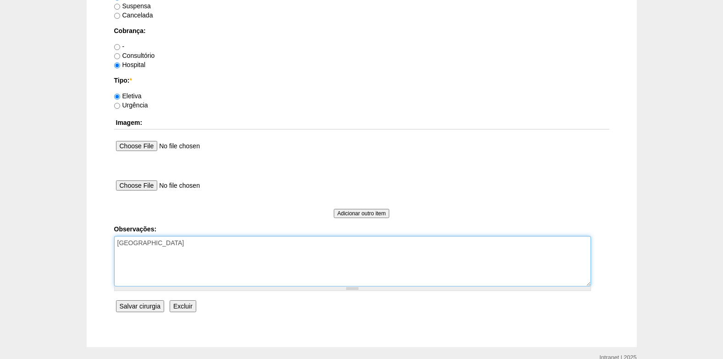
click at [136, 247] on textarea "COBRNÇA HOSPITAL" at bounding box center [352, 261] width 477 height 50
type textarea "[GEOGRAPHIC_DATA]"
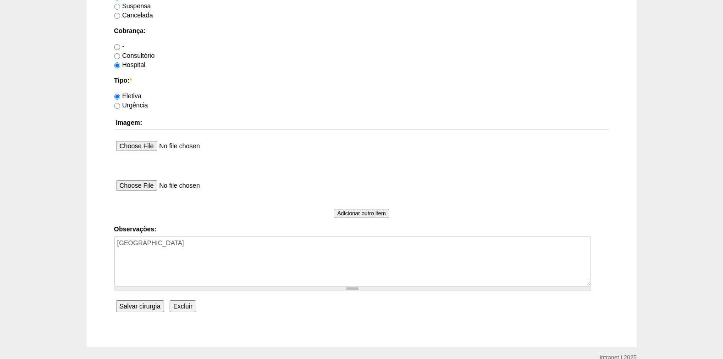
click at [143, 308] on input "Salvar cirurgia" at bounding box center [140, 306] width 48 height 12
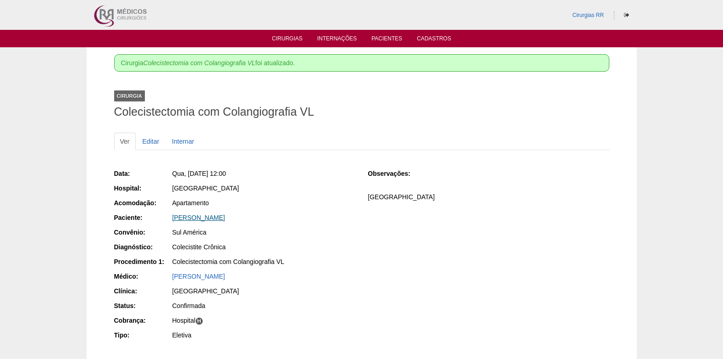
click at [200, 217] on link "[PERSON_NAME]" at bounding box center [198, 217] width 53 height 7
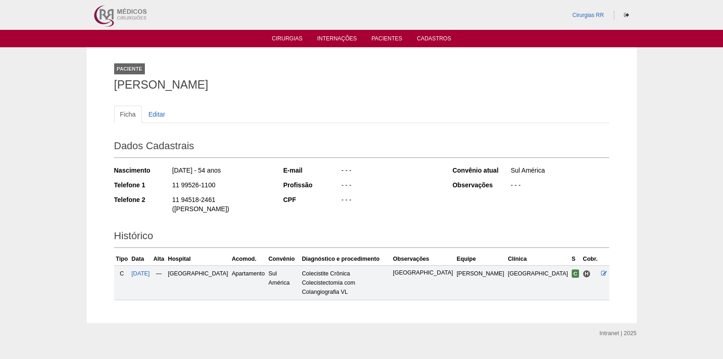
drag, startPoint x: 168, startPoint y: 183, endPoint x: 214, endPoint y: 187, distance: 46.0
click at [214, 187] on div "Telefone 1 11 99526-1100" at bounding box center [192, 185] width 157 height 11
copy div "11 99526-1100"
drag, startPoint x: 172, startPoint y: 170, endPoint x: 205, endPoint y: 172, distance: 32.2
click at [205, 172] on div "18/07/1971 - 54 anos" at bounding box center [222, 171] width 100 height 11
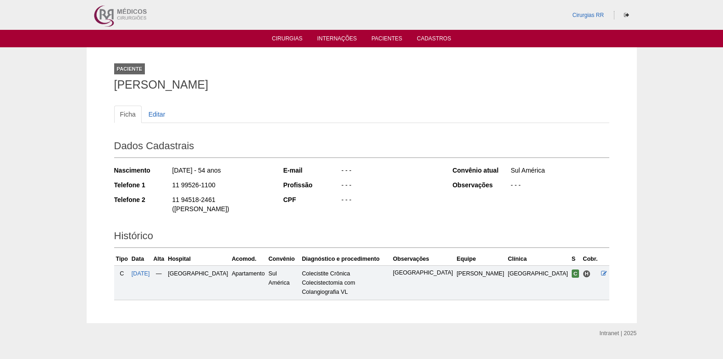
copy div "18/07/1971"
click at [284, 41] on link "Cirurgias" at bounding box center [287, 39] width 31 height 8
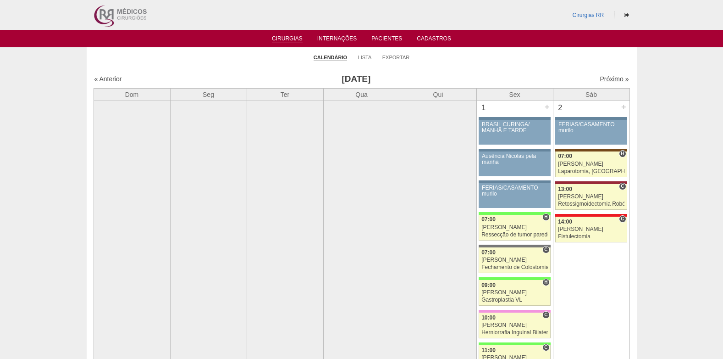
click at [605, 80] on link "Próximo »" at bounding box center [614, 78] width 29 height 7
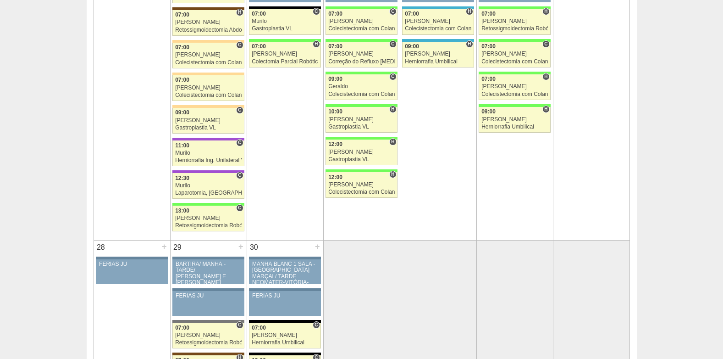
scroll to position [1193, 0]
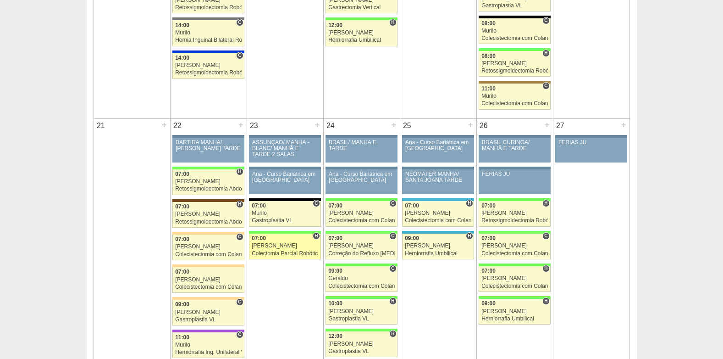
click at [283, 246] on div "[PERSON_NAME]" at bounding box center [285, 246] width 67 height 6
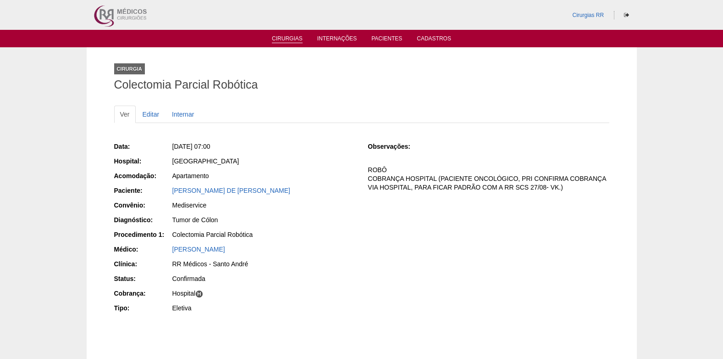
click at [291, 37] on link "Cirurgias" at bounding box center [287, 39] width 31 height 8
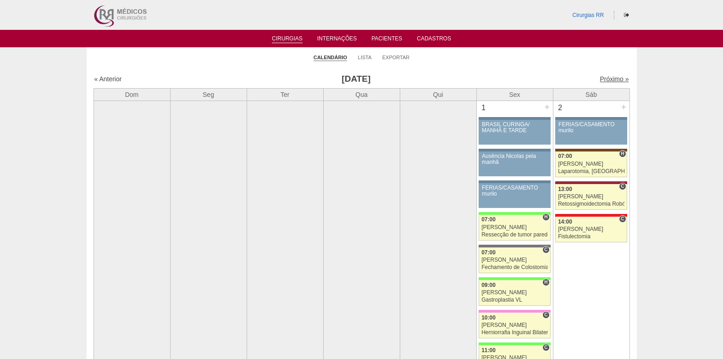
click at [605, 78] on link "Próximo »" at bounding box center [614, 78] width 29 height 7
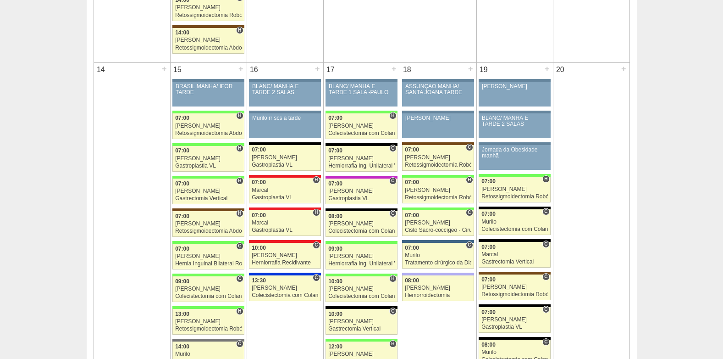
scroll to position [917, 0]
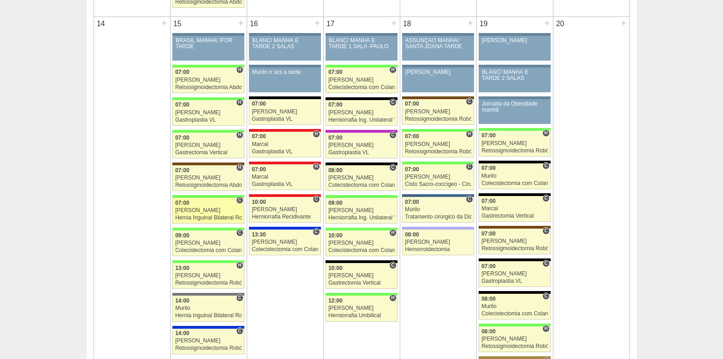
click at [216, 216] on div "Hernia Inguinal Bilateral Robótica" at bounding box center [208, 218] width 67 height 6
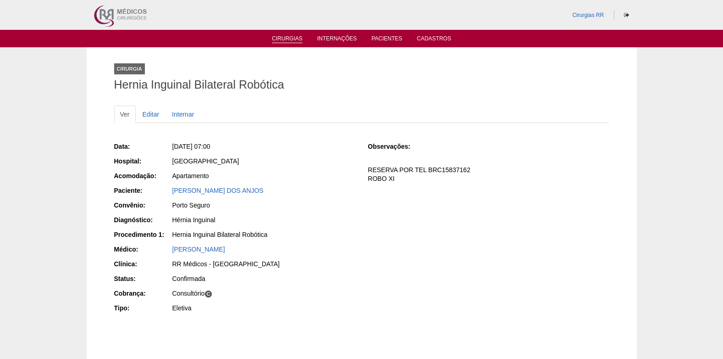
click at [293, 38] on link "Cirurgias" at bounding box center [287, 39] width 31 height 8
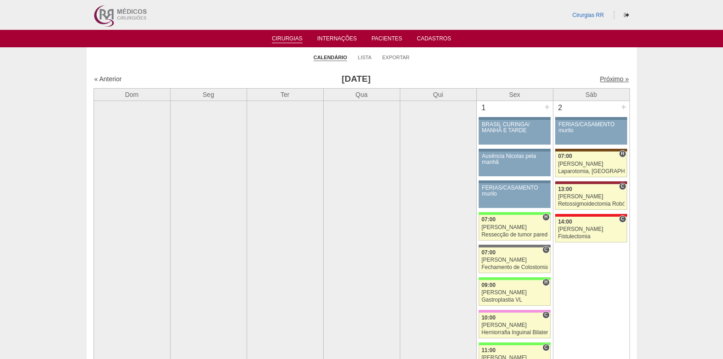
click at [610, 78] on link "Próximo »" at bounding box center [614, 78] width 29 height 7
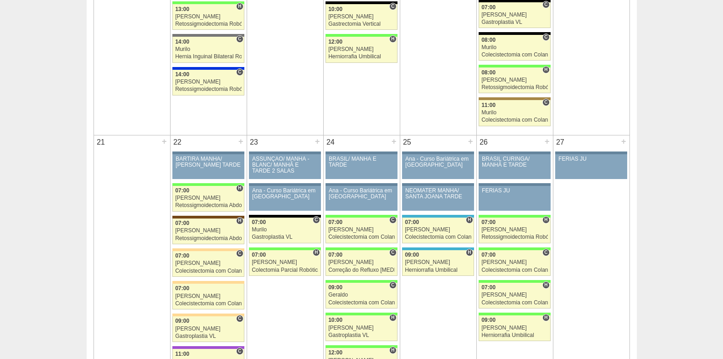
scroll to position [1193, 0]
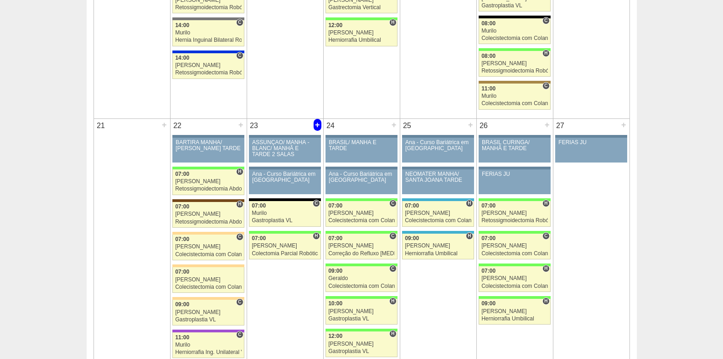
click at [316, 125] on div "+" at bounding box center [318, 125] width 8 height 12
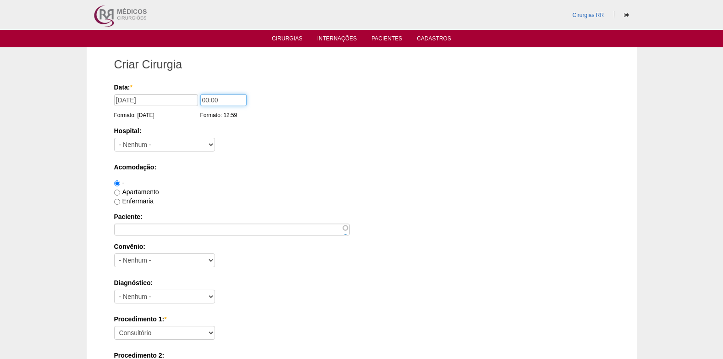
drag, startPoint x: 220, startPoint y: 100, endPoint x: 194, endPoint y: 105, distance: 26.9
click at [194, 92] on div "Data: * 23/09/2025 Formato: 27/08/2025 00:00 Formato: 12:59" at bounding box center [360, 87] width 492 height 9
type input "10:00"
click at [184, 141] on select "- Nenhum - 9 de Julho Albert Einstein Alvorada América Assunção Bartira Benefic…" at bounding box center [164, 145] width 101 height 14
select select "5"
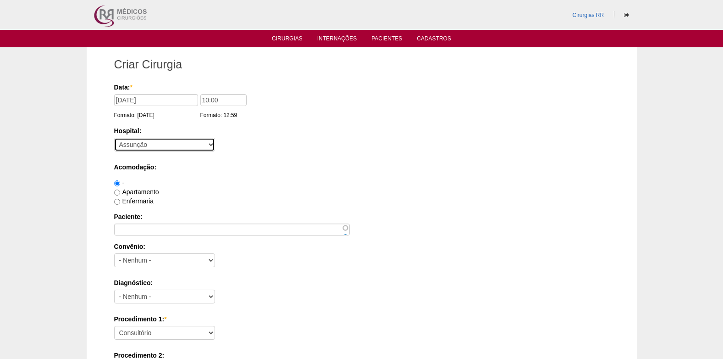
click at [114, 138] on select "- Nenhum - 9 de Julho Albert Einstein Alvorada América Assunção Bartira Benefic…" at bounding box center [164, 145] width 101 height 14
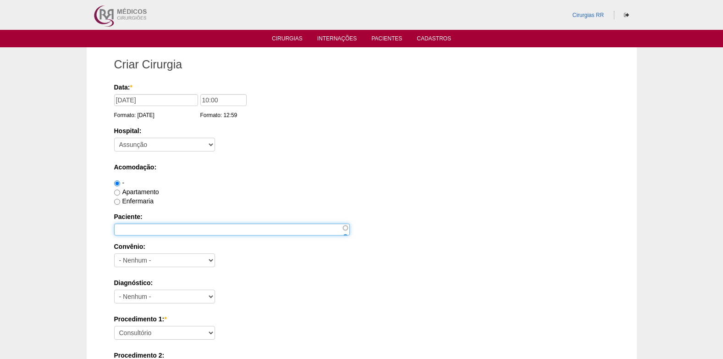
click at [148, 229] on input "Paciente:" at bounding box center [232, 229] width 236 height 12
paste input "VANESSA RAMOS RICHELE DOS SANTOS"
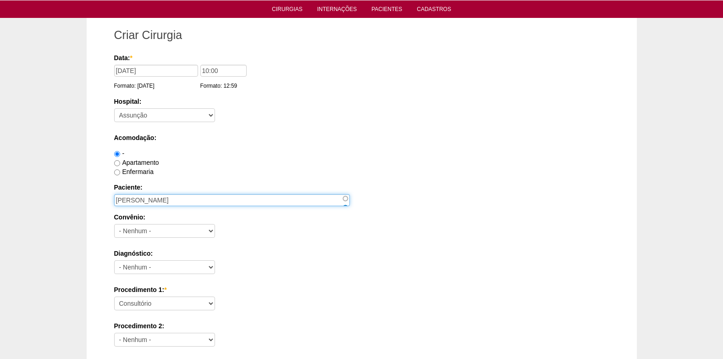
scroll to position [46, 0]
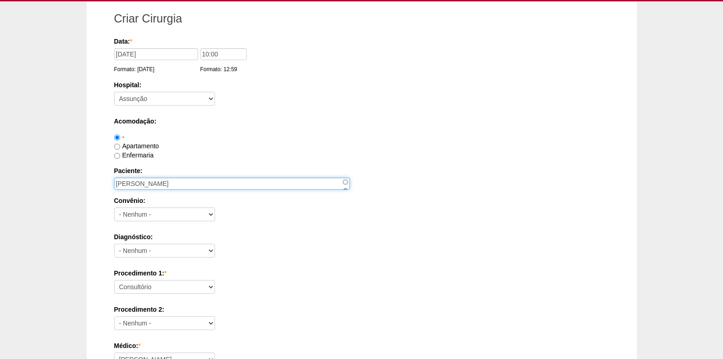
type input "VANESSA RAMOS RICHELE DOS SANTOS"
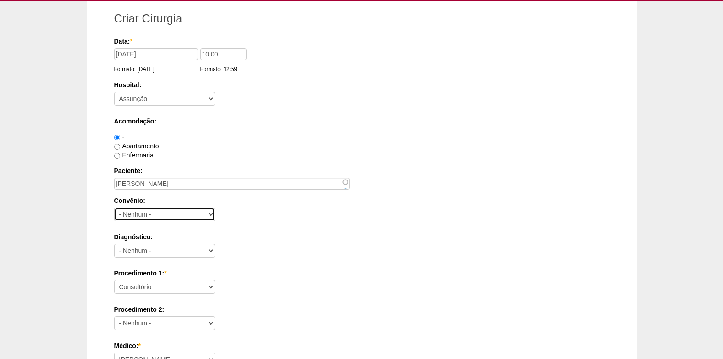
click at [166, 215] on select "- Nenhum - Abet Afresp Allianz Amil Blue Life Caasp Cabesp Caixa de Pensões Car…" at bounding box center [164, 214] width 101 height 14
select select "25"
click at [114, 207] on select "- Nenhum - Abet Afresp Allianz Amil Blue Life Caasp Cabesp Caixa de Pensões Car…" at bounding box center [164, 214] width 101 height 14
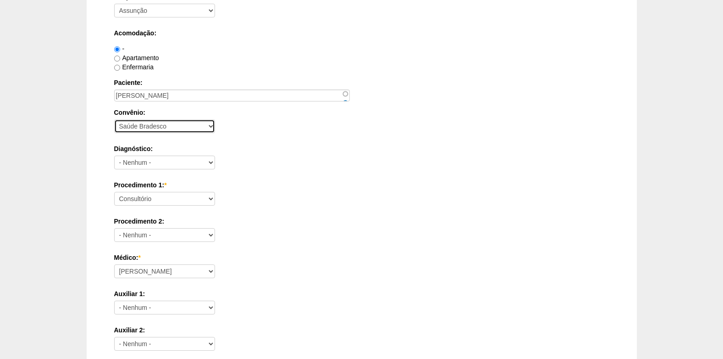
scroll to position [138, 0]
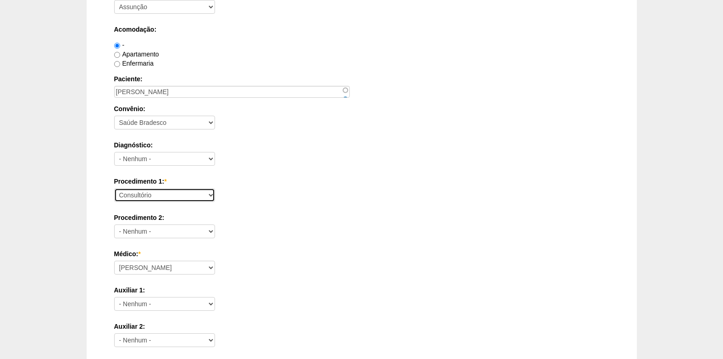
click at [188, 191] on select "Consultório Abscesso Hepático - Drenagem Abscesso perianal Amputação Abdômino P…" at bounding box center [164, 195] width 101 height 14
select select "9966"
click at [114, 188] on select "Consultório Abscesso Hepático - Drenagem Abscesso perianal Amputação Abdômino P…" at bounding box center [164, 195] width 101 height 14
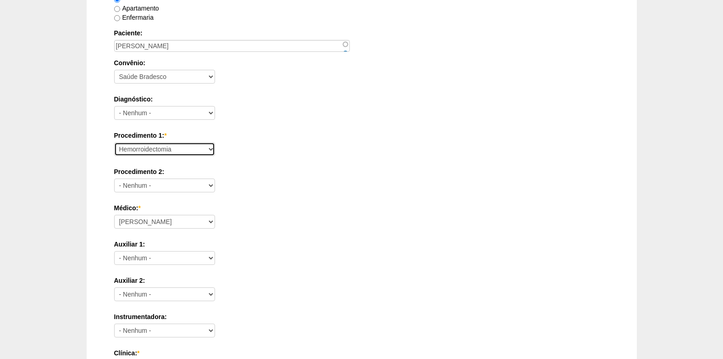
scroll to position [229, 0]
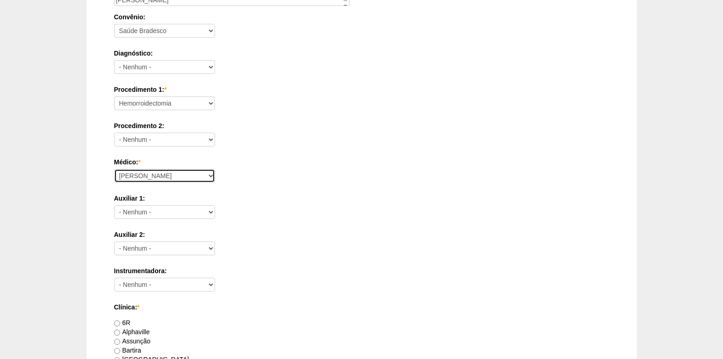
click at [145, 172] on select "Ana Paula Bruno Felipe Rossi Geraldo Igor Benevides Isabella Juliana Luiz Guilh…" at bounding box center [164, 176] width 101 height 14
select select "49"
click at [114, 169] on select "Ana Paula Bruno Felipe Rossi Geraldo Igor Benevides Isabella Juliana Luiz Guilh…" at bounding box center [164, 176] width 101 height 14
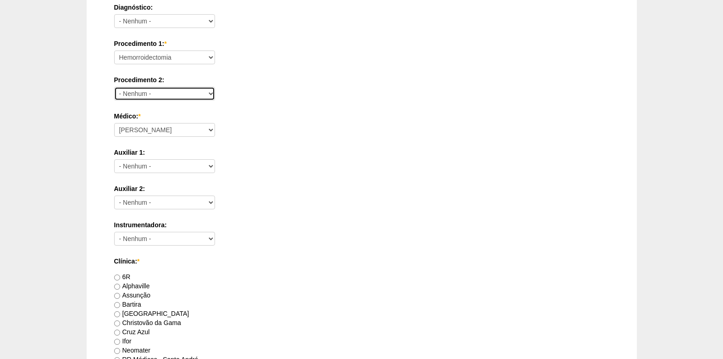
click at [166, 91] on select "- Nenhum - Consultório Abscesso Hepático - Drenagem Abscesso perianal Amputação…" at bounding box center [164, 94] width 101 height 14
click at [114, 87] on select "- Nenhum - Consultório Abscesso Hepático - Drenagem Abscesso perianal Amputação…" at bounding box center [164, 94] width 101 height 14
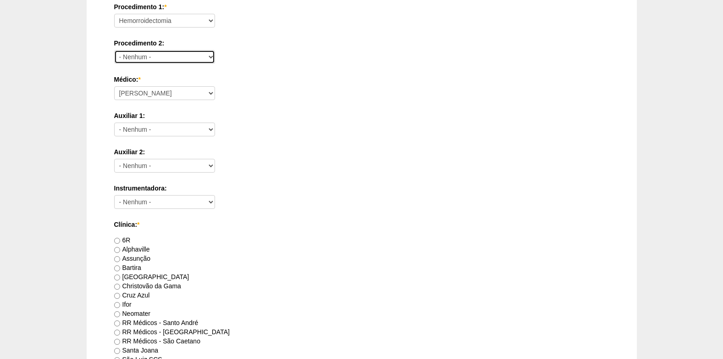
scroll to position [367, 0]
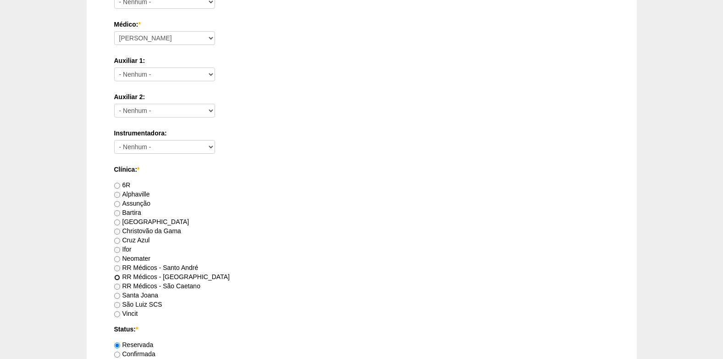
click at [118, 277] on input "RR Médicos - São Bernardo do Campo" at bounding box center [117, 277] width 6 height 6
radio input "true"
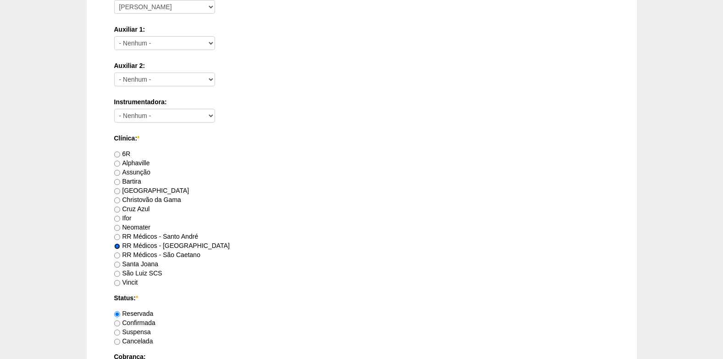
scroll to position [413, 0]
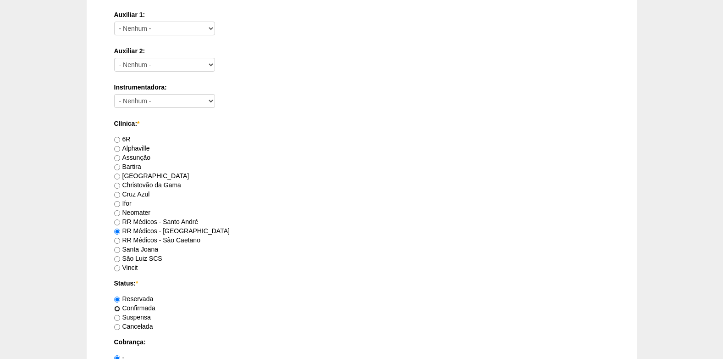
click at [116, 309] on input "Confirmada" at bounding box center [117, 308] width 6 height 6
radio input "true"
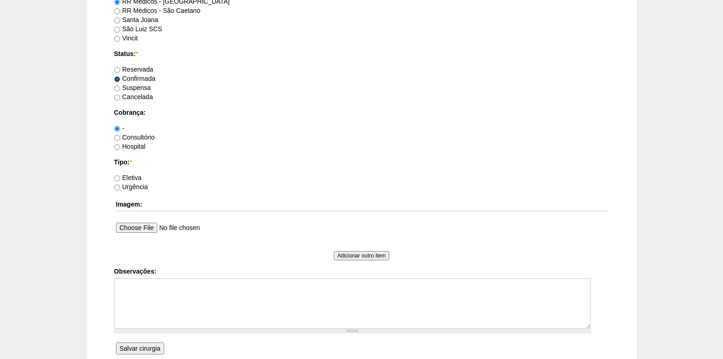
scroll to position [688, 0]
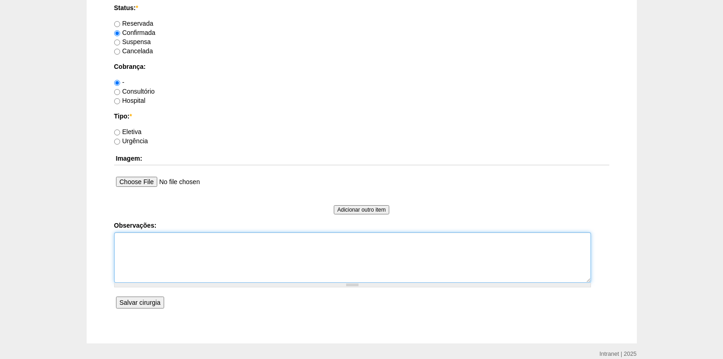
click at [145, 265] on textarea "Observações:" at bounding box center [352, 257] width 477 height 50
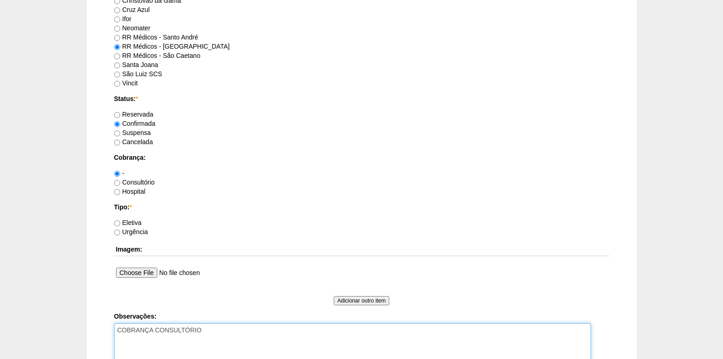
scroll to position [596, 0]
type textarea "COBRANÇA CONSULTÓRIO"
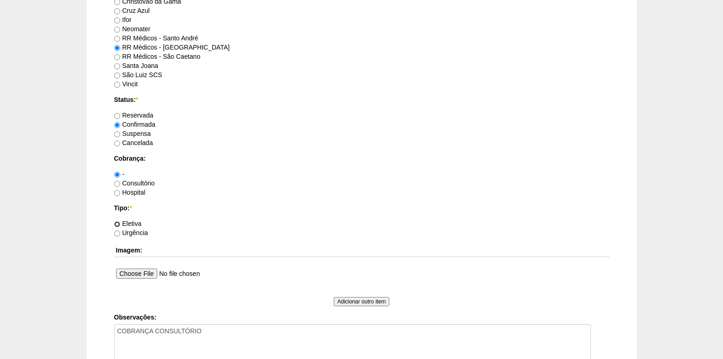
click at [118, 221] on input "Eletiva" at bounding box center [117, 224] width 6 height 6
radio input "true"
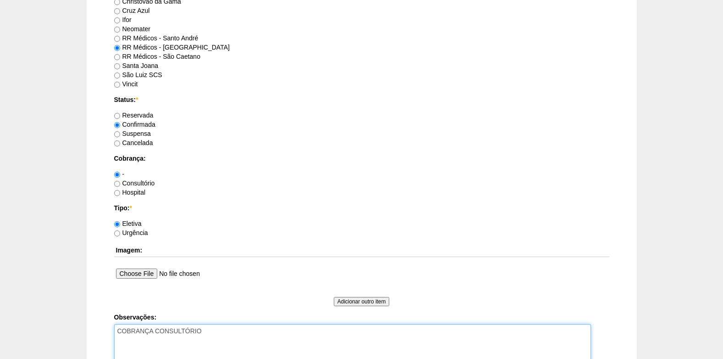
click at [216, 330] on textarea "COBRANÇA CONSULTÓRIO" at bounding box center [352, 349] width 477 height 50
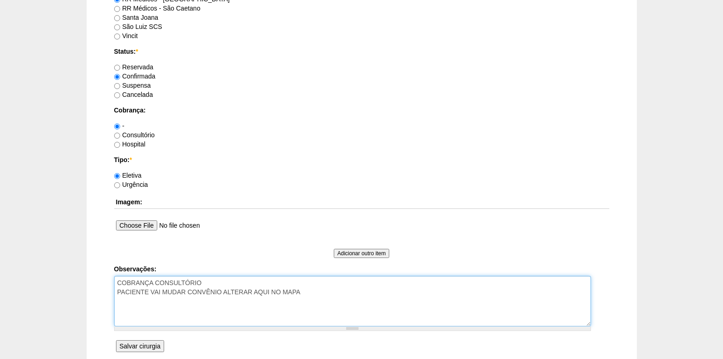
scroll to position [728, 0]
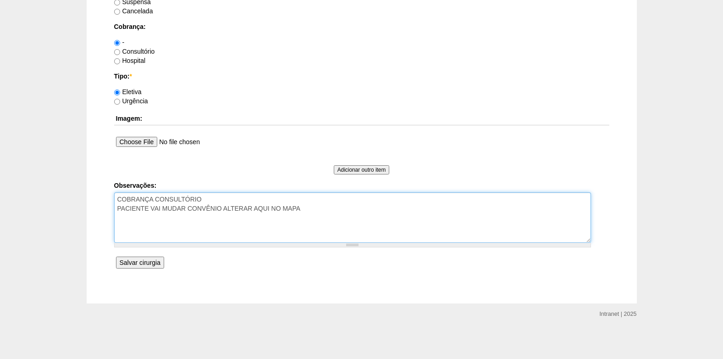
type textarea "COBRANÇA CONSULTÓRIO PACIENTE VAI MUDAR CONVÊNIO ALTERAR AQUI NO MAPA"
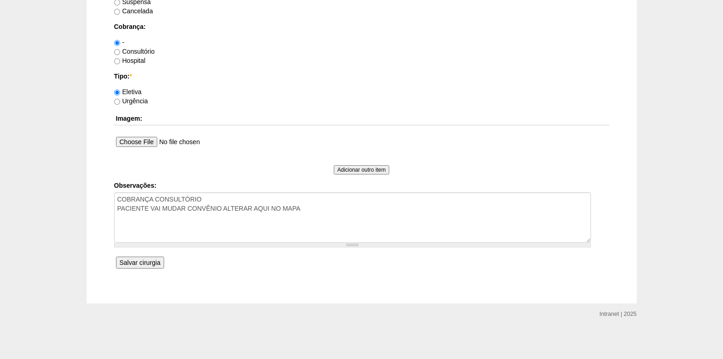
click at [127, 266] on input "Salvar cirurgia" at bounding box center [140, 262] width 48 height 12
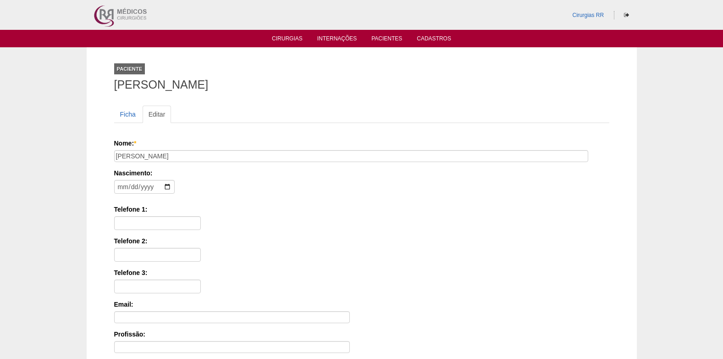
click at [108, 188] on div "Paciente [PERSON_NAME] Ficha Editar Nome: * [PERSON_NAME] Nascimento: Formato: …" at bounding box center [361, 275] width 509 height 457
click at [118, 188] on input "date" at bounding box center [144, 187] width 61 height 14
type input "[DATE]"
click at [143, 222] on input "Telefone 1:" at bounding box center [157, 223] width 87 height 14
paste input "[PHONE_NUMBER]"
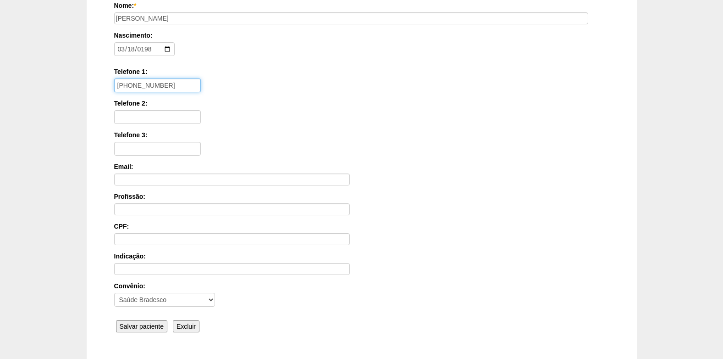
scroll to position [183, 0]
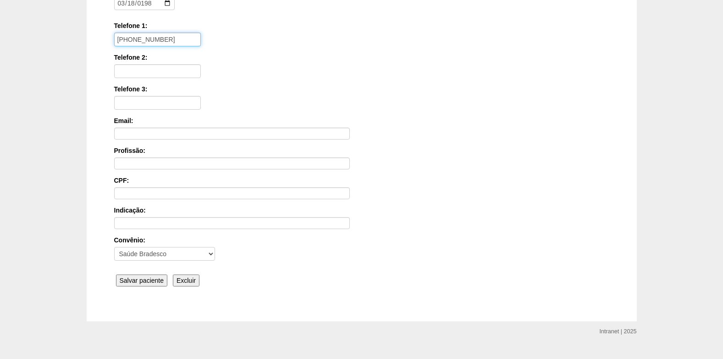
type input "(11) 98830-2595"
click at [137, 282] on input "Salvar paciente" at bounding box center [142, 280] width 52 height 12
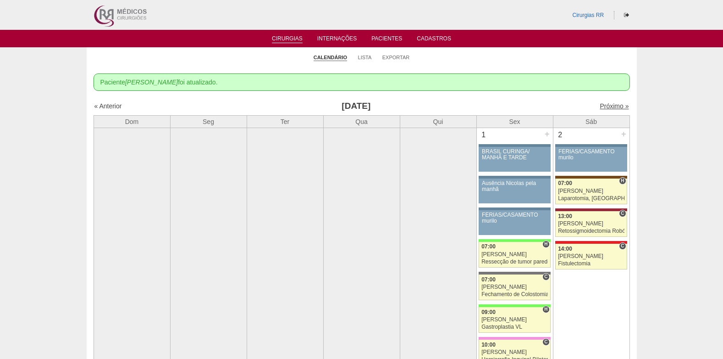
click at [609, 107] on link "Próximo »" at bounding box center [614, 105] width 29 height 7
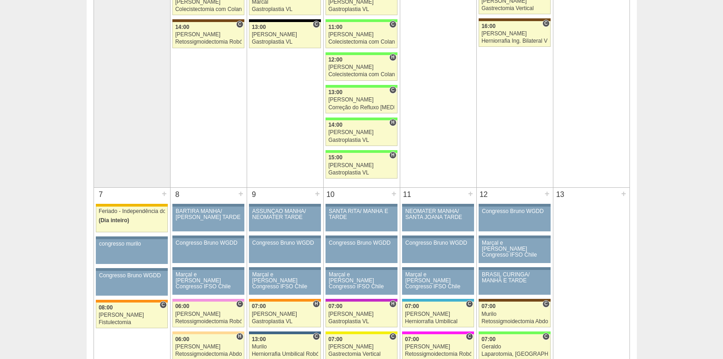
scroll to position [321, 0]
